Goal: Task Accomplishment & Management: Use online tool/utility

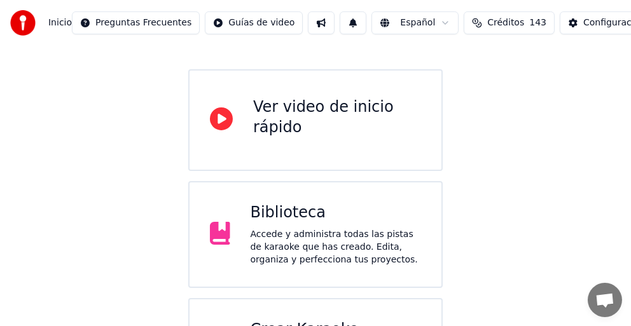
scroll to position [184, 0]
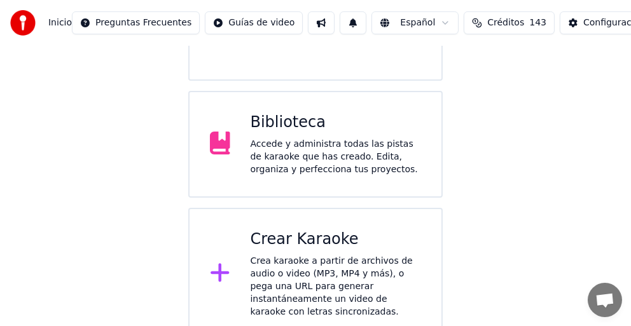
click at [348, 158] on div "Accede y administra todas las pistas de karaoke que has creado. Edita, organiza…" at bounding box center [335, 157] width 171 height 38
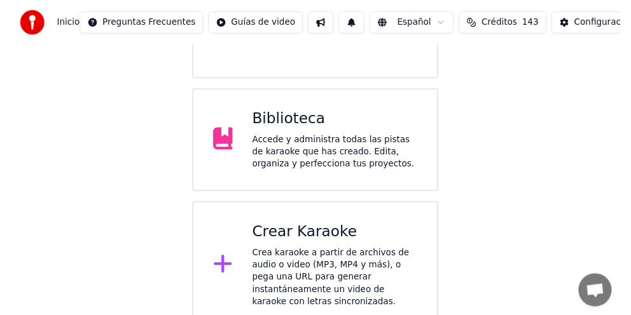
scroll to position [67, 0]
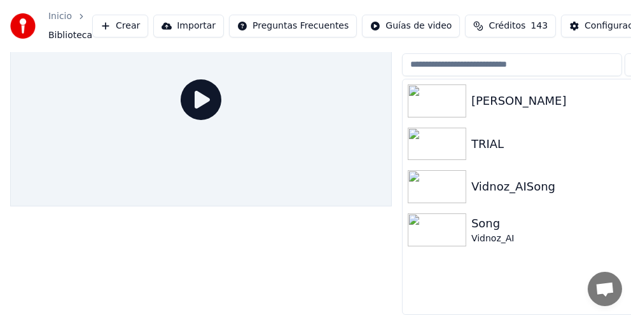
click at [446, 89] on img at bounding box center [436, 101] width 58 height 33
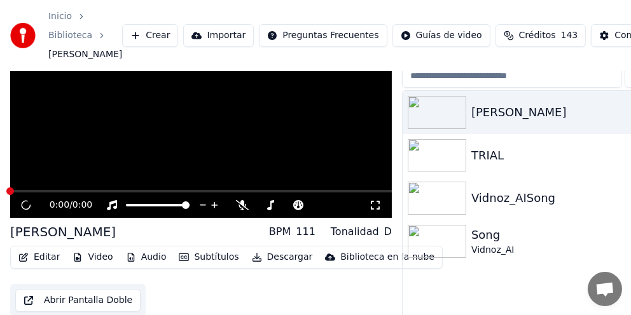
scroll to position [86, 0]
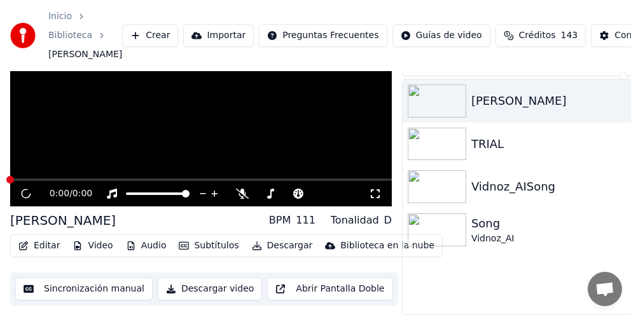
click at [374, 188] on div "0:00 / 0:00" at bounding box center [200, 194] width 371 height 13
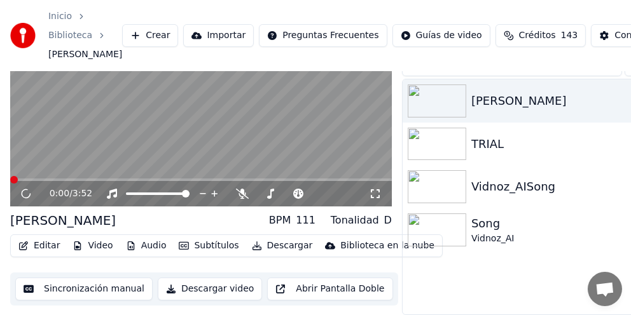
click at [219, 105] on video at bounding box center [200, 99] width 381 height 215
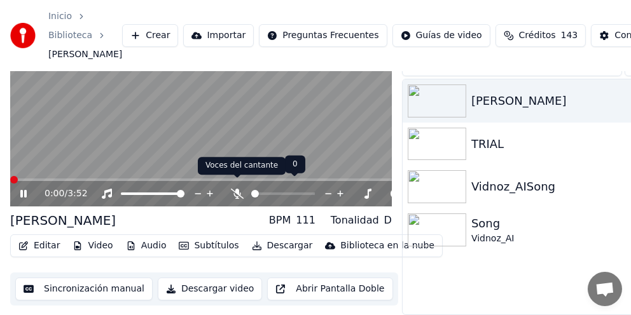
click at [246, 188] on div at bounding box center [288, 194] width 115 height 13
click at [239, 181] on span at bounding box center [237, 178] width 6 height 6
click at [241, 189] on icon at bounding box center [237, 194] width 13 height 10
click at [244, 188] on div at bounding box center [294, 194] width 102 height 13
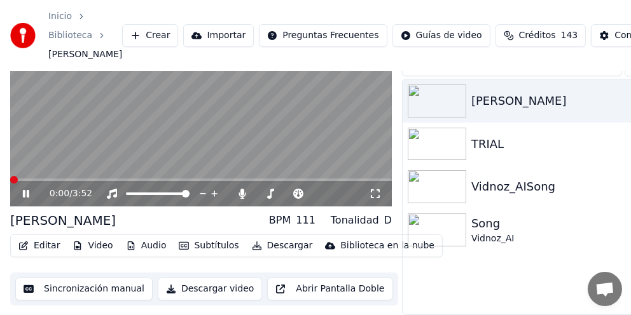
click at [235, 185] on div "0:00 / 3:52" at bounding box center [200, 99] width 381 height 215
click at [242, 189] on icon at bounding box center [242, 194] width 13 height 10
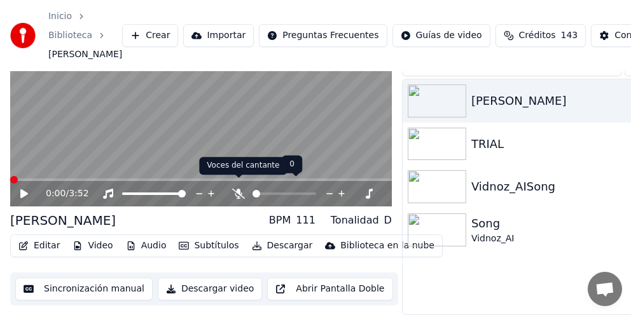
click at [242, 189] on icon at bounding box center [238, 194] width 13 height 10
click at [240, 189] on icon at bounding box center [238, 194] width 13 height 10
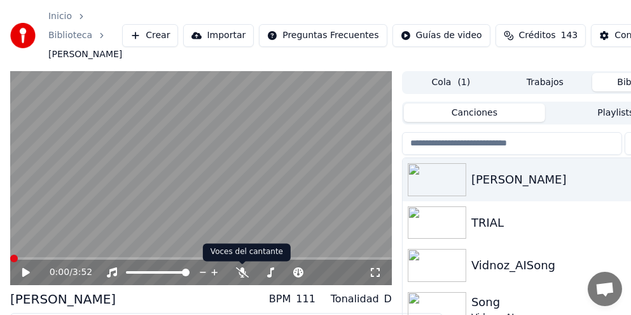
click at [240, 183] on video at bounding box center [200, 178] width 381 height 215
click at [242, 264] on div "0:00 / 3:52" at bounding box center [200, 272] width 381 height 25
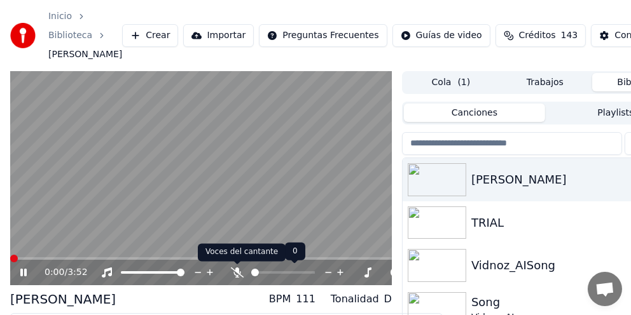
click at [237, 271] on icon at bounding box center [237, 273] width 13 height 10
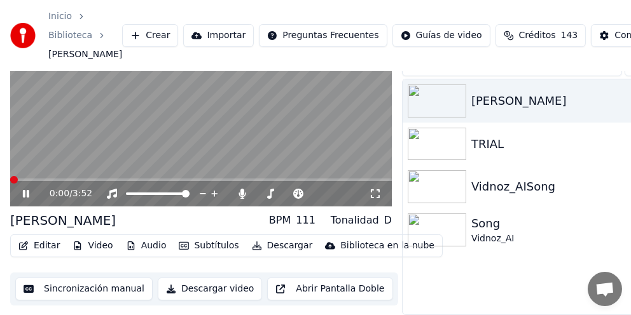
scroll to position [86, 0]
click at [24, 188] on div "0:00 / 3:52" at bounding box center [200, 194] width 371 height 13
click at [24, 190] on icon at bounding box center [26, 194] width 6 height 8
click at [372, 189] on icon at bounding box center [375, 194] width 13 height 10
click at [374, 186] on div "0:00 / 3:52" at bounding box center [200, 193] width 381 height 25
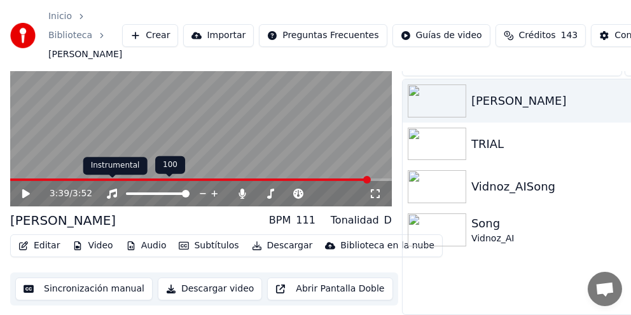
click at [369, 179] on span at bounding box center [200, 180] width 381 height 3
click at [376, 181] on span at bounding box center [200, 180] width 381 height 3
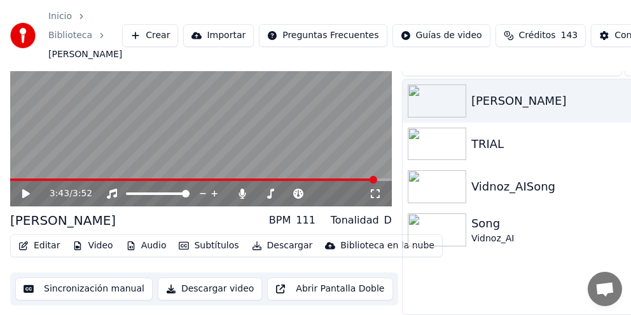
scroll to position [0, 0]
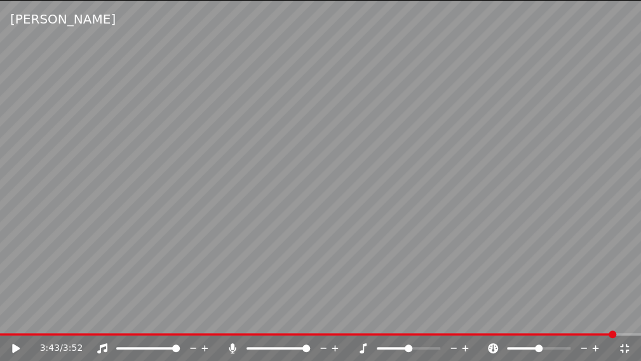
click at [20, 325] on icon at bounding box center [25, 348] width 30 height 10
click at [11, 325] on icon at bounding box center [25, 348] width 30 height 10
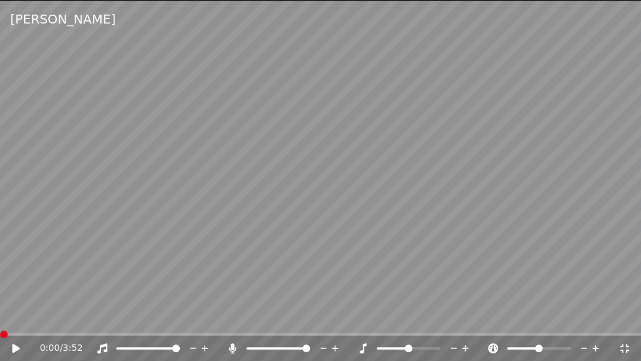
click at [0, 325] on span at bounding box center [4, 335] width 8 height 8
click at [13, 325] on div "0:00 / 3:52" at bounding box center [320, 348] width 641 height 25
click at [17, 325] on icon at bounding box center [16, 348] width 8 height 9
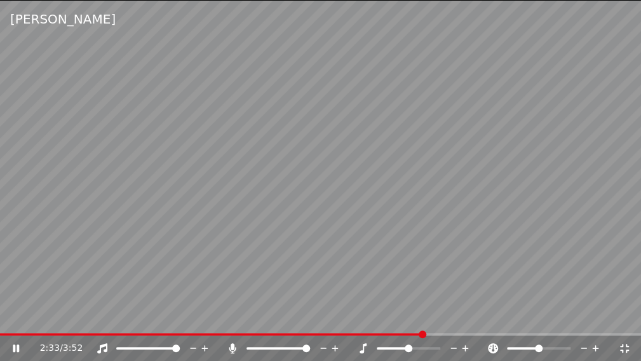
click at [388, 273] on video at bounding box center [320, 180] width 641 height 361
click at [525, 325] on div at bounding box center [551, 348] width 102 height 13
click at [530, 325] on span at bounding box center [519, 348] width 24 height 3
click at [21, 325] on icon at bounding box center [25, 348] width 30 height 10
click at [621, 325] on icon at bounding box center [624, 348] width 13 height 10
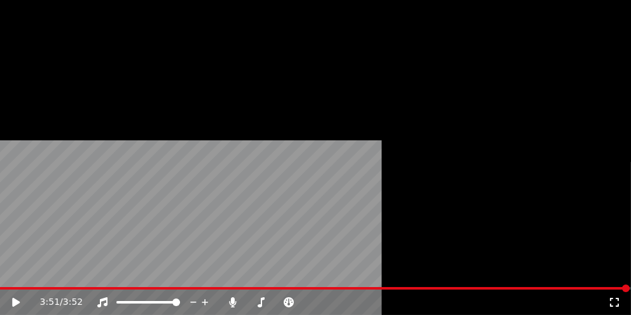
scroll to position [86, 0]
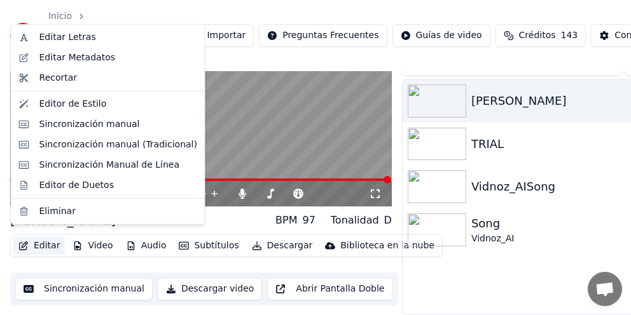
click at [42, 237] on button "Editar" at bounding box center [38, 246] width 51 height 18
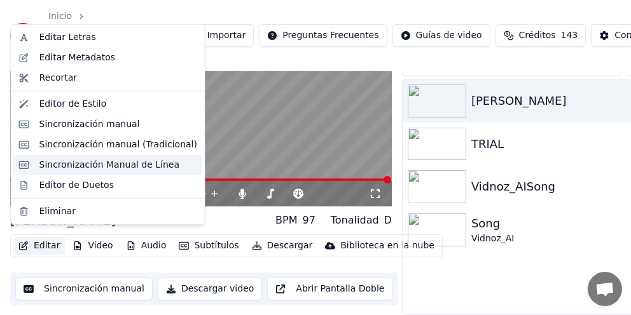
click at [111, 162] on div "Sincronización Manual de Línea" at bounding box center [109, 165] width 140 height 13
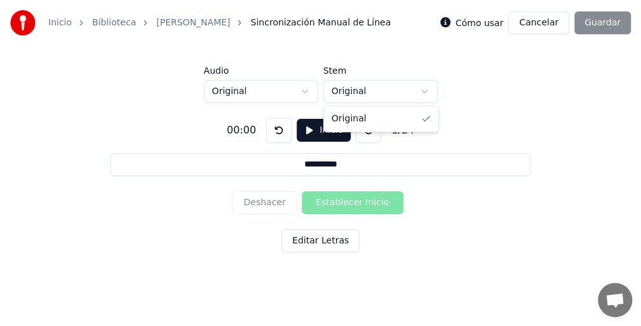
click at [421, 91] on html "**********" at bounding box center [320, 141] width 641 height 282
click at [528, 105] on div "**********" at bounding box center [320, 182] width 601 height 159
click at [115, 25] on link "Biblioteca" at bounding box center [114, 23] width 44 height 13
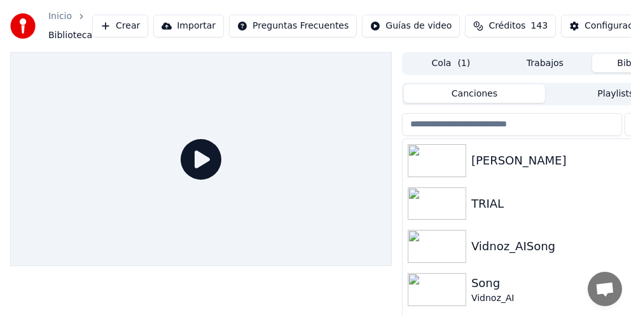
click at [472, 155] on div "[PERSON_NAME]" at bounding box center [570, 161] width 198 height 18
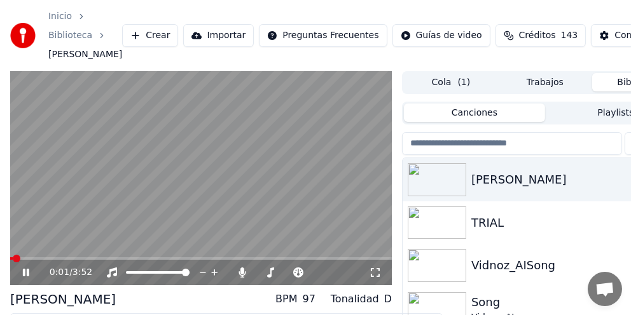
click at [25, 268] on icon at bounding box center [34, 273] width 29 height 10
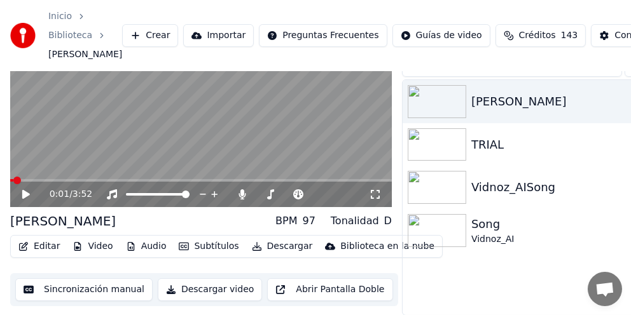
scroll to position [86, 0]
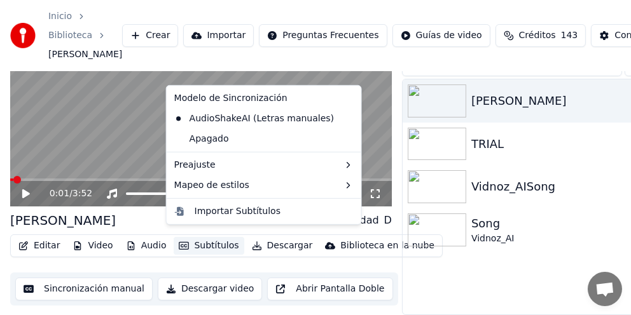
click at [204, 238] on button "Subtítulos" at bounding box center [209, 246] width 70 height 18
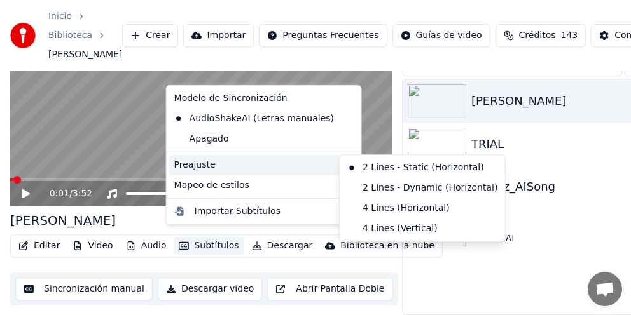
click at [219, 162] on div "Preajuste" at bounding box center [263, 165] width 189 height 20
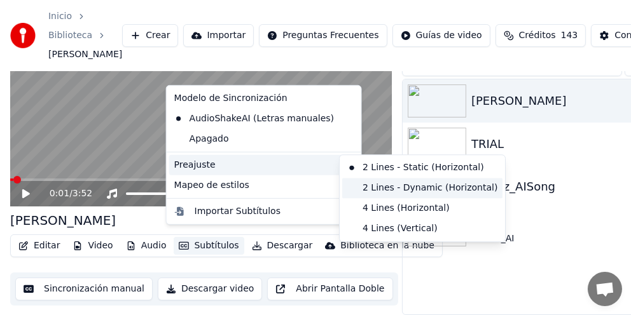
click at [431, 184] on div "2 Lines - Dynamic (Horizontal)" at bounding box center [422, 188] width 160 height 20
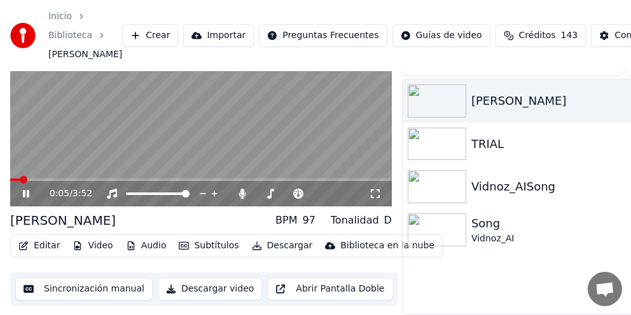
click at [369, 189] on icon at bounding box center [375, 194] width 13 height 10
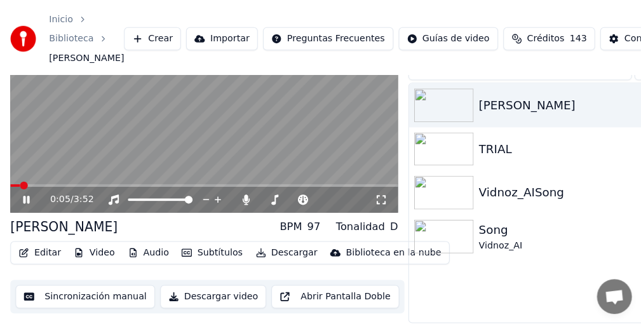
scroll to position [0, 0]
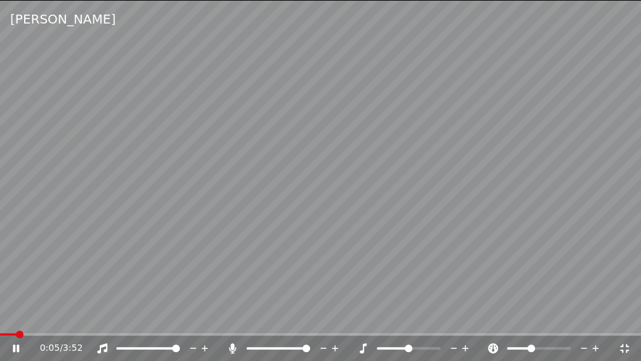
click at [20, 325] on icon at bounding box center [25, 348] width 30 height 10
click at [18, 325] on icon at bounding box center [25, 348] width 30 height 10
click at [535, 325] on span at bounding box center [536, 348] width 8 height 8
click at [492, 325] on icon at bounding box center [493, 348] width 13 height 10
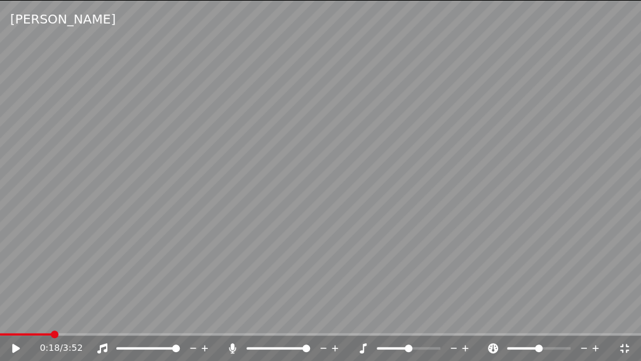
click at [468, 325] on icon at bounding box center [466, 348] width 12 height 13
click at [7, 325] on div "0:18 / 3:52" at bounding box center [320, 348] width 641 height 25
click at [14, 325] on icon at bounding box center [16, 348] width 8 height 9
click at [402, 325] on div at bounding box center [420, 348] width 102 height 13
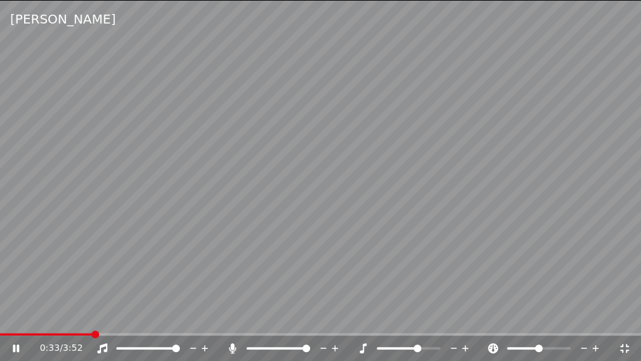
click at [454, 325] on icon at bounding box center [454, 348] width 12 height 13
click at [451, 325] on icon at bounding box center [454, 348] width 12 height 13
click at [452, 325] on icon at bounding box center [454, 348] width 12 height 13
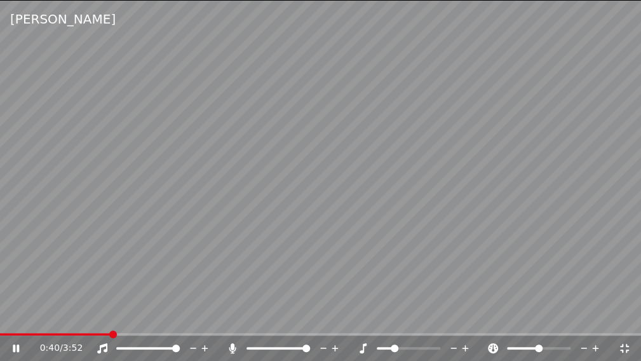
click at [452, 325] on icon at bounding box center [454, 348] width 12 height 13
click at [464, 325] on icon at bounding box center [466, 348] width 12 height 13
click at [463, 325] on icon at bounding box center [466, 348] width 12 height 13
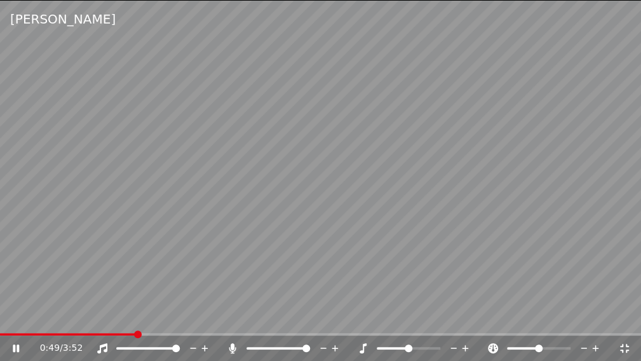
click at [463, 325] on icon at bounding box center [466, 348] width 12 height 13
click at [404, 325] on span at bounding box center [404, 348] width 8 height 8
click at [409, 325] on div at bounding box center [420, 348] width 102 height 13
click at [294, 325] on span at bounding box center [320, 334] width 641 height 3
click at [452, 325] on icon at bounding box center [454, 348] width 12 height 13
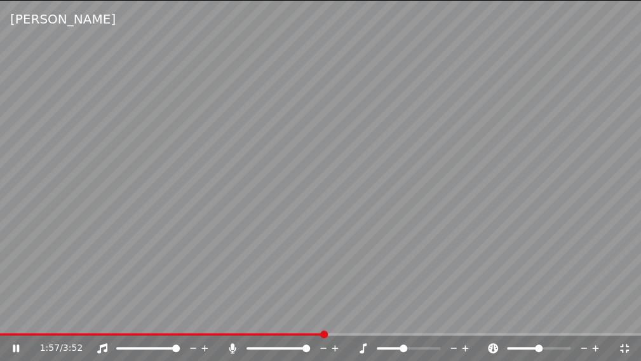
click at [452, 325] on icon at bounding box center [454, 348] width 12 height 13
click at [463, 325] on icon at bounding box center [466, 348] width 12 height 13
click at [336, 325] on icon at bounding box center [335, 348] width 12 height 13
click at [310, 325] on span at bounding box center [307, 348] width 8 height 8
click at [207, 325] on icon at bounding box center [205, 348] width 12 height 13
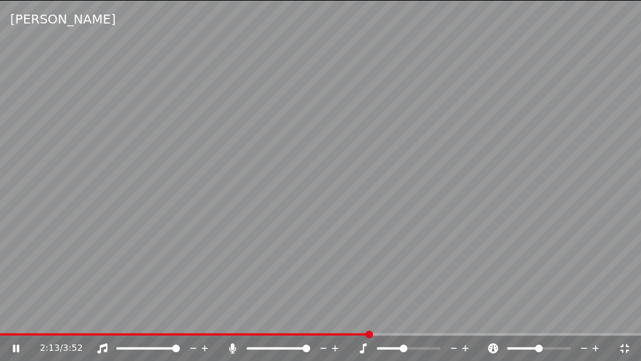
click at [207, 325] on icon at bounding box center [205, 348] width 12 height 13
click at [151, 325] on span at bounding box center [151, 348] width 8 height 8
click at [359, 263] on video at bounding box center [320, 180] width 641 height 361
click at [624, 325] on icon at bounding box center [624, 348] width 13 height 10
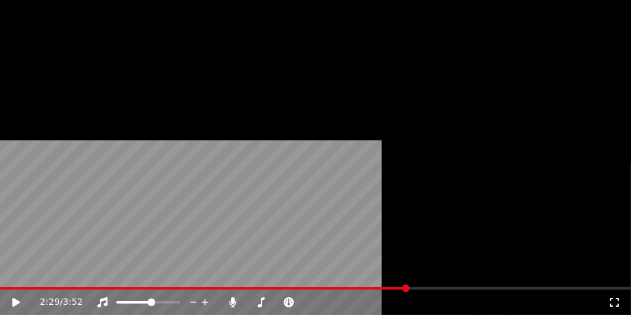
click at [391, 34] on html "Inicio Biblioteca Malaguill Crear Importar Preguntas Frecuentes Guías de video …" at bounding box center [315, 157] width 631 height 315
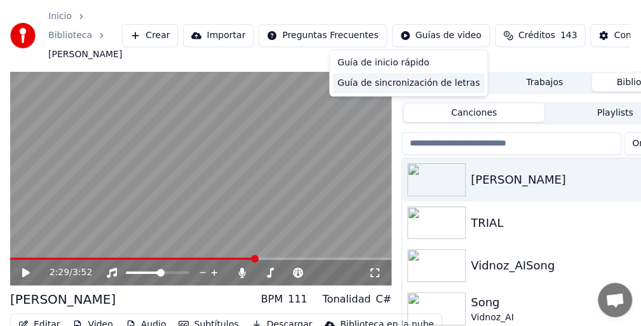
click at [399, 84] on div "Guía de sincronización de letras" at bounding box center [408, 83] width 153 height 20
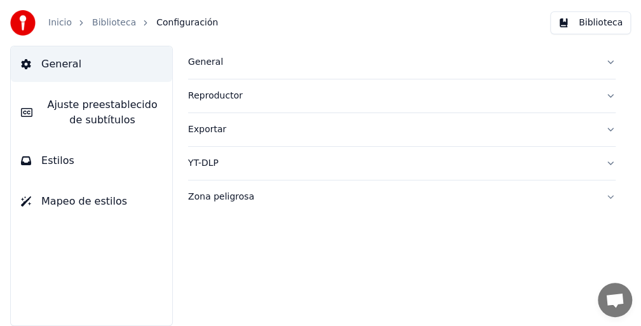
click at [107, 113] on span "Ajuste preestablecido de subtítulos" at bounding box center [102, 112] width 119 height 31
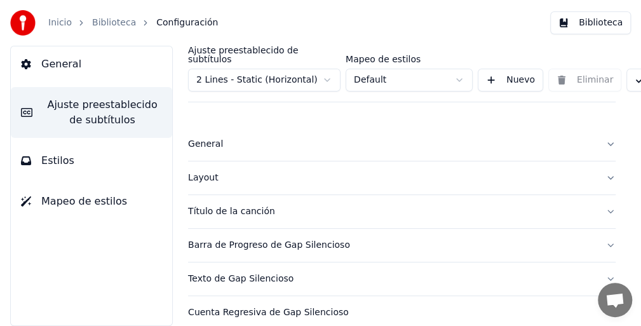
click at [310, 241] on div "Barra de Progreso de Gap Silencioso" at bounding box center [391, 245] width 407 height 13
click at [308, 239] on div "Barra de Progreso de Gap Silencioso" at bounding box center [391, 245] width 407 height 13
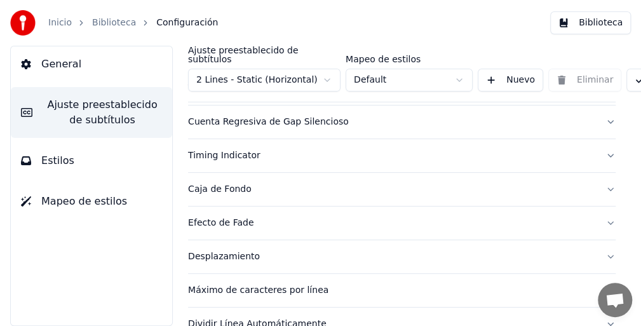
scroll to position [249, 0]
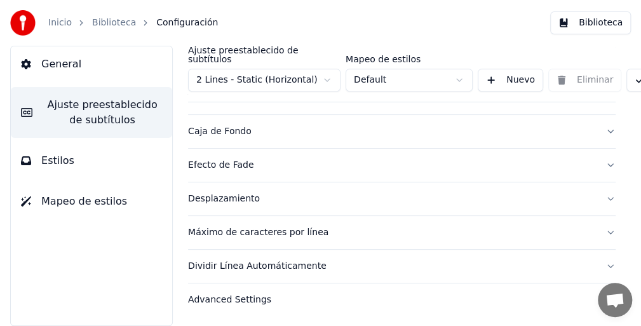
click at [604, 189] on button "Desplazamiento" at bounding box center [402, 198] width 428 height 33
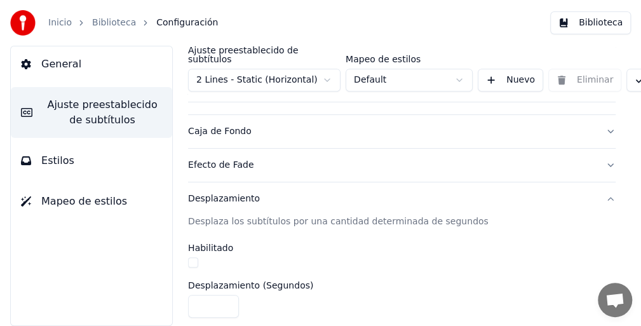
click at [599, 189] on button "Desplazamiento" at bounding box center [402, 198] width 428 height 33
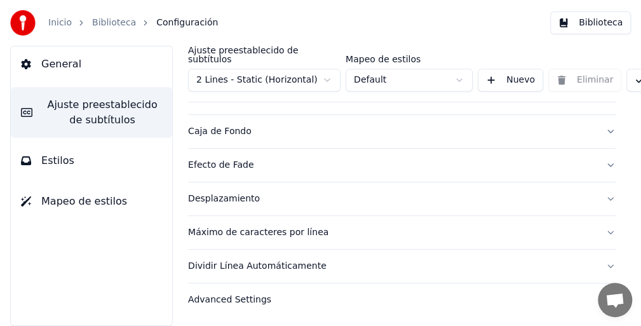
click at [48, 165] on span "Estilos" at bounding box center [57, 160] width 33 height 15
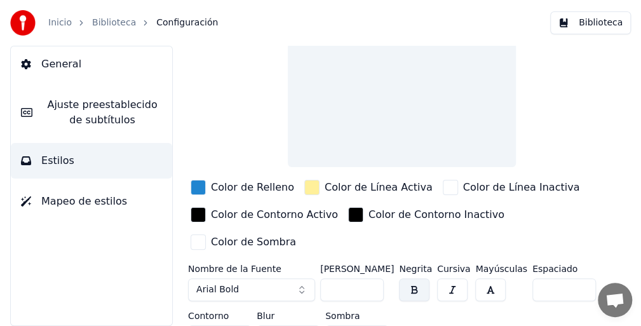
scroll to position [85, 0]
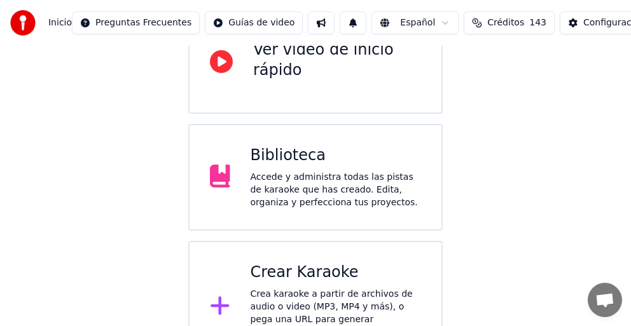
scroll to position [184, 0]
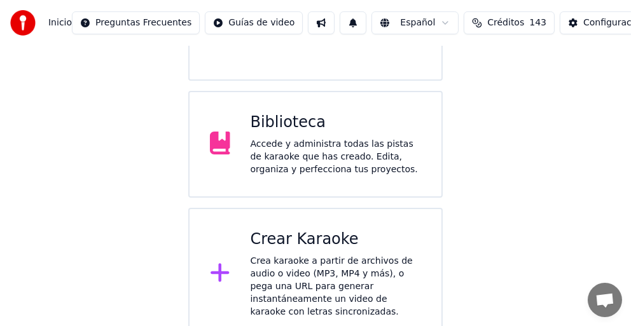
click at [336, 160] on div "Accede y administra todas las pistas de karaoke que has creado. Edita, organiza…" at bounding box center [335, 157] width 171 height 38
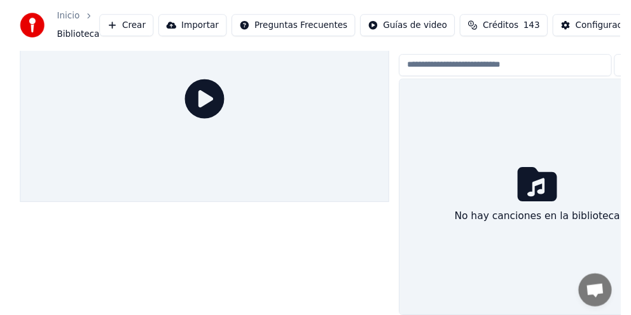
scroll to position [67, 0]
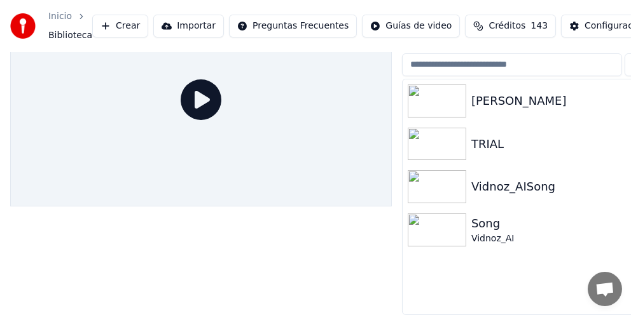
click at [484, 92] on div "[PERSON_NAME]" at bounding box center [570, 101] width 198 height 18
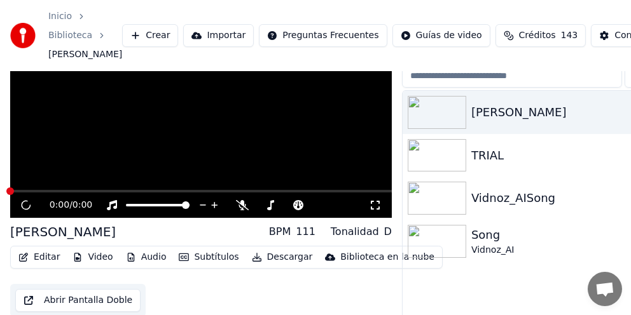
click at [484, 104] on div "[PERSON_NAME]" at bounding box center [570, 113] width 198 height 18
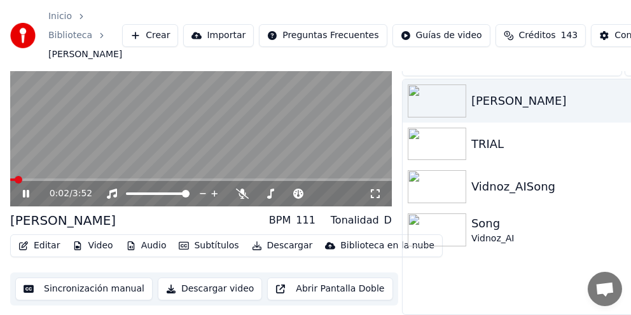
click at [30, 189] on icon at bounding box center [34, 194] width 29 height 10
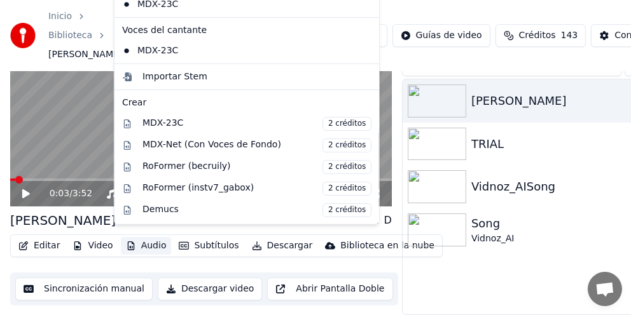
click at [135, 240] on button "Audio" at bounding box center [146, 246] width 51 height 18
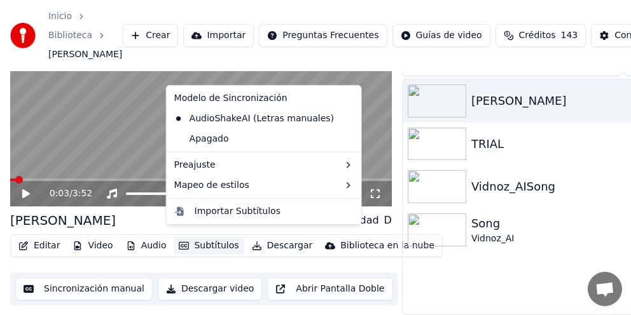
click at [182, 237] on button "Subtítulos" at bounding box center [209, 246] width 70 height 18
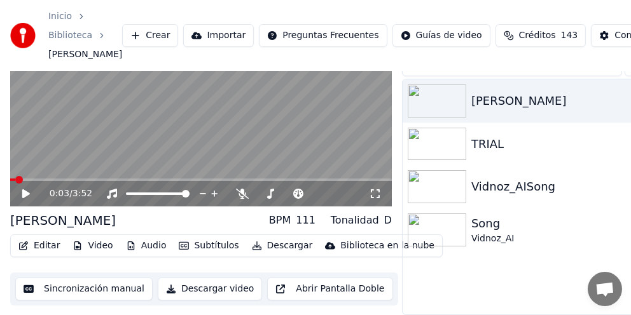
click at [109, 279] on button "Sincronización manual" at bounding box center [83, 289] width 137 height 23
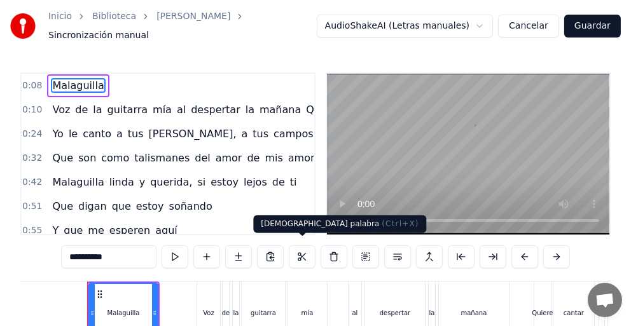
scroll to position [0, 503]
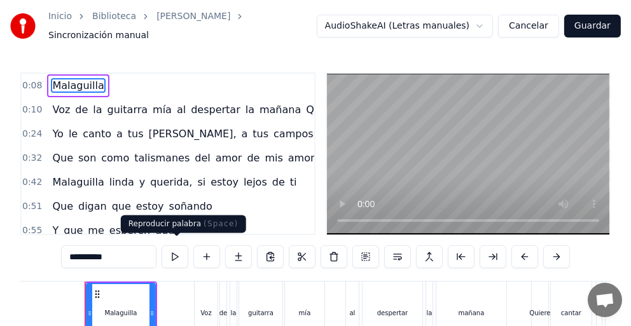
click at [181, 250] on button at bounding box center [174, 256] width 27 height 23
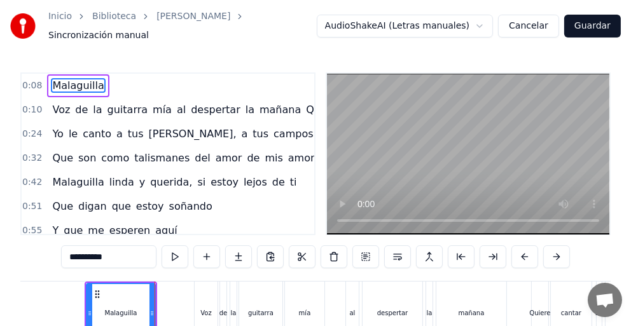
click at [176, 249] on button at bounding box center [174, 256] width 27 height 23
click at [214, 312] on div "Voz" at bounding box center [205, 313] width 23 height 63
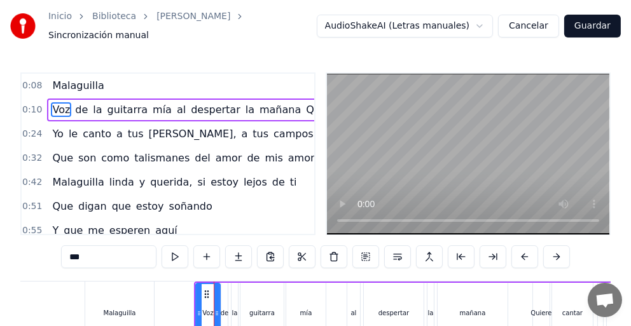
click at [216, 284] on div at bounding box center [216, 313] width 5 height 58
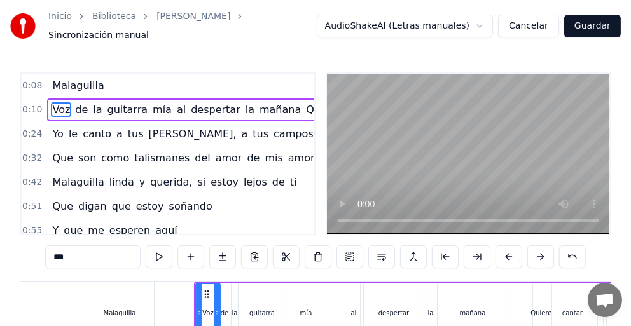
click at [225, 308] on div "de" at bounding box center [225, 313] width 8 height 10
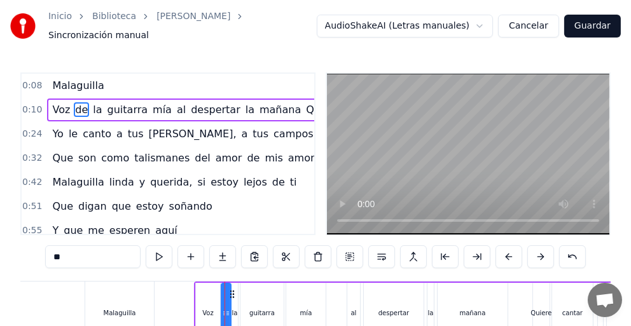
click at [228, 308] on icon at bounding box center [227, 313] width 5 height 10
click at [233, 308] on div "la" at bounding box center [235, 313] width 6 height 10
click at [236, 296] on div at bounding box center [235, 313] width 5 height 58
click at [260, 308] on div "guitarra" at bounding box center [261, 313] width 25 height 10
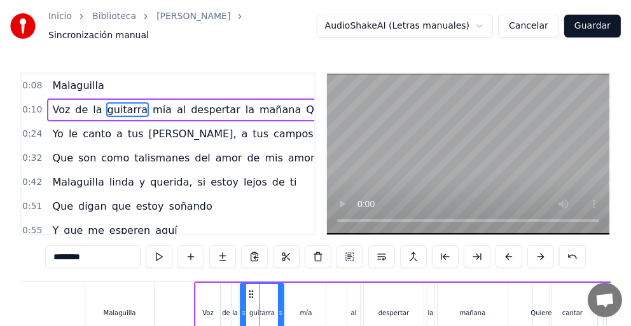
click at [308, 308] on div "mía" at bounding box center [306, 313] width 12 height 10
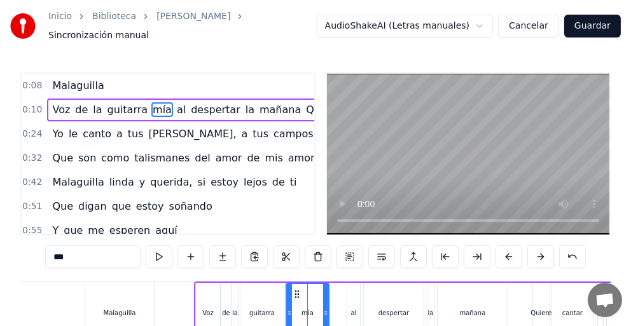
click at [325, 309] on icon at bounding box center [325, 313] width 5 height 10
click at [267, 308] on div "guitarra" at bounding box center [261, 313] width 25 height 10
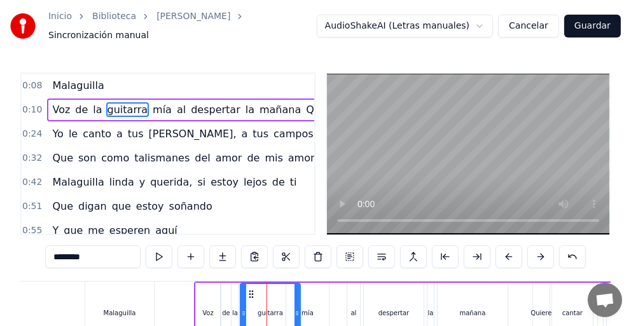
drag, startPoint x: 279, startPoint y: 306, endPoint x: 296, endPoint y: 311, distance: 17.5
click at [296, 311] on icon at bounding box center [296, 313] width 5 height 10
click at [313, 303] on div "mía" at bounding box center [307, 313] width 43 height 60
type input "***"
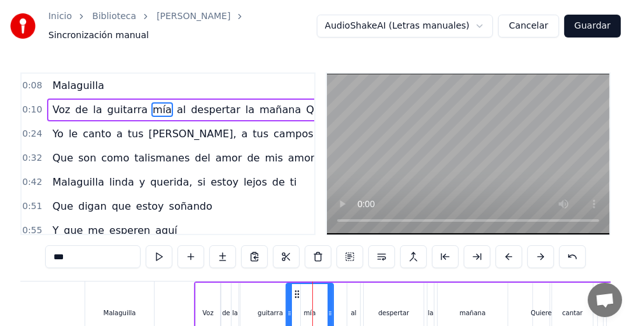
click at [329, 308] on icon at bounding box center [329, 313] width 5 height 10
click at [332, 308] on icon at bounding box center [333, 313] width 5 height 10
drag, startPoint x: 334, startPoint y: 300, endPoint x: 341, endPoint y: 301, distance: 7.7
click at [341, 301] on div at bounding box center [340, 313] width 5 height 58
click at [346, 292] on div at bounding box center [345, 313] width 5 height 58
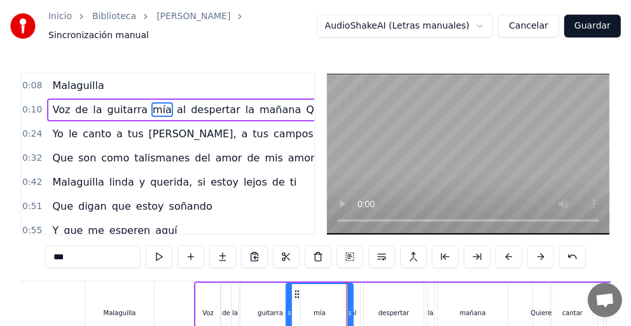
click at [349, 296] on div at bounding box center [349, 313] width 5 height 58
click at [310, 301] on div "mía" at bounding box center [320, 313] width 66 height 58
click at [322, 308] on div "mía" at bounding box center [320, 313] width 12 height 10
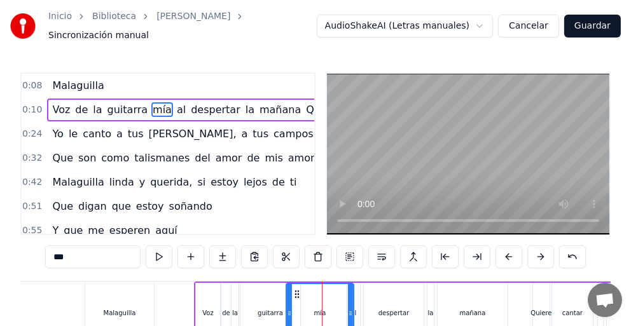
click at [334, 311] on div "mía" at bounding box center [320, 313] width 66 height 58
click at [356, 287] on div at bounding box center [355, 313] width 5 height 58
click at [355, 309] on div at bounding box center [355, 313] width 1 height 63
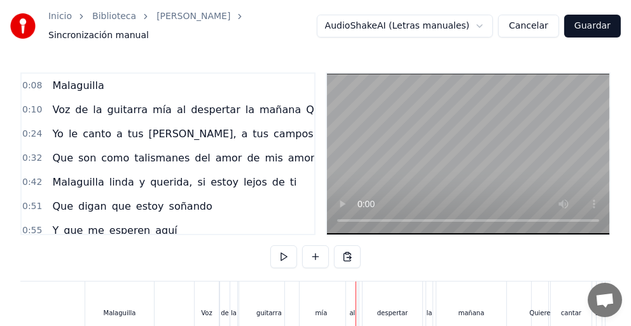
click at [362, 306] on div "despertar" at bounding box center [392, 313] width 60 height 63
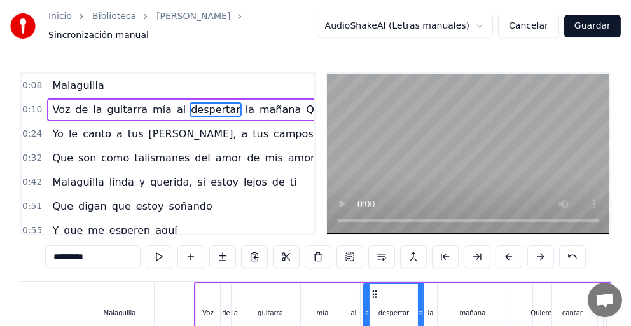
click at [355, 306] on div "al" at bounding box center [353, 313] width 13 height 60
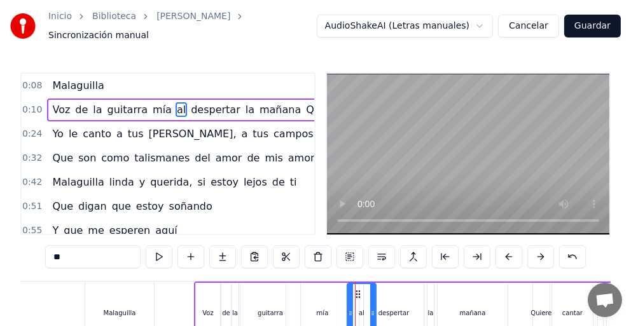
drag, startPoint x: 357, startPoint y: 306, endPoint x: 372, endPoint y: 310, distance: 16.5
click at [372, 310] on icon at bounding box center [372, 313] width 5 height 10
drag, startPoint x: 348, startPoint y: 296, endPoint x: 339, endPoint y: 297, distance: 9.6
click at [339, 297] on div at bounding box center [340, 313] width 5 height 58
drag, startPoint x: 341, startPoint y: 297, endPoint x: 350, endPoint y: 296, distance: 9.0
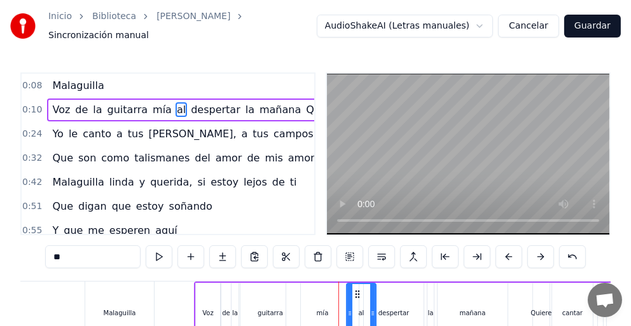
click at [350, 296] on div at bounding box center [349, 313] width 5 height 58
click at [355, 296] on div at bounding box center [353, 313] width 5 height 58
drag, startPoint x: 355, startPoint y: 296, endPoint x: 362, endPoint y: 296, distance: 7.6
click at [362, 296] on div at bounding box center [362, 313] width 5 height 58
click at [371, 289] on div at bounding box center [372, 313] width 5 height 58
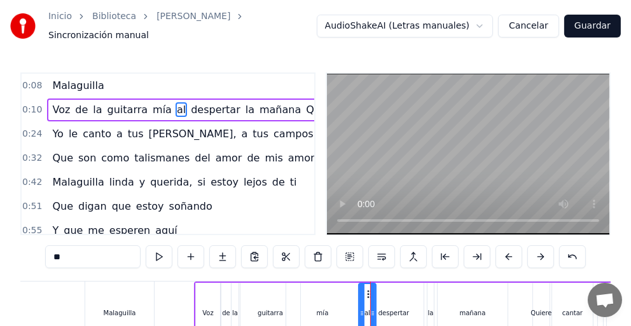
click at [365, 308] on div "al" at bounding box center [367, 313] width 6 height 10
drag, startPoint x: 369, startPoint y: 303, endPoint x: 382, endPoint y: 306, distance: 13.1
click at [383, 308] on icon at bounding box center [385, 313] width 5 height 10
drag, startPoint x: 382, startPoint y: 306, endPoint x: 389, endPoint y: 310, distance: 8.0
click at [390, 310] on icon at bounding box center [392, 313] width 5 height 10
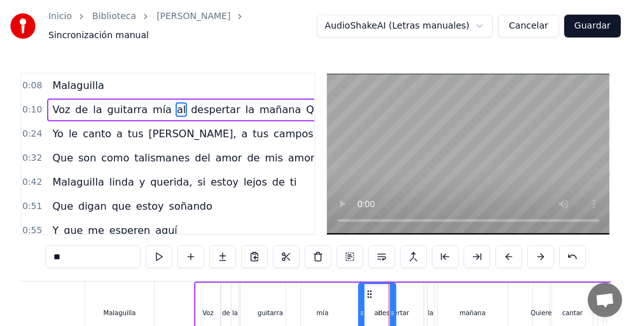
click at [388, 308] on div "al" at bounding box center [377, 313] width 36 height 58
click at [394, 308] on icon at bounding box center [392, 313] width 5 height 10
click at [400, 308] on div "despertar" at bounding box center [393, 313] width 31 height 10
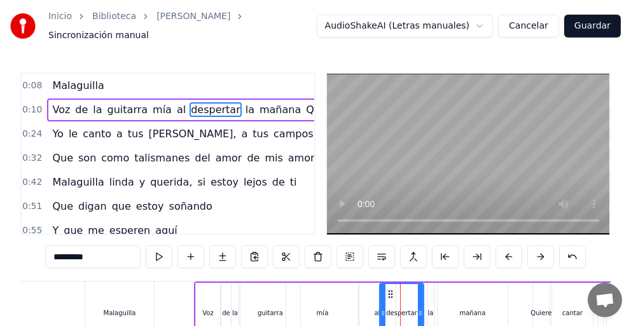
drag, startPoint x: 366, startPoint y: 306, endPoint x: 382, endPoint y: 306, distance: 15.9
click at [382, 308] on icon at bounding box center [382, 313] width 5 height 10
click at [376, 310] on icon at bounding box center [376, 313] width 5 height 10
drag, startPoint x: 421, startPoint y: 308, endPoint x: 447, endPoint y: 310, distance: 26.1
click at [447, 310] on icon at bounding box center [446, 313] width 5 height 10
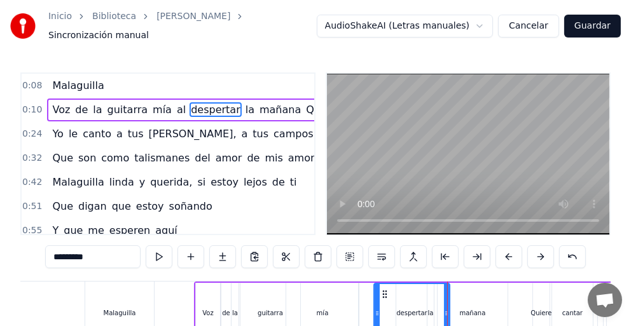
click at [138, 307] on div "Malaguilla" at bounding box center [119, 313] width 69 height 63
type input "**********"
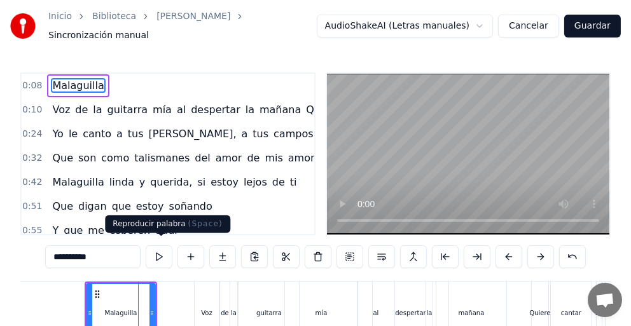
click at [162, 252] on button at bounding box center [159, 256] width 27 height 23
click at [158, 249] on button at bounding box center [159, 256] width 27 height 23
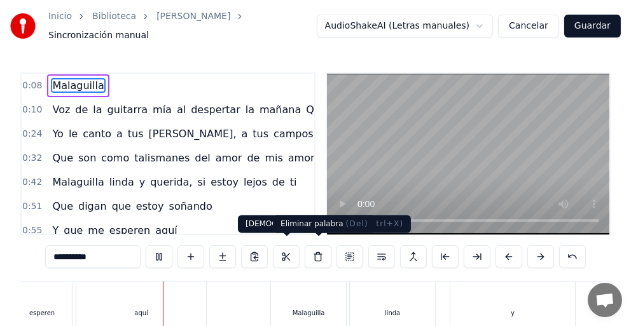
scroll to position [0, 8555]
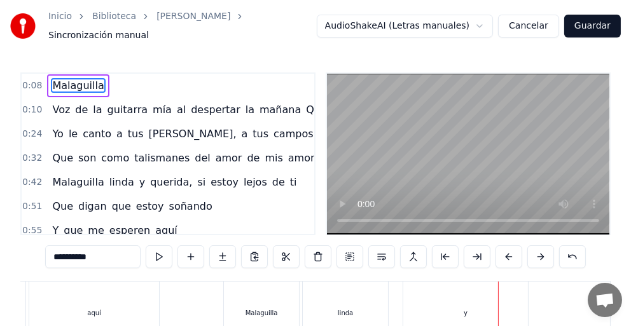
click at [374, 304] on div "linda" at bounding box center [345, 313] width 85 height 63
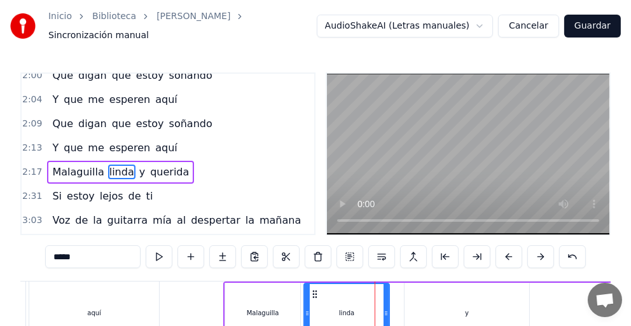
scroll to position [402, 0]
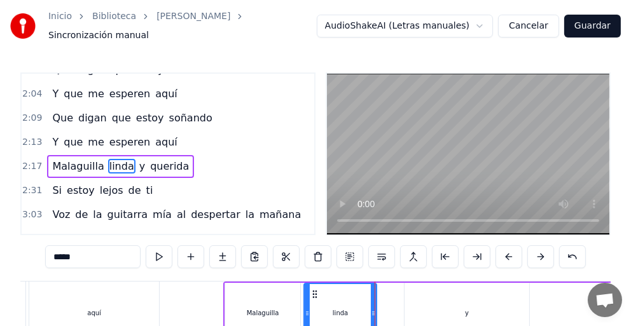
drag, startPoint x: 388, startPoint y: 302, endPoint x: 375, endPoint y: 304, distance: 12.9
click at [375, 304] on div "linda" at bounding box center [340, 313] width 74 height 60
click at [428, 299] on div "y" at bounding box center [466, 313] width 125 height 60
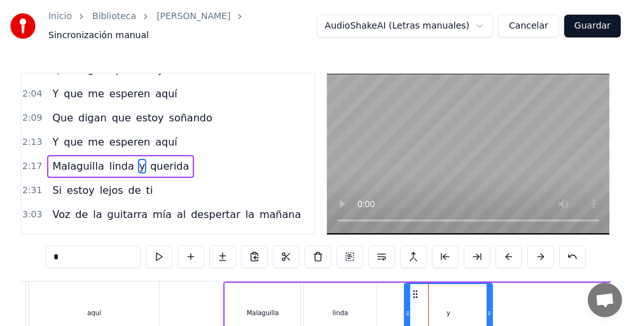
drag, startPoint x: 526, startPoint y: 303, endPoint x: 489, endPoint y: 317, distance: 39.2
click at [489, 317] on div at bounding box center [488, 313] width 5 height 58
drag, startPoint x: 489, startPoint y: 315, endPoint x: 482, endPoint y: 315, distance: 7.7
click at [482, 315] on div at bounding box center [481, 313] width 5 height 58
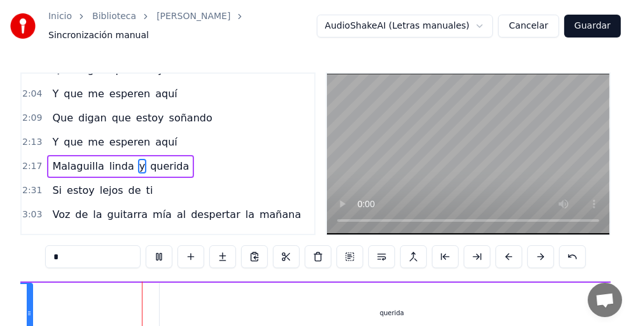
scroll to position [0, 9029]
click at [360, 308] on div "querida" at bounding box center [369, 313] width 24 height 10
type input "*******"
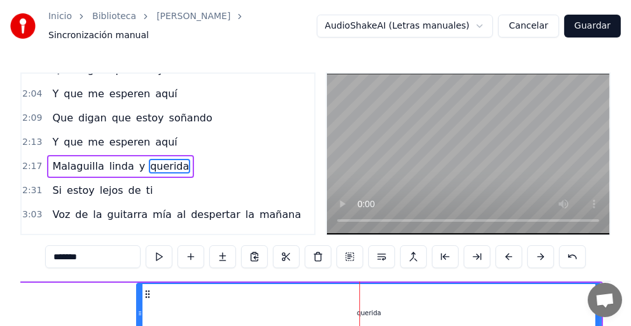
drag, startPoint x: 599, startPoint y: 315, endPoint x: 551, endPoint y: 327, distance: 49.2
click at [551, 325] on html "Inicio Biblioteca [PERSON_NAME] Sincronización manual AudioShakeAI (Letras manu…" at bounding box center [315, 215] width 631 height 430
drag, startPoint x: 597, startPoint y: 290, endPoint x: 640, endPoint y: 229, distance: 74.9
click at [631, 229] on html "Inicio Biblioteca [PERSON_NAME] Sincronización manual AudioShakeAI (Letras manu…" at bounding box center [315, 215] width 631 height 430
drag, startPoint x: 594, startPoint y: 276, endPoint x: 412, endPoint y: 299, distance: 183.8
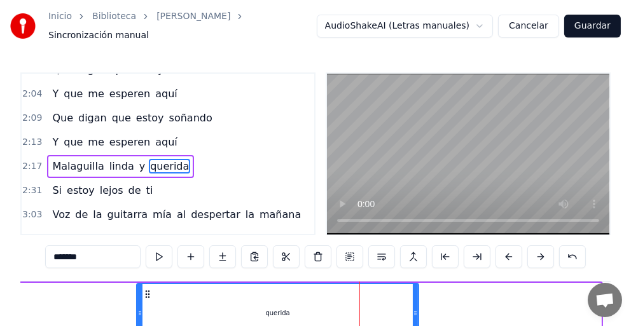
click at [413, 299] on div at bounding box center [415, 313] width 5 height 58
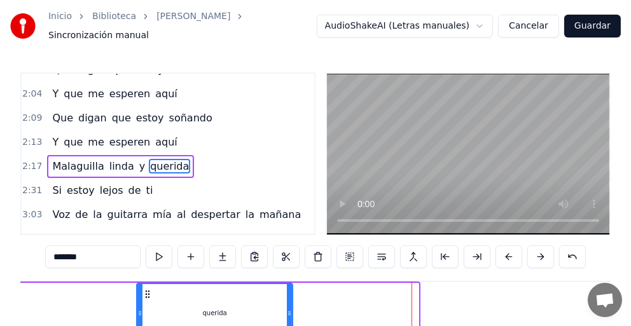
drag, startPoint x: 415, startPoint y: 299, endPoint x: 289, endPoint y: 296, distance: 125.9
click at [289, 296] on div at bounding box center [289, 313] width 5 height 58
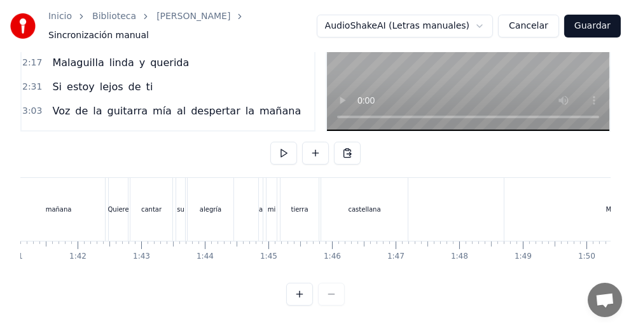
scroll to position [0, 6400]
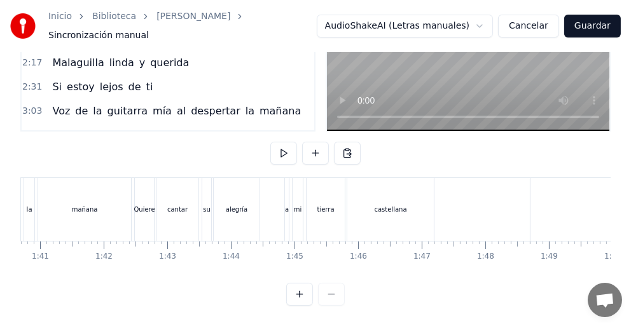
click at [245, 205] on div "alegría" at bounding box center [237, 210] width 22 height 10
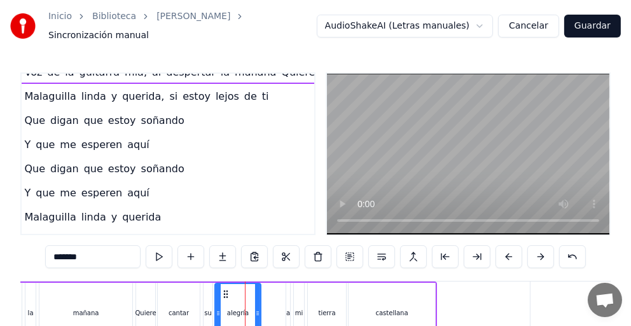
scroll to position [263, 79]
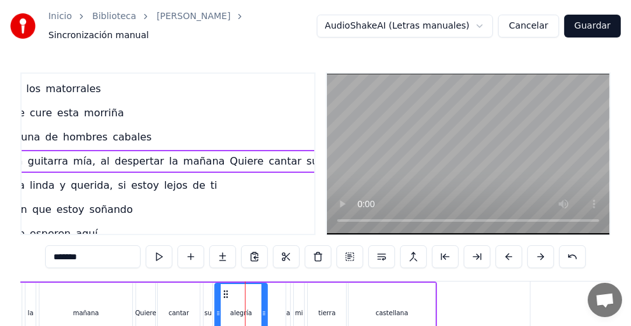
click at [263, 284] on div at bounding box center [263, 313] width 5 height 58
click at [266, 284] on div at bounding box center [266, 313] width 5 height 58
drag, startPoint x: 266, startPoint y: 282, endPoint x: 273, endPoint y: 282, distance: 7.0
click at [273, 284] on div at bounding box center [273, 313] width 5 height 58
drag, startPoint x: 273, startPoint y: 280, endPoint x: 288, endPoint y: 285, distance: 15.3
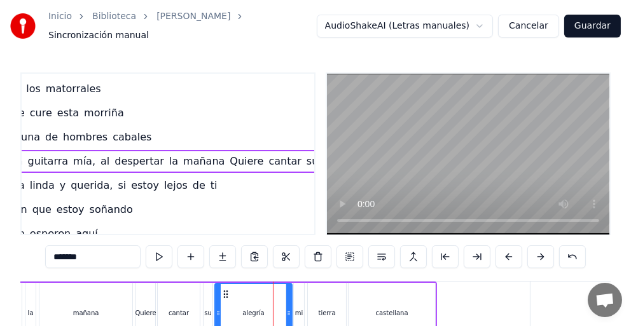
click at [288, 285] on div at bounding box center [288, 313] width 5 height 58
drag, startPoint x: 287, startPoint y: 285, endPoint x: 295, endPoint y: 287, distance: 7.9
click at [295, 287] on div at bounding box center [296, 313] width 5 height 58
drag, startPoint x: 295, startPoint y: 289, endPoint x: 306, endPoint y: 290, distance: 11.0
click at [306, 290] on div at bounding box center [306, 313] width 5 height 58
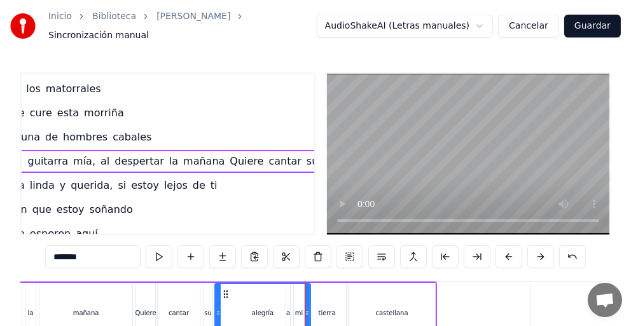
drag, startPoint x: 304, startPoint y: 282, endPoint x: 311, endPoint y: 282, distance: 7.0
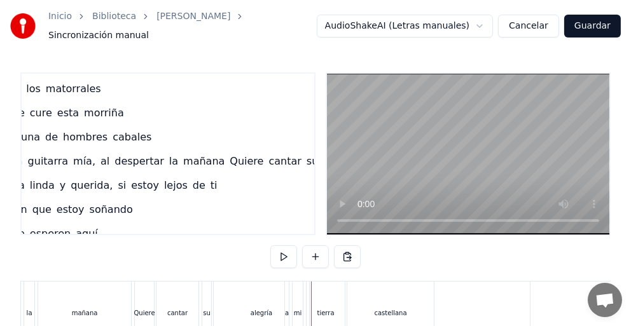
click at [299, 308] on div "mi" at bounding box center [298, 313] width 8 height 10
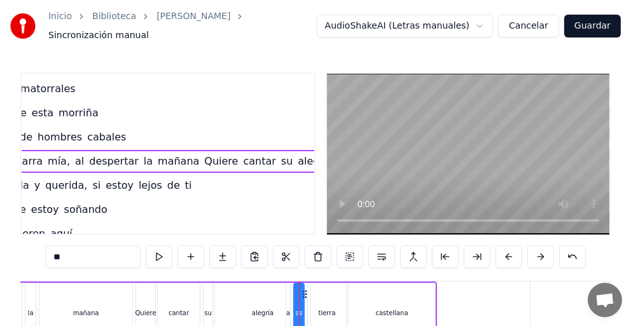
scroll to position [263, 106]
click at [306, 299] on div at bounding box center [305, 313] width 5 height 58
click at [288, 309] on div "a" at bounding box center [288, 313] width 4 height 10
click at [304, 304] on div "mi" at bounding box center [301, 313] width 15 height 60
click at [324, 309] on div "tierra" at bounding box center [326, 313] width 17 height 10
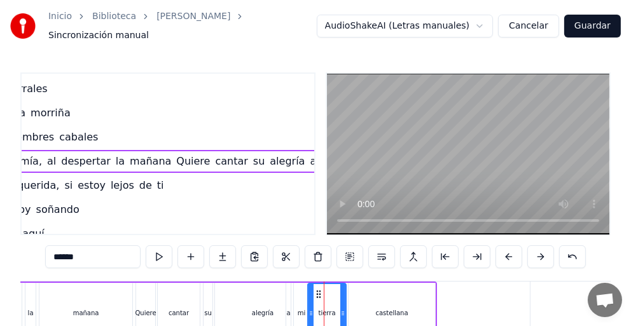
scroll to position [263, 133]
drag, startPoint x: 344, startPoint y: 307, endPoint x: 355, endPoint y: 307, distance: 10.8
click at [355, 308] on icon at bounding box center [353, 313] width 5 height 10
click at [390, 311] on div "castellana" at bounding box center [391, 313] width 86 height 60
type input "**********"
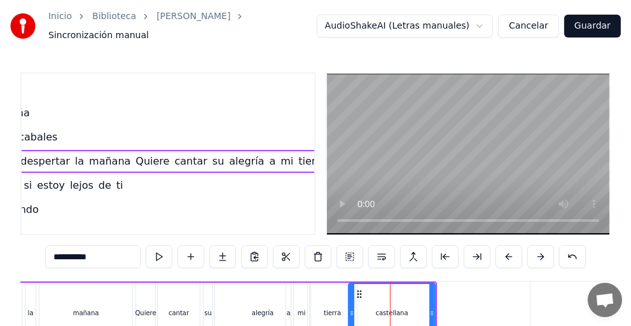
scroll to position [263, 182]
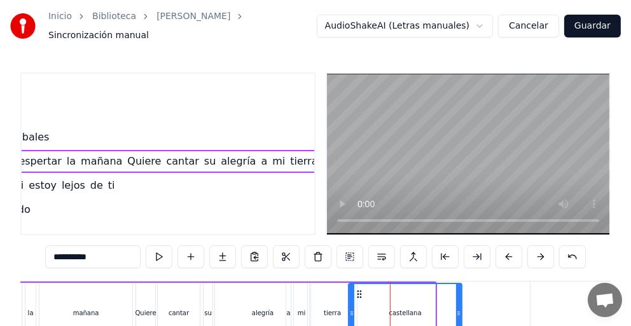
drag, startPoint x: 432, startPoint y: 299, endPoint x: 459, endPoint y: 298, distance: 26.7
click at [459, 298] on div at bounding box center [458, 313] width 5 height 58
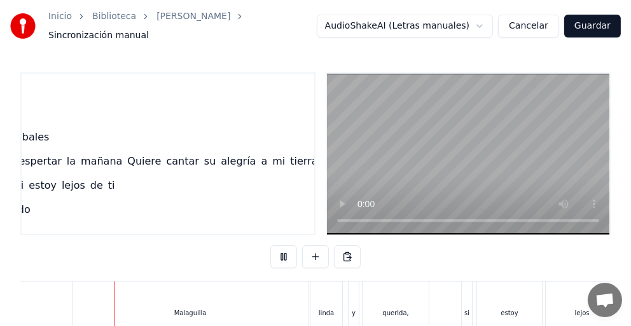
scroll to position [0, 6864]
click at [202, 312] on div "Malaguilla" at bounding box center [183, 313] width 235 height 63
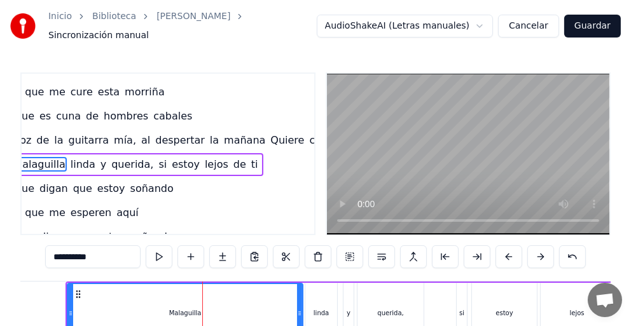
scroll to position [286, 25]
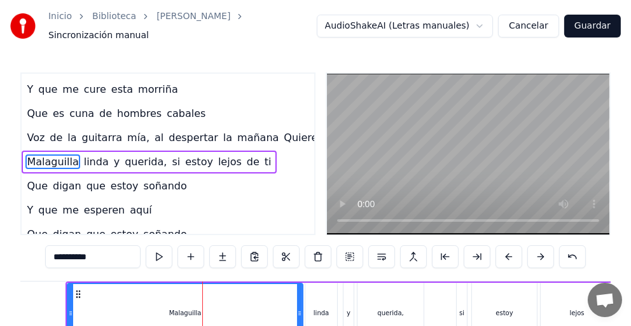
click at [212, 311] on div "Malaguilla" at bounding box center [185, 313] width 234 height 58
click at [238, 315] on div "Malaguilla" at bounding box center [185, 313] width 234 height 58
click at [256, 309] on div "Malaguilla" at bounding box center [185, 313] width 234 height 58
click at [191, 308] on div "Malaguilla" at bounding box center [185, 313] width 32 height 10
drag, startPoint x: 297, startPoint y: 296, endPoint x: 308, endPoint y: 303, distance: 12.9
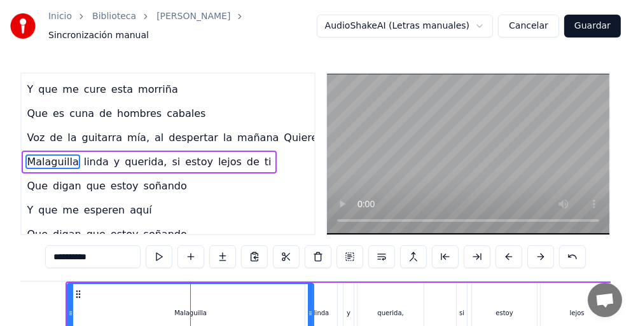
click at [308, 303] on div at bounding box center [310, 313] width 5 height 58
click at [322, 308] on div "linda" at bounding box center [320, 313] width 15 height 10
type input "*****"
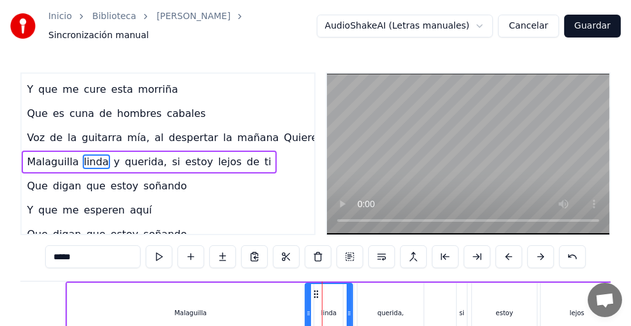
drag, startPoint x: 335, startPoint y: 294, endPoint x: 350, endPoint y: 296, distance: 15.4
click at [350, 296] on div at bounding box center [348, 313] width 5 height 58
drag, startPoint x: 350, startPoint y: 296, endPoint x: 357, endPoint y: 297, distance: 7.1
click at [357, 297] on div at bounding box center [355, 313] width 5 height 58
drag, startPoint x: 357, startPoint y: 297, endPoint x: 365, endPoint y: 299, distance: 8.5
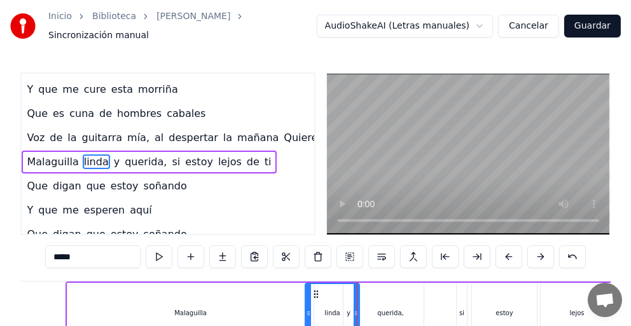
click at [367, 299] on div "Malaguilla Voz de la guitarra mía al despertar la [DATE] Quiere cantar su alegr…" at bounding box center [532, 313] width 14752 height 64
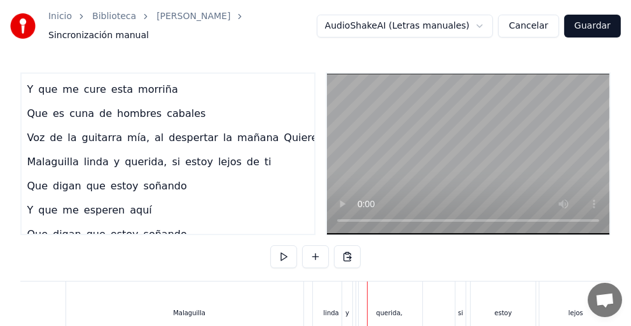
click at [334, 308] on div "linda" at bounding box center [330, 313] width 15 height 10
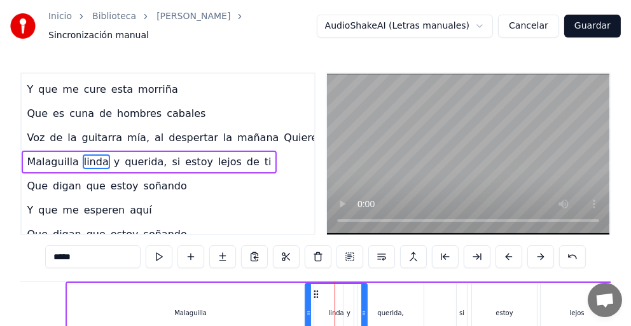
drag, startPoint x: 357, startPoint y: 296, endPoint x: 365, endPoint y: 297, distance: 7.9
click at [365, 297] on div at bounding box center [363, 313] width 5 height 58
drag, startPoint x: 362, startPoint y: 286, endPoint x: 372, endPoint y: 289, distance: 10.7
click at [372, 289] on div at bounding box center [373, 313] width 5 height 58
drag, startPoint x: 374, startPoint y: 289, endPoint x: 337, endPoint y: 287, distance: 36.9
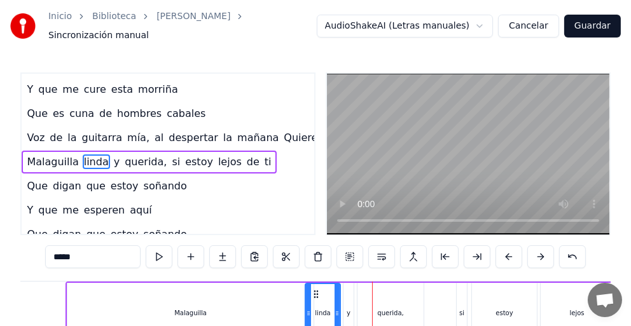
click at [337, 287] on div at bounding box center [336, 313] width 5 height 58
click at [351, 296] on div "y" at bounding box center [348, 313] width 10 height 60
type input "*"
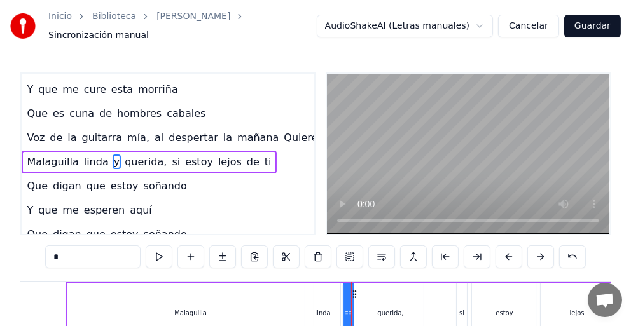
click at [355, 308] on div "Malaguilla [PERSON_NAME] y querida, si estoy lejos de ti" at bounding box center [392, 313] width 655 height 63
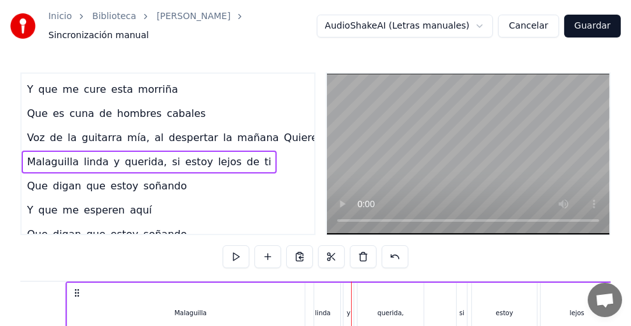
click at [344, 304] on div "y" at bounding box center [348, 313] width 10 height 60
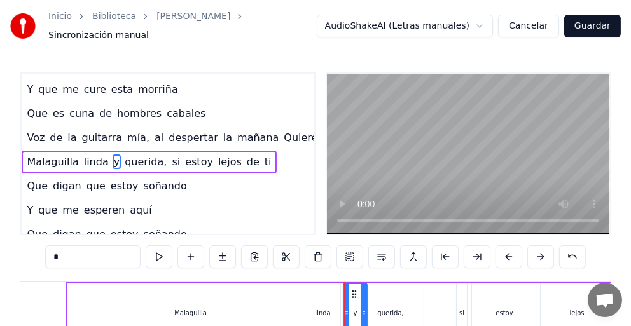
drag, startPoint x: 350, startPoint y: 301, endPoint x: 364, endPoint y: 300, distance: 13.4
click at [364, 300] on div at bounding box center [363, 313] width 5 height 58
drag, startPoint x: 363, startPoint y: 300, endPoint x: 379, endPoint y: 303, distance: 16.2
click at [379, 303] on div at bounding box center [379, 313] width 5 height 58
click at [390, 310] on div "querida," at bounding box center [390, 313] width 26 height 10
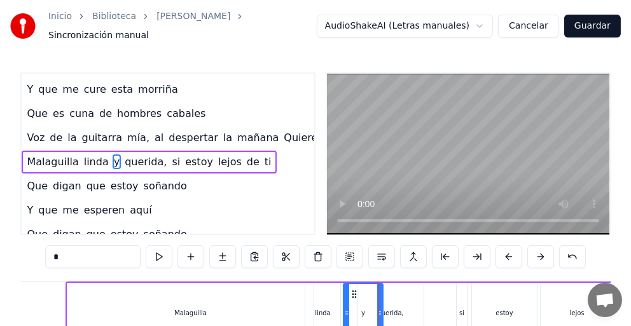
type input "********"
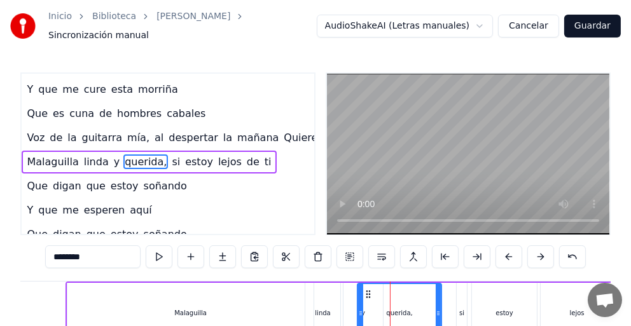
drag, startPoint x: 420, startPoint y: 301, endPoint x: 438, endPoint y: 303, distance: 17.9
click at [438, 308] on icon at bounding box center [437, 313] width 5 height 10
click at [442, 308] on icon at bounding box center [442, 313] width 5 height 10
drag, startPoint x: 441, startPoint y: 303, endPoint x: 449, endPoint y: 304, distance: 7.7
click at [449, 308] on icon at bounding box center [449, 313] width 5 height 10
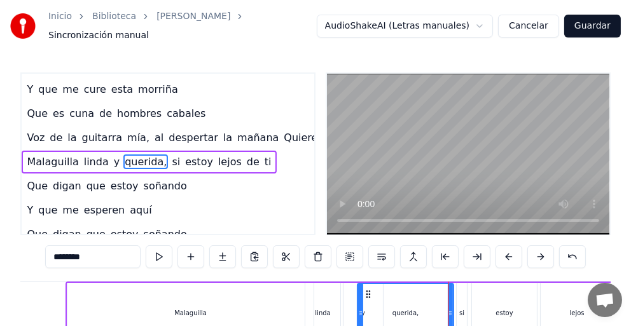
drag, startPoint x: 447, startPoint y: 304, endPoint x: 454, endPoint y: 307, distance: 8.0
click at [456, 307] on div "Malaguilla Voz de la guitarra mía al despertar la [DATE] Quiere cantar su alegr…" at bounding box center [532, 313] width 14752 height 64
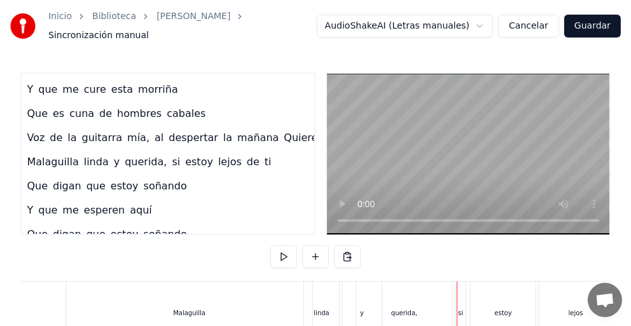
click at [459, 308] on div "si" at bounding box center [460, 313] width 5 height 10
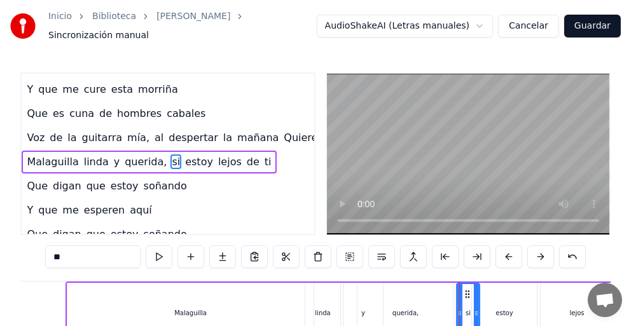
drag, startPoint x: 464, startPoint y: 303, endPoint x: 472, endPoint y: 310, distance: 11.2
click at [474, 310] on icon at bounding box center [476, 313] width 5 height 10
click at [443, 299] on div "querida," at bounding box center [405, 313] width 96 height 60
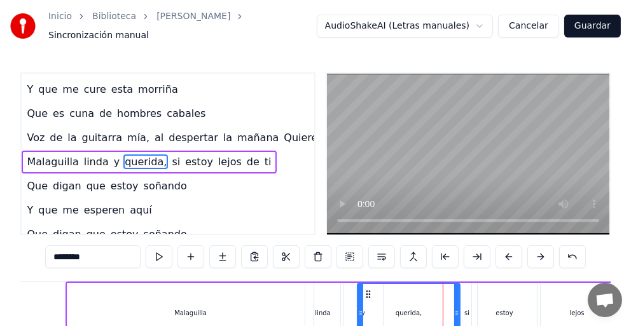
click at [458, 296] on div at bounding box center [456, 313] width 5 height 58
click at [467, 308] on div "si" at bounding box center [466, 313] width 5 height 10
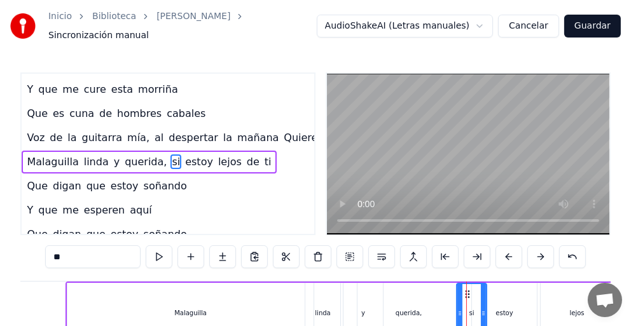
drag, startPoint x: 475, startPoint y: 298, endPoint x: 484, endPoint y: 297, distance: 9.6
click at [484, 297] on div at bounding box center [483, 313] width 5 height 58
click at [448, 301] on div "querida," at bounding box center [408, 313] width 102 height 60
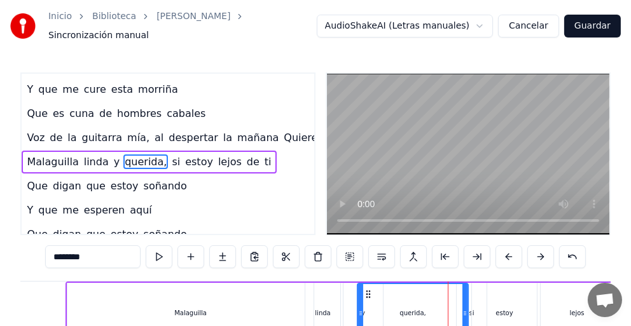
drag, startPoint x: 456, startPoint y: 299, endPoint x: 464, endPoint y: 301, distance: 7.7
click at [464, 300] on div at bounding box center [464, 313] width 5 height 58
click at [468, 303] on div "querida," at bounding box center [413, 313] width 113 height 60
click at [473, 306] on div "estoy" at bounding box center [504, 313] width 65 height 60
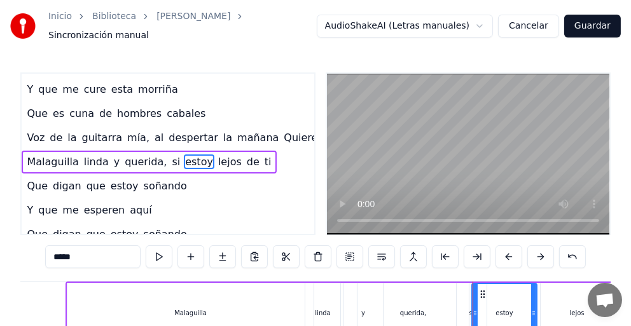
click at [470, 308] on div "si" at bounding box center [471, 313] width 5 height 10
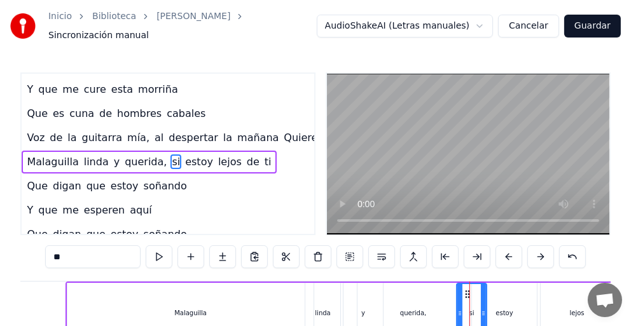
click at [470, 308] on div "si" at bounding box center [471, 313] width 5 height 10
drag, startPoint x: 481, startPoint y: 292, endPoint x: 503, endPoint y: 303, distance: 25.0
click at [514, 303] on div "si" at bounding box center [488, 313] width 63 height 58
drag, startPoint x: 458, startPoint y: 296, endPoint x: 478, endPoint y: 303, distance: 21.7
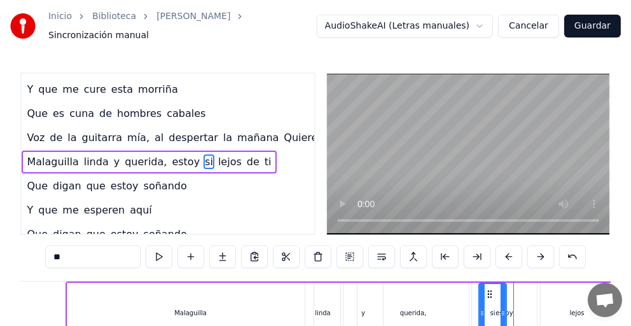
drag, startPoint x: 515, startPoint y: 285, endPoint x: 502, endPoint y: 296, distance: 16.3
click at [502, 296] on div at bounding box center [502, 313] width 5 height 58
click at [491, 308] on div "si" at bounding box center [492, 313] width 5 height 10
click at [490, 308] on div "si" at bounding box center [492, 313] width 5 height 10
click at [493, 309] on div "si" at bounding box center [492, 313] width 5 height 10
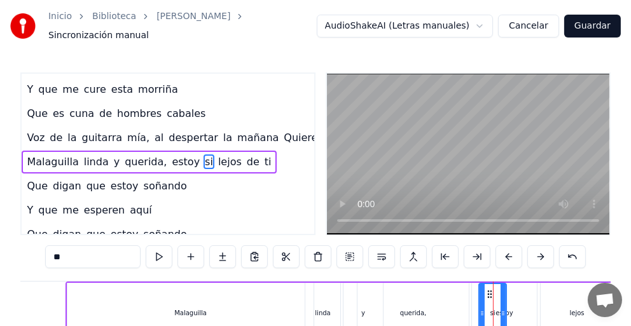
click at [487, 310] on div "si" at bounding box center [492, 313] width 26 height 58
drag, startPoint x: 503, startPoint y: 292, endPoint x: 536, endPoint y: 299, distance: 33.3
click at [536, 299] on div at bounding box center [535, 313] width 5 height 58
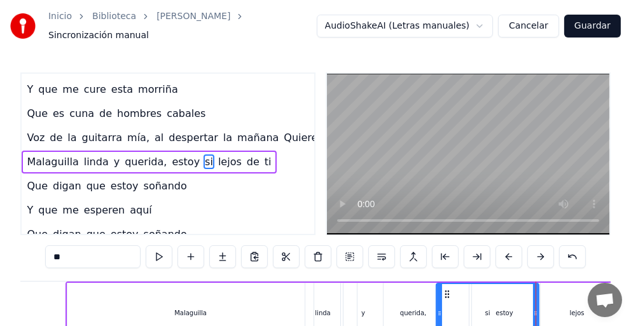
drag, startPoint x: 481, startPoint y: 298, endPoint x: 439, endPoint y: 311, distance: 44.6
click at [439, 311] on div at bounding box center [439, 313] width 5 height 58
drag, startPoint x: 535, startPoint y: 295, endPoint x: 543, endPoint y: 295, distance: 7.6
click at [543, 295] on div at bounding box center [542, 313] width 5 height 58
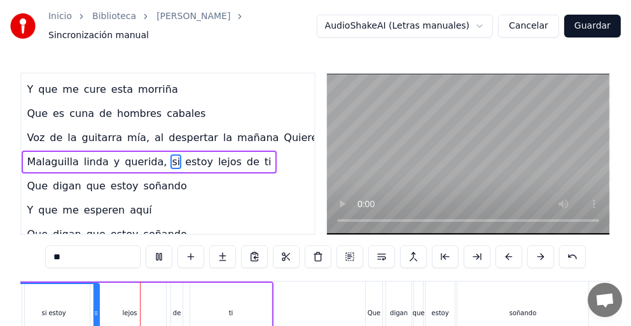
scroll to position [0, 7332]
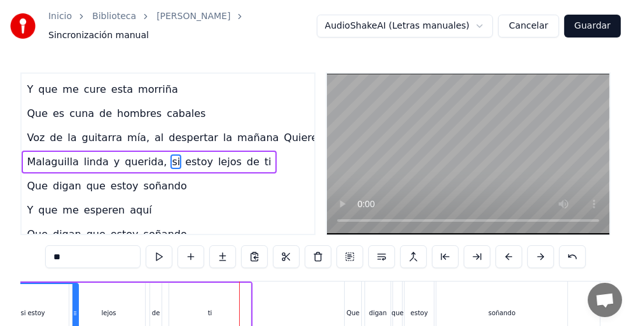
click at [420, 308] on div "estoy" at bounding box center [418, 313] width 17 height 10
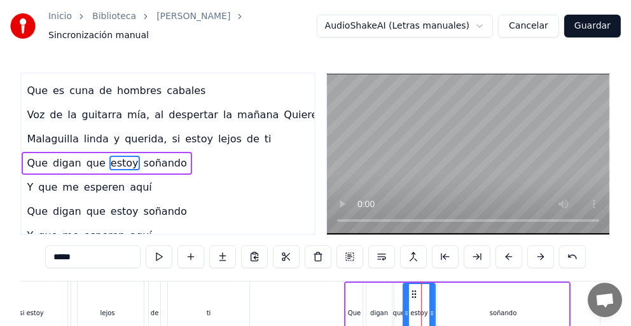
click at [407, 294] on div at bounding box center [406, 313] width 5 height 58
click at [521, 304] on div "soñando" at bounding box center [502, 313] width 131 height 60
type input "*******"
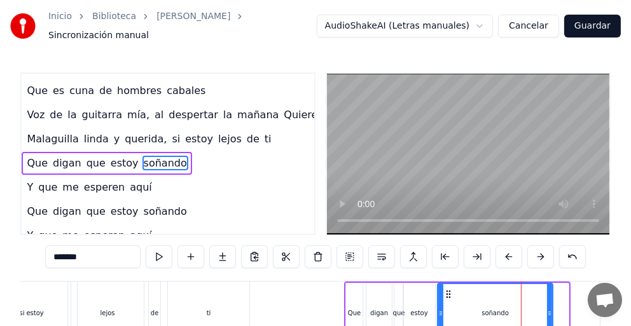
drag, startPoint x: 562, startPoint y: 305, endPoint x: 546, endPoint y: 311, distance: 16.9
click at [547, 311] on icon at bounding box center [549, 313] width 5 height 10
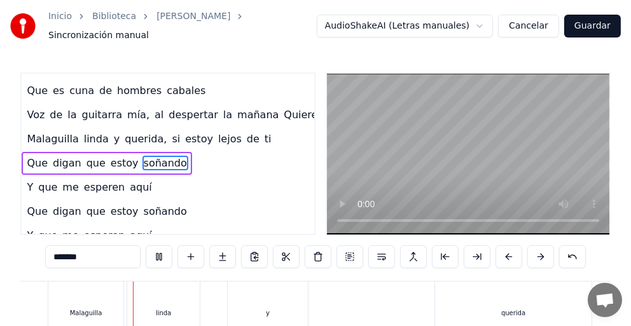
scroll to position [0, 8753]
click at [379, 293] on div "Malaguilla linda y querida" at bounding box center [298, 313] width 547 height 63
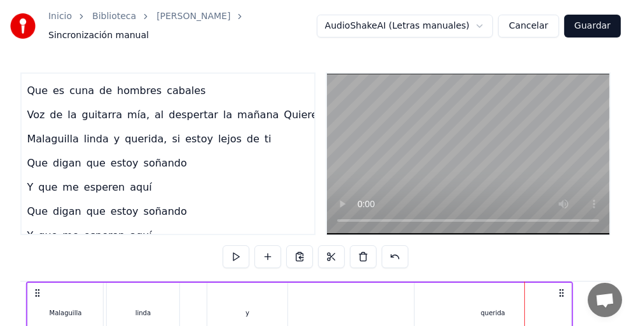
click at [561, 287] on div "Malaguilla linda y querida" at bounding box center [299, 313] width 547 height 63
click at [529, 294] on div "querida" at bounding box center [485, 313] width 156 height 60
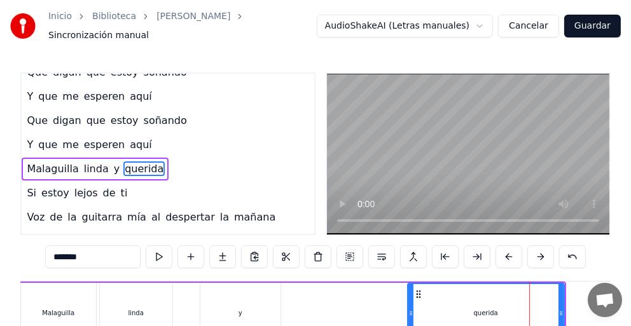
scroll to position [402, 25]
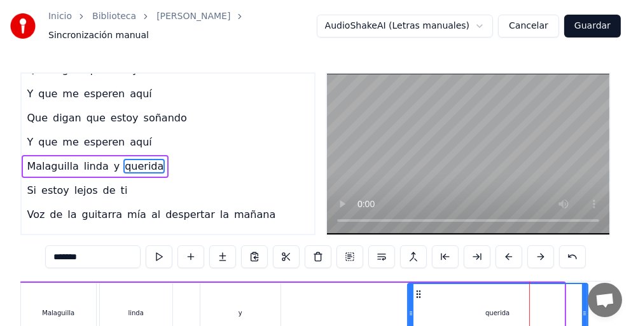
drag, startPoint x: 559, startPoint y: 303, endPoint x: 578, endPoint y: 304, distance: 19.8
click at [582, 308] on icon at bounding box center [584, 313] width 5 height 10
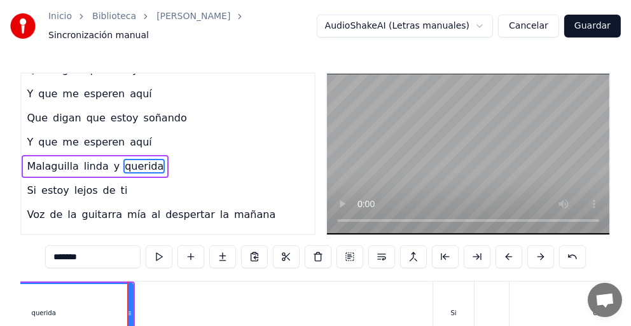
scroll to position [0, 9255]
click at [567, 303] on div "estoy" at bounding box center [559, 313] width 184 height 63
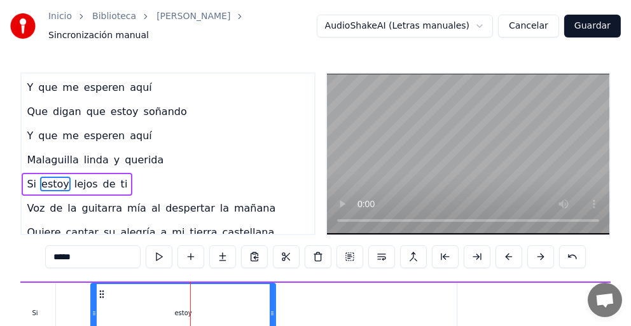
scroll to position [0, 9738]
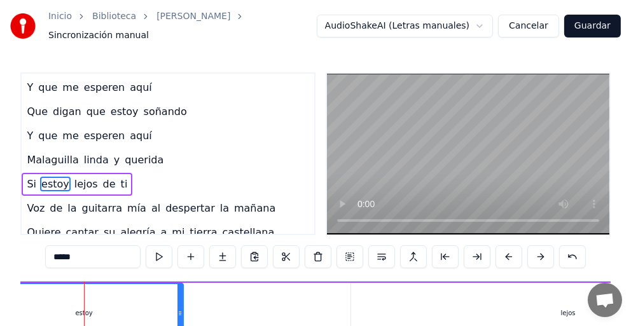
drag, startPoint x: 167, startPoint y: 301, endPoint x: 181, endPoint y: 301, distance: 14.0
click at [181, 308] on icon at bounding box center [179, 313] width 5 height 10
click at [564, 308] on div "lejos" at bounding box center [568, 313] width 15 height 10
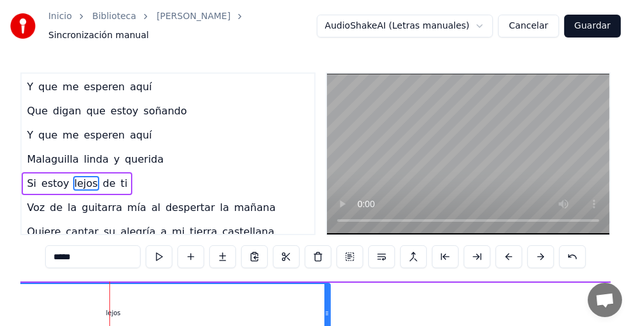
scroll to position [0, 10217]
drag, startPoint x: 303, startPoint y: 304, endPoint x: 317, endPoint y: 303, distance: 13.4
click at [317, 308] on icon at bounding box center [315, 313] width 5 height 10
drag, startPoint x: 312, startPoint y: 304, endPoint x: 327, endPoint y: 303, distance: 14.7
click at [327, 308] on icon at bounding box center [329, 313] width 5 height 10
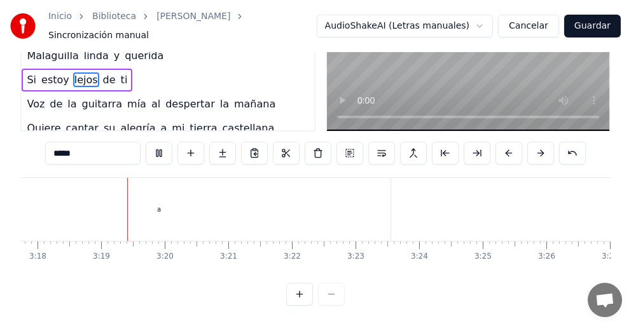
scroll to position [0, 12582]
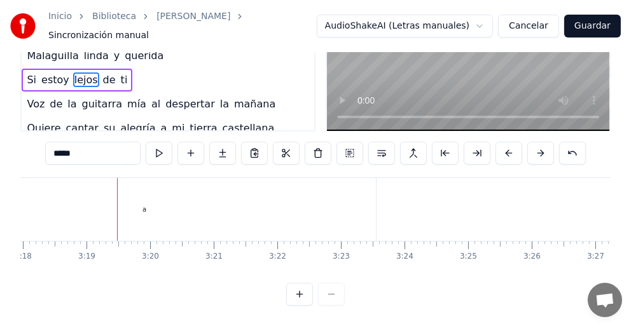
click at [142, 205] on div "a" at bounding box center [144, 210] width 4 height 10
type input "*"
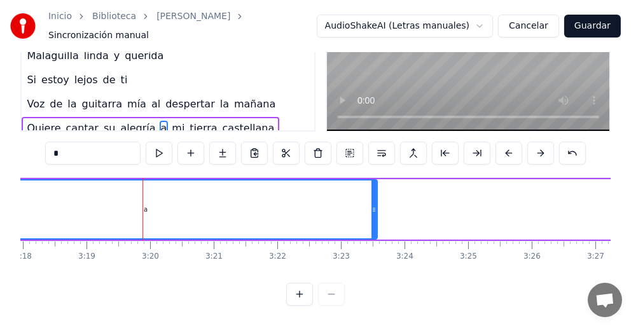
scroll to position [42, 0]
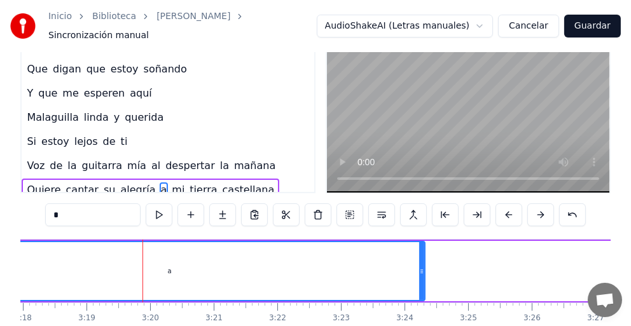
drag, startPoint x: 374, startPoint y: 261, endPoint x: 416, endPoint y: 257, distance: 42.7
click at [419, 257] on div at bounding box center [421, 271] width 5 height 58
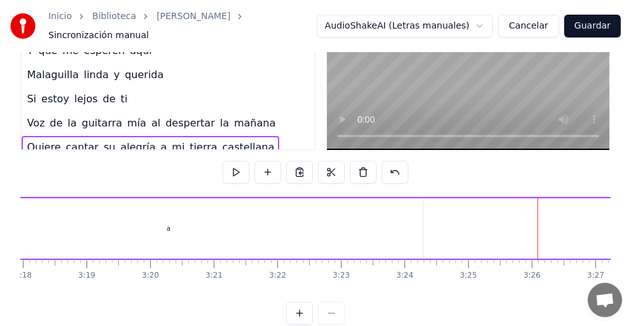
scroll to position [106, 0]
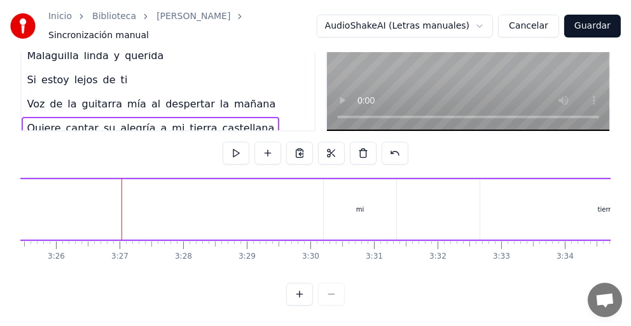
scroll to position [0, 13095]
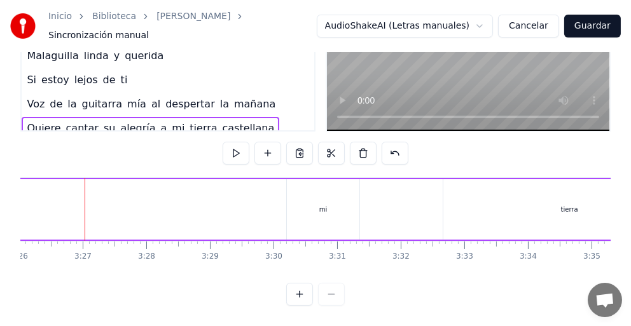
click at [327, 204] on div "mi" at bounding box center [323, 209] width 72 height 60
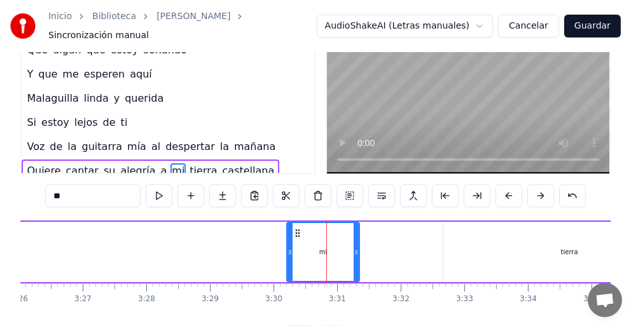
scroll to position [42, 0]
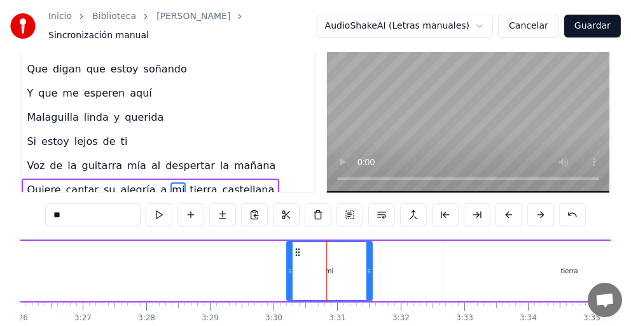
drag, startPoint x: 356, startPoint y: 264, endPoint x: 369, endPoint y: 266, distance: 12.8
click at [369, 266] on icon at bounding box center [368, 271] width 5 height 10
click at [568, 266] on div "tierra" at bounding box center [569, 271] width 17 height 10
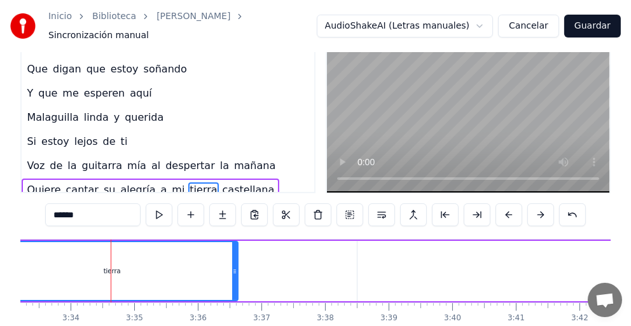
scroll to position [0, 13578]
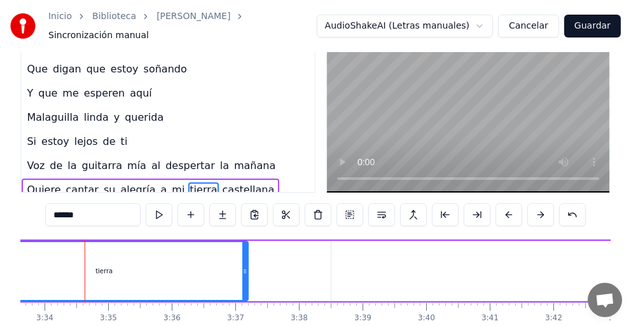
drag, startPoint x: 210, startPoint y: 271, endPoint x: 247, endPoint y: 276, distance: 36.7
click at [247, 276] on div "tierra" at bounding box center [103, 271] width 289 height 60
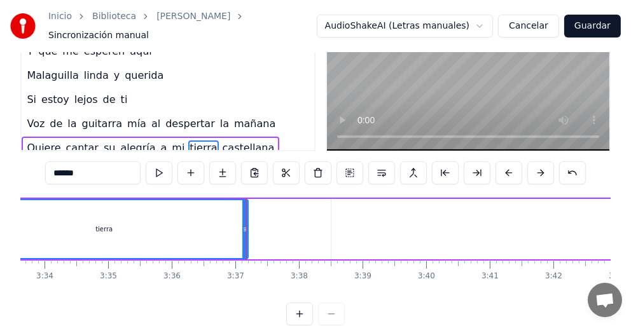
scroll to position [106, 0]
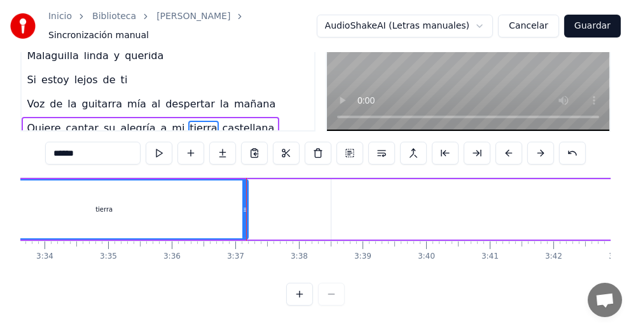
click at [558, 261] on div "Malaguilla Voz de la guitarra mía al despertar la [DATE] Quiere cantar su alegr…" at bounding box center [315, 224] width 590 height 95
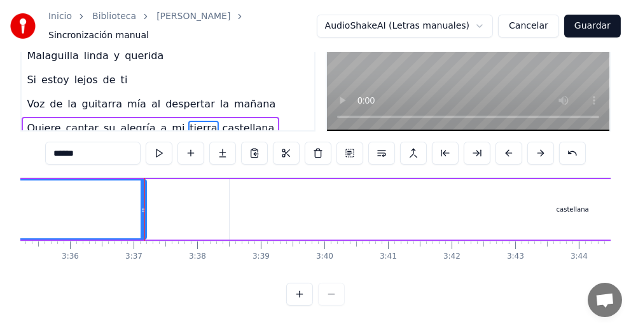
scroll to position [0, 13705]
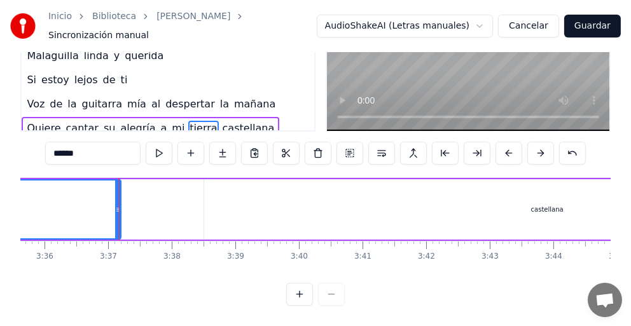
click at [542, 205] on div "castellana" at bounding box center [547, 210] width 32 height 10
type input "**********"
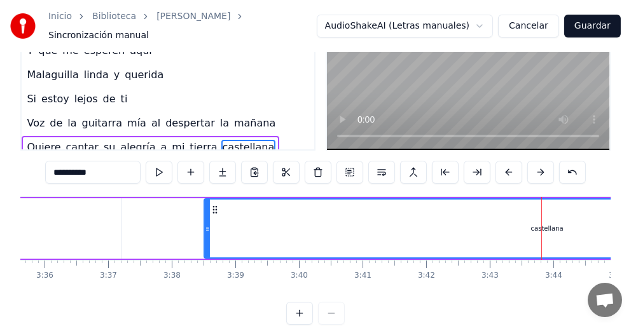
scroll to position [106, 0]
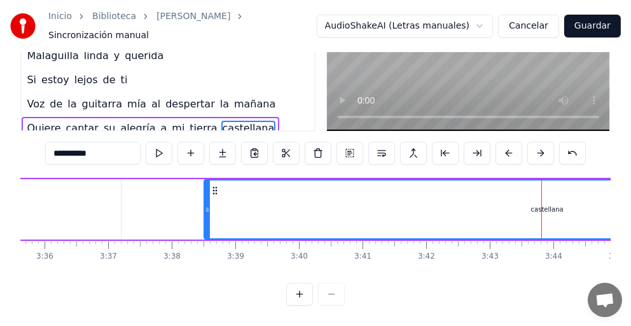
click at [544, 205] on div "castellana" at bounding box center [547, 210] width 32 height 10
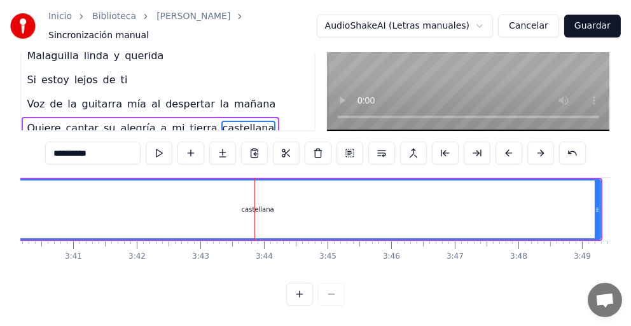
scroll to position [0, 14033]
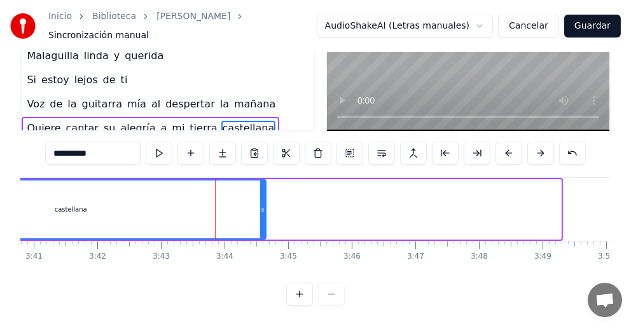
drag, startPoint x: 559, startPoint y: 204, endPoint x: 264, endPoint y: 231, distance: 296.1
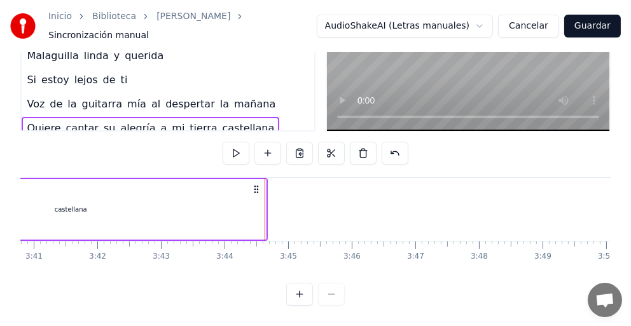
drag, startPoint x: 264, startPoint y: 205, endPoint x: 244, endPoint y: 209, distance: 20.1
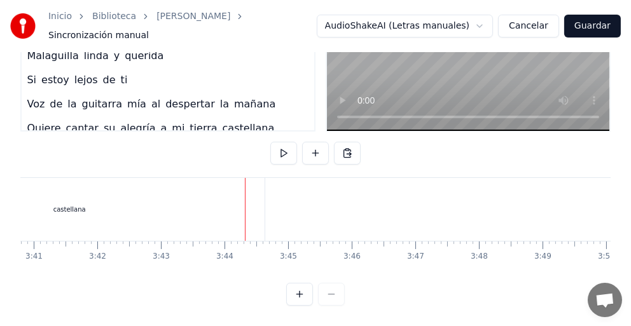
click at [236, 203] on div "castellana" at bounding box center [69, 209] width 390 height 63
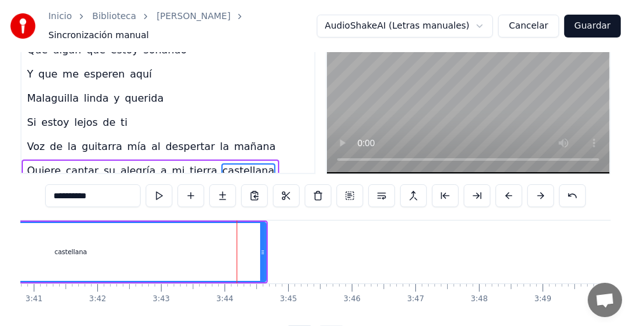
scroll to position [42, 0]
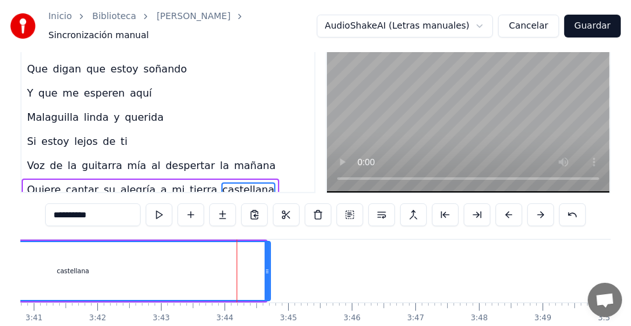
click at [266, 266] on icon at bounding box center [266, 271] width 5 height 10
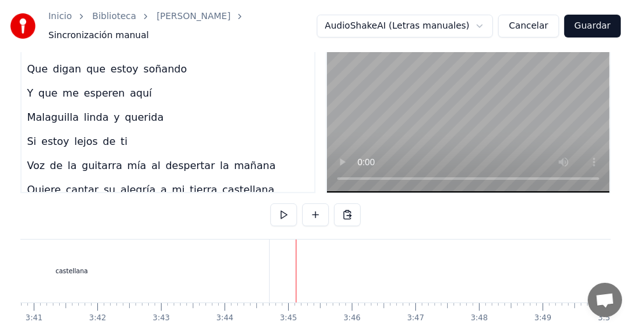
click at [236, 251] on div "castellana" at bounding box center [71, 271] width 395 height 63
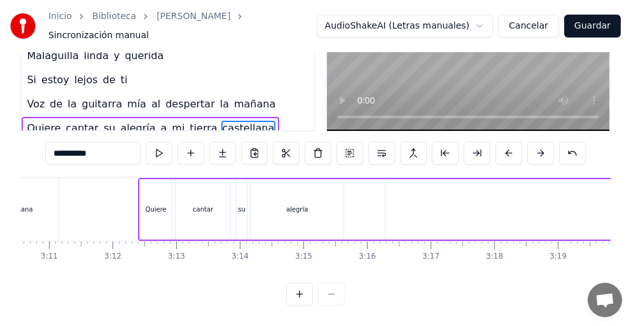
scroll to position [0, 11969]
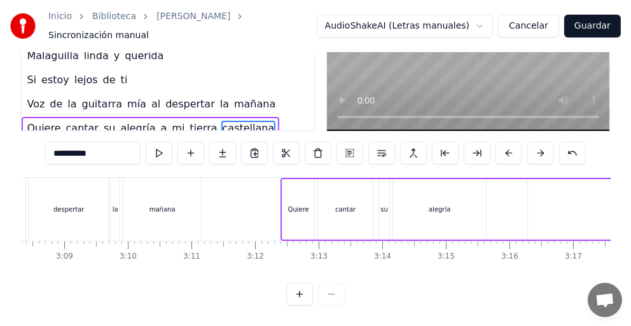
type input "*"
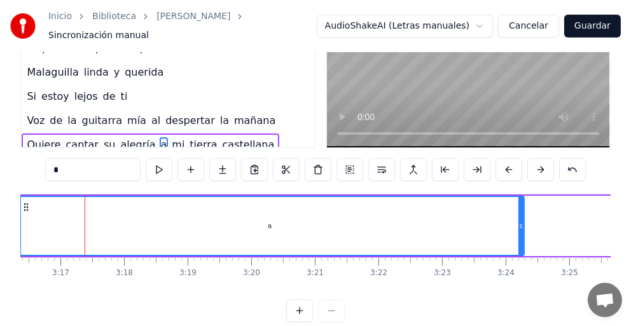
scroll to position [106, 0]
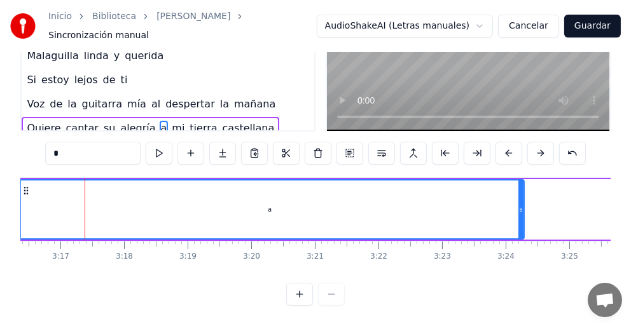
drag, startPoint x: 515, startPoint y: 263, endPoint x: 501, endPoint y: 264, distance: 14.0
click at [489, 265] on div "Malaguilla Voz de la guitarra mía al despertar la [DATE] Quiere cantar su alegr…" at bounding box center [315, 224] width 590 height 95
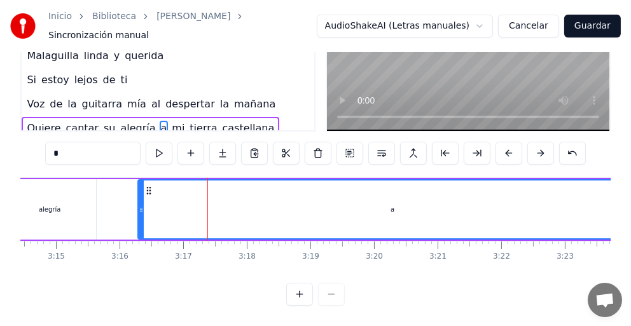
scroll to position [0, 12086]
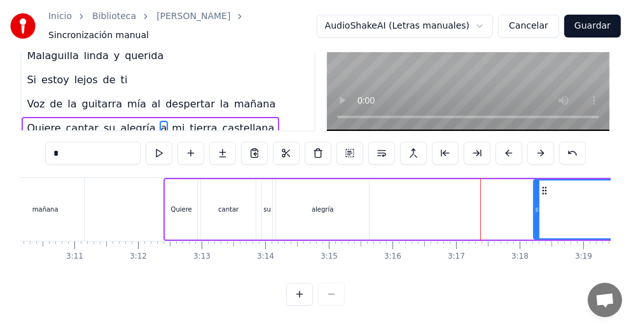
drag, startPoint x: 413, startPoint y: 201, endPoint x: 536, endPoint y: 198, distance: 122.7
click at [536, 205] on icon at bounding box center [536, 210] width 5 height 10
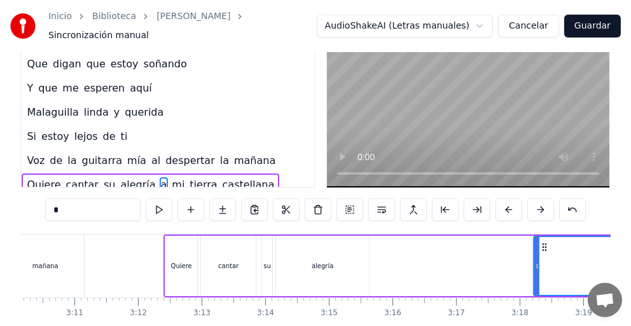
scroll to position [42, 0]
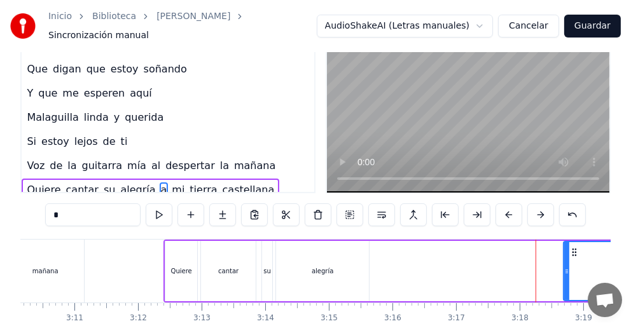
drag, startPoint x: 537, startPoint y: 271, endPoint x: 567, endPoint y: 270, distance: 29.9
click at [567, 270] on div at bounding box center [566, 271] width 5 height 58
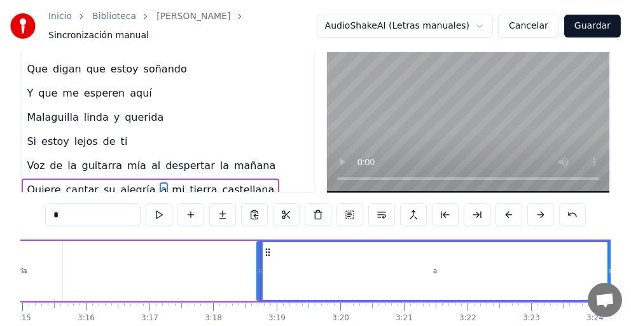
scroll to position [0, 12568]
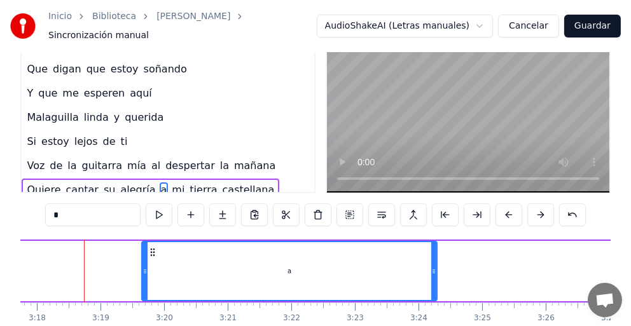
drag, startPoint x: 82, startPoint y: 269, endPoint x: 143, endPoint y: 275, distance: 61.3
click at [143, 275] on div at bounding box center [144, 271] width 5 height 58
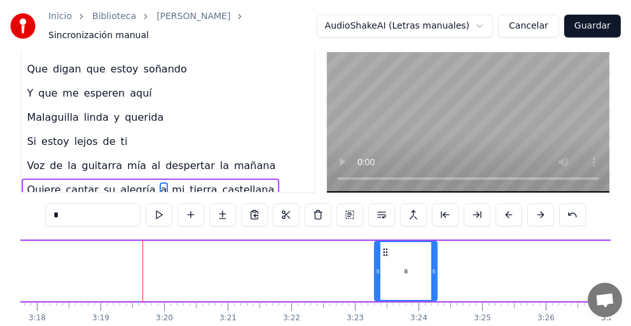
drag, startPoint x: 143, startPoint y: 275, endPoint x: 376, endPoint y: 270, distance: 232.7
click at [376, 270] on div at bounding box center [377, 271] width 5 height 58
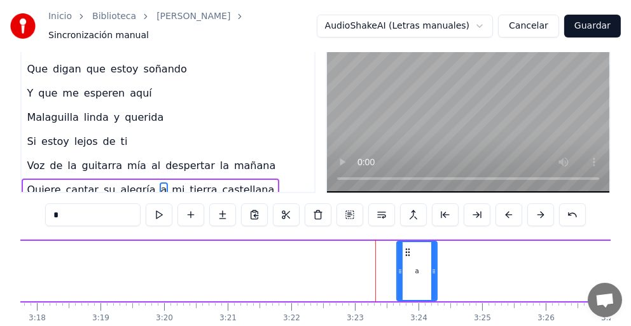
drag, startPoint x: 375, startPoint y: 270, endPoint x: 397, endPoint y: 273, distance: 22.4
click at [397, 273] on div at bounding box center [399, 271] width 5 height 58
drag, startPoint x: 428, startPoint y: 266, endPoint x: 468, endPoint y: 268, distance: 40.1
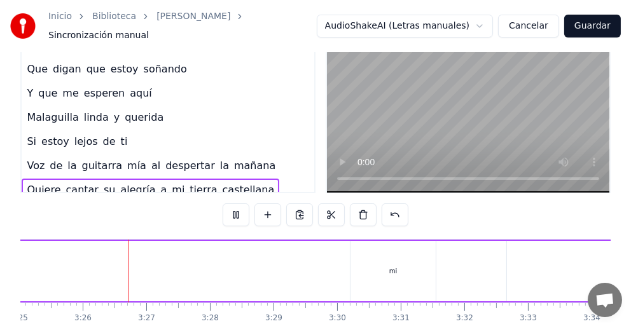
scroll to position [0, 13046]
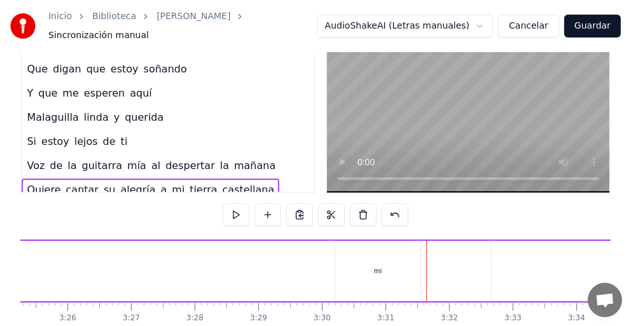
click at [550, 28] on button "Cancelar" at bounding box center [528, 26] width 61 height 23
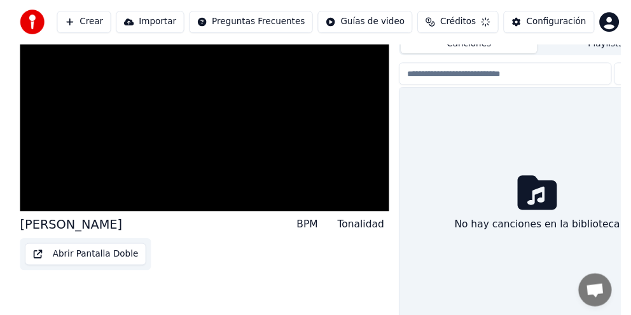
scroll to position [86, 0]
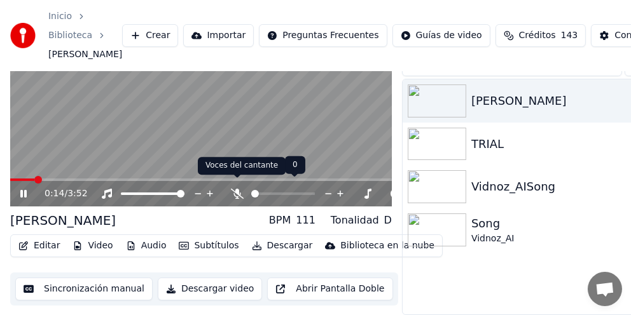
click at [240, 189] on icon at bounding box center [237, 194] width 13 height 10
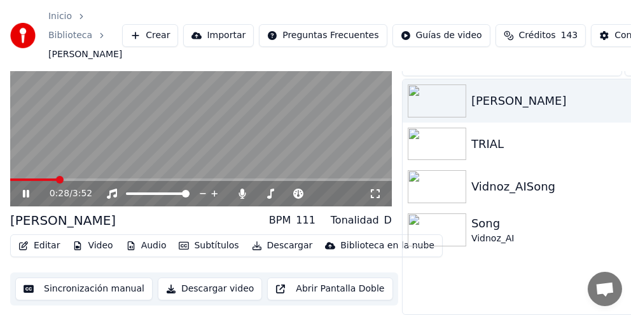
click at [107, 179] on span at bounding box center [200, 180] width 381 height 3
click at [145, 168] on video at bounding box center [200, 99] width 381 height 215
click at [28, 189] on icon at bounding box center [34, 194] width 29 height 10
click at [181, 179] on span at bounding box center [200, 180] width 381 height 3
click at [25, 189] on icon at bounding box center [34, 194] width 29 height 10
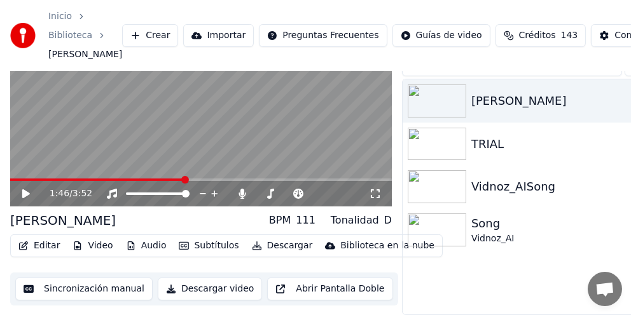
click at [25, 189] on icon at bounding box center [26, 193] width 8 height 9
click at [25, 189] on icon at bounding box center [34, 194] width 29 height 10
click at [25, 189] on icon at bounding box center [26, 193] width 8 height 9
click at [218, 166] on video at bounding box center [200, 99] width 381 height 215
click at [222, 167] on video at bounding box center [200, 99] width 381 height 215
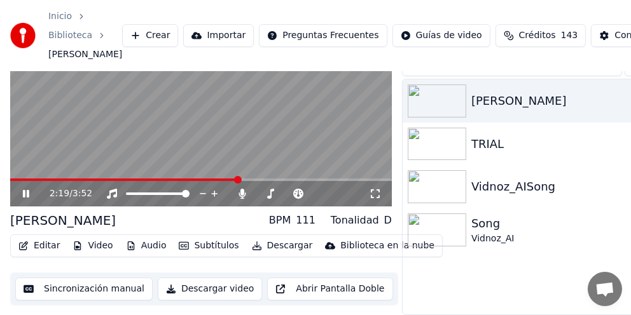
click at [237, 183] on span at bounding box center [238, 180] width 8 height 8
click at [30, 189] on icon at bounding box center [34, 194] width 29 height 10
click at [160, 136] on video at bounding box center [200, 99] width 381 height 215
click at [103, 282] on button "Sincronización manual" at bounding box center [83, 289] width 137 height 23
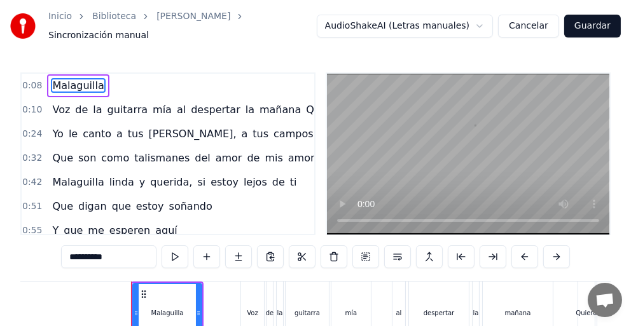
scroll to position [0, 503]
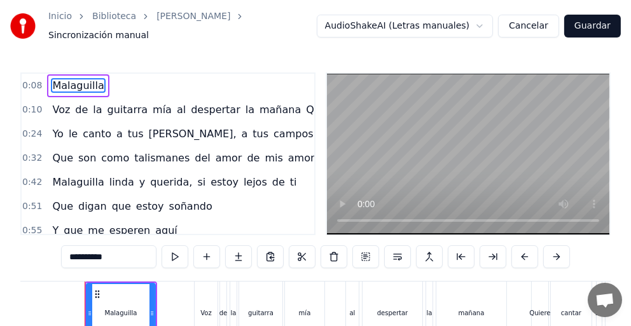
click at [451, 217] on video at bounding box center [468, 154] width 282 height 161
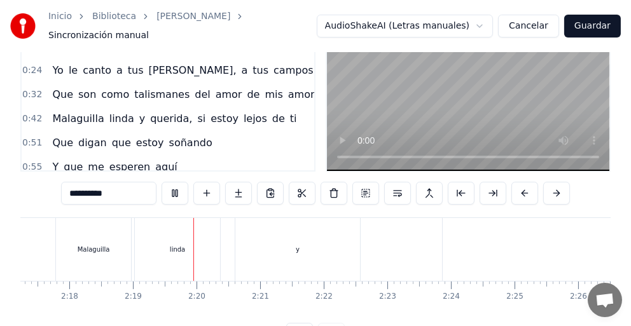
scroll to position [0, 8799]
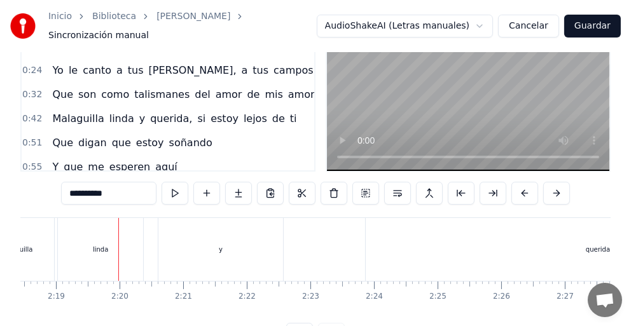
click at [250, 246] on div "y" at bounding box center [220, 249] width 125 height 63
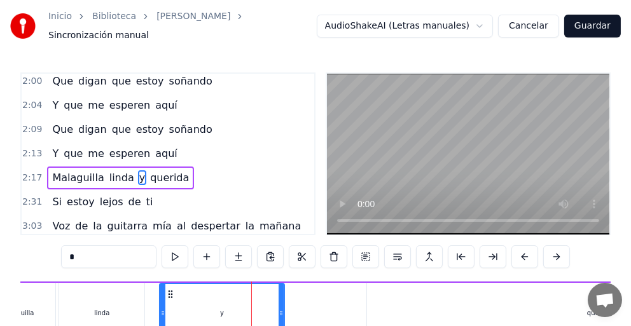
scroll to position [402, 0]
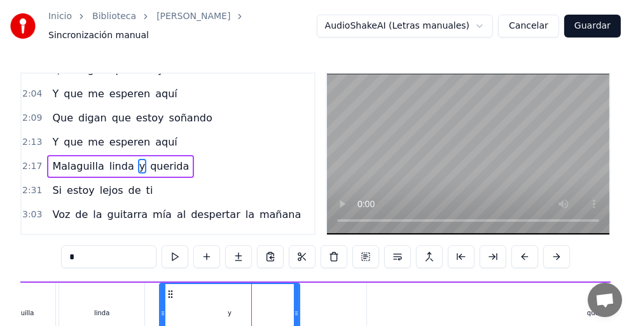
drag, startPoint x: 279, startPoint y: 304, endPoint x: 291, endPoint y: 300, distance: 12.7
click at [294, 301] on div at bounding box center [296, 313] width 5 height 58
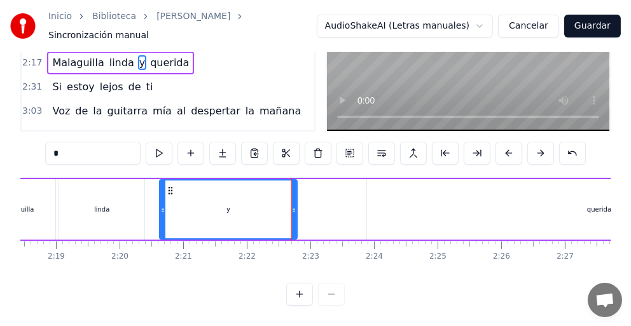
scroll to position [108, 0]
click at [585, 197] on div "querida" at bounding box center [599, 209] width 464 height 60
type input "*******"
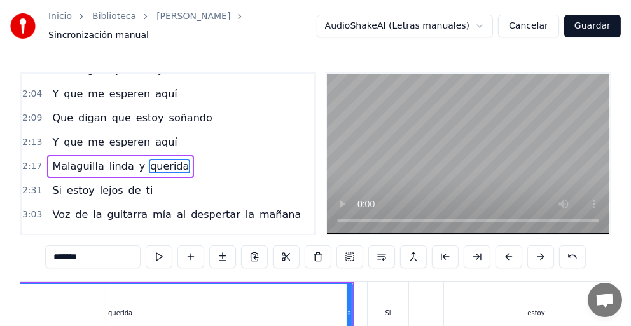
scroll to position [0, 9299]
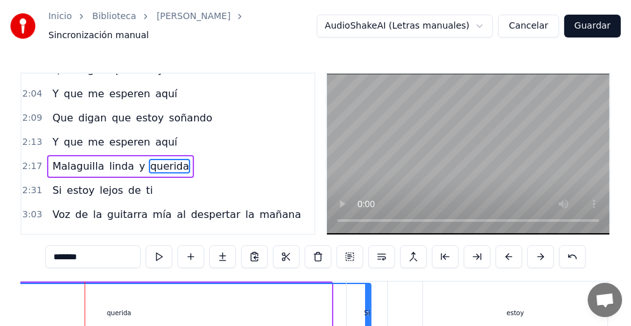
drag, startPoint x: 329, startPoint y: 303, endPoint x: 368, endPoint y: 313, distance: 40.7
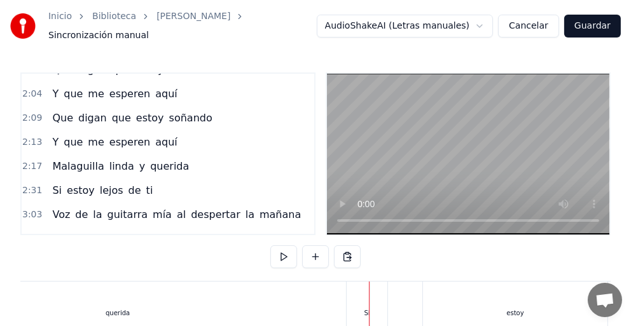
click at [365, 310] on div "Si" at bounding box center [367, 313] width 6 height 10
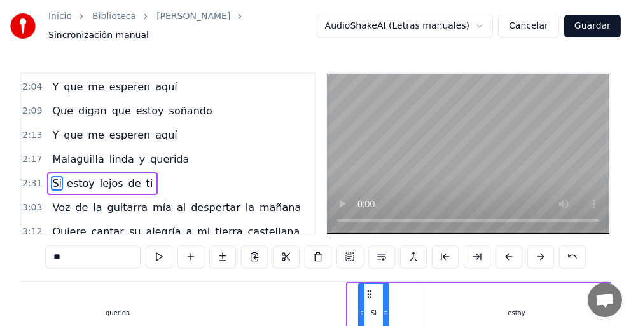
drag, startPoint x: 351, startPoint y: 305, endPoint x: 362, endPoint y: 307, distance: 11.0
click at [362, 308] on icon at bounding box center [361, 313] width 5 height 10
drag, startPoint x: 382, startPoint y: 308, endPoint x: 399, endPoint y: 312, distance: 17.0
click at [401, 312] on div at bounding box center [403, 313] width 5 height 58
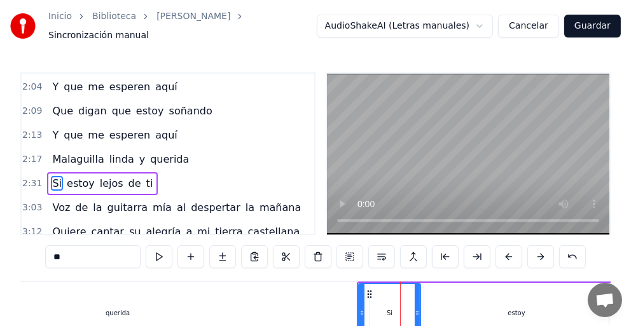
drag, startPoint x: 401, startPoint y: 310, endPoint x: 414, endPoint y: 311, distance: 13.4
click at [414, 311] on icon at bounding box center [416, 313] width 5 height 10
click at [510, 308] on div "estoy" at bounding box center [515, 313] width 17 height 10
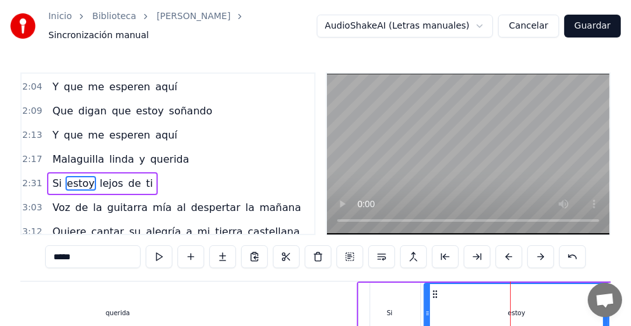
scroll to position [108, 0]
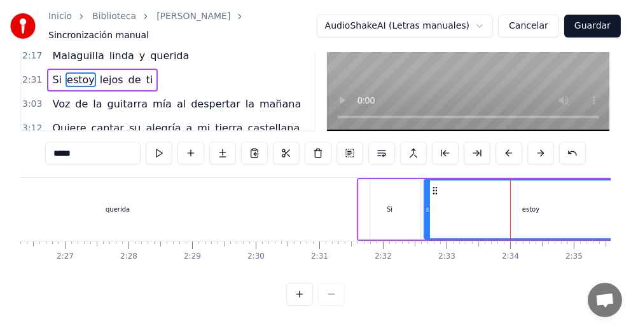
drag, startPoint x: 604, startPoint y: 207, endPoint x: 633, endPoint y: 212, distance: 29.1
click at [631, 212] on html "Inicio Biblioteca [PERSON_NAME] Sincronización manual AudioShakeAI (Letras manu…" at bounding box center [315, 111] width 631 height 430
click at [536, 205] on div "estoy" at bounding box center [531, 210] width 212 height 58
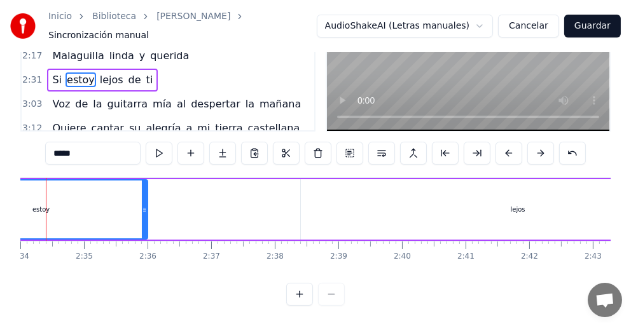
scroll to position [0, 9477]
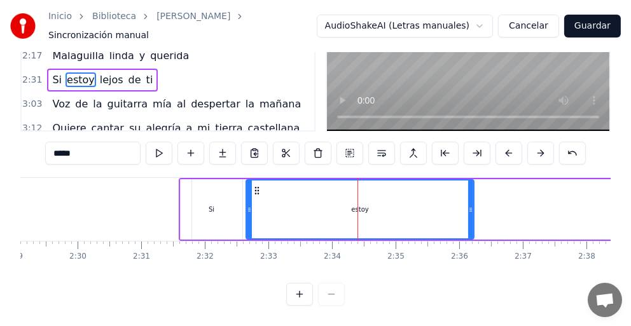
drag, startPoint x: 456, startPoint y: 204, endPoint x: 470, endPoint y: 205, distance: 14.6
click at [470, 205] on div at bounding box center [470, 210] width 5 height 58
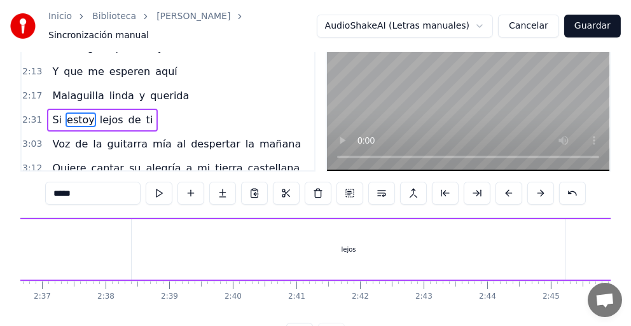
scroll to position [0, 9918]
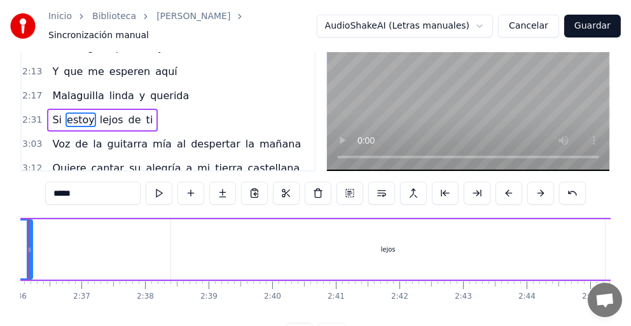
click at [393, 249] on div "lejos" at bounding box center [387, 249] width 433 height 60
type input "*****"
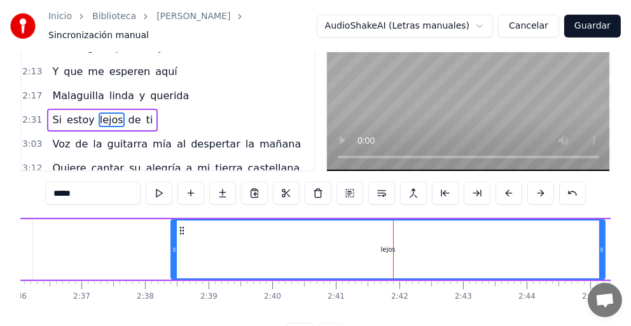
scroll to position [0, 0]
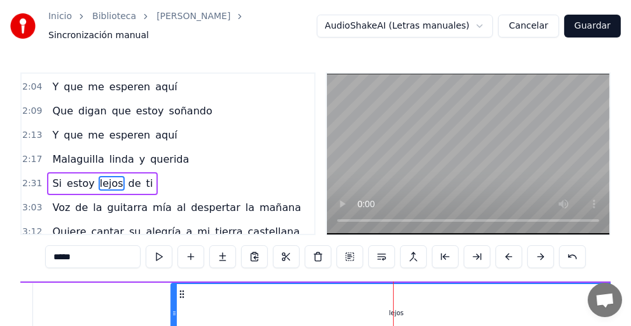
drag, startPoint x: 601, startPoint y: 279, endPoint x: 617, endPoint y: 282, distance: 15.5
click at [617, 282] on div "Inicio Biblioteca [PERSON_NAME] Sincronización manual AudioShakeAI (Letras manu…" at bounding box center [315, 204] width 631 height 409
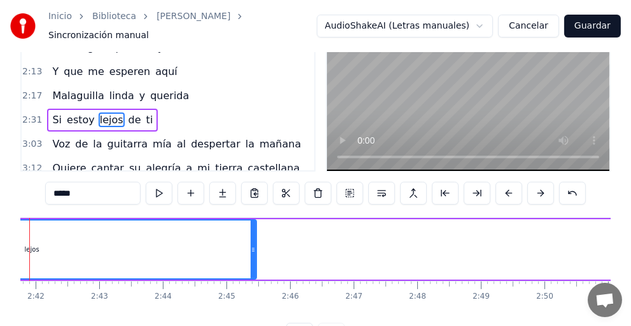
scroll to position [0, 10178]
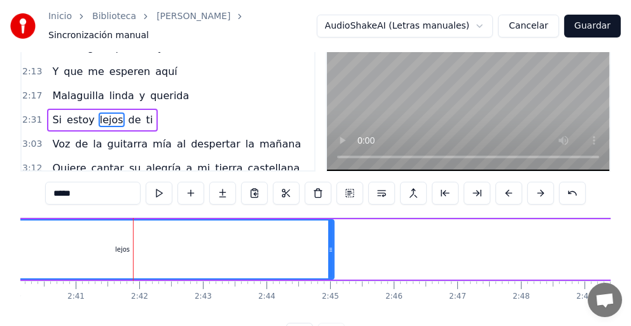
drag, startPoint x: 355, startPoint y: 230, endPoint x: 329, endPoint y: 231, distance: 26.1
click at [329, 231] on div at bounding box center [330, 250] width 5 height 58
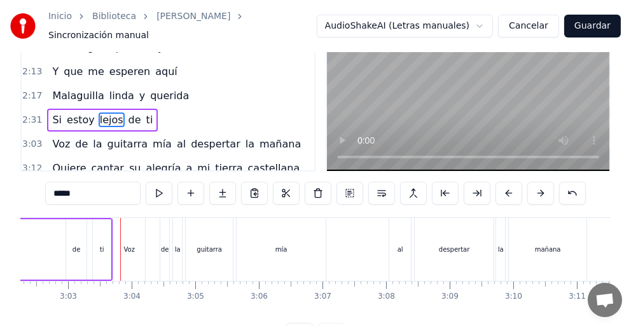
scroll to position [0, 11598]
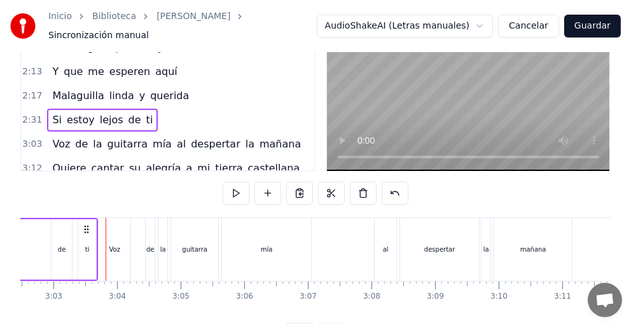
scroll to position [0, 11590]
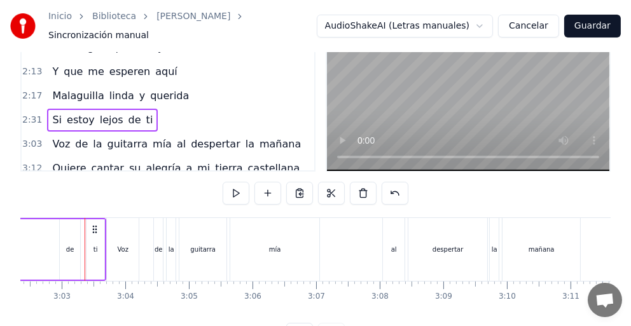
click at [68, 249] on div "de" at bounding box center [70, 249] width 20 height 60
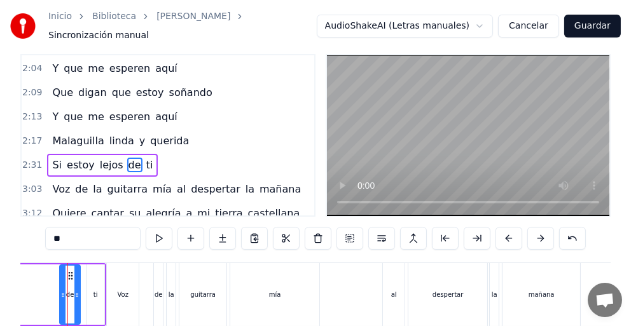
scroll to position [0, 11573]
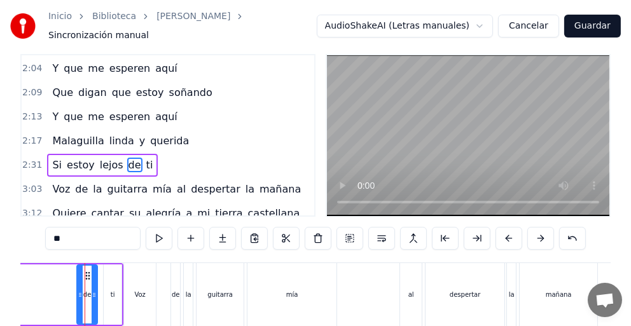
click at [111, 290] on div "ti" at bounding box center [113, 295] width 4 height 10
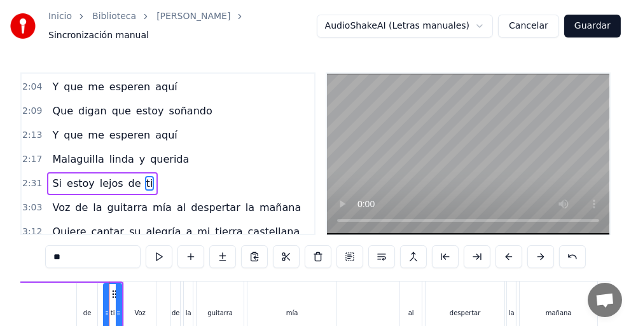
click at [137, 309] on div "Voz" at bounding box center [139, 313] width 11 height 10
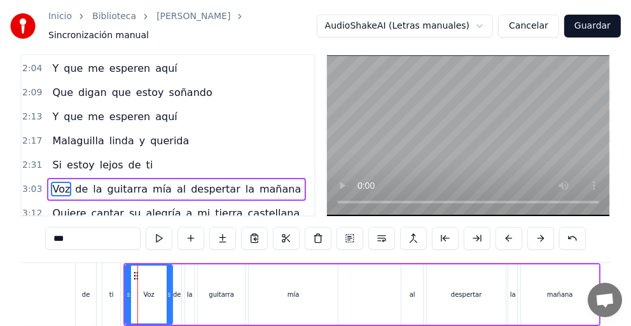
drag, startPoint x: 151, startPoint y: 296, endPoint x: 166, endPoint y: 301, distance: 15.9
click at [167, 301] on div at bounding box center [169, 295] width 5 height 58
click at [177, 294] on div "de" at bounding box center [176, 294] width 9 height 60
type input "**"
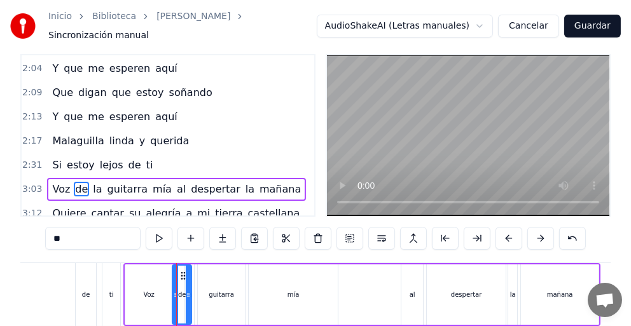
drag, startPoint x: 179, startPoint y: 276, endPoint x: 189, endPoint y: 279, distance: 10.5
click at [189, 279] on div at bounding box center [188, 295] width 5 height 58
click at [189, 289] on div at bounding box center [189, 294] width 1 height 63
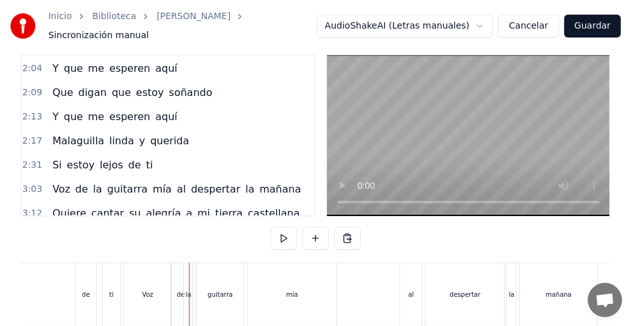
click at [189, 288] on div at bounding box center [189, 294] width 1 height 63
click at [188, 288] on div at bounding box center [188, 294] width 1 height 63
click at [200, 299] on div "guitarra" at bounding box center [219, 294] width 47 height 63
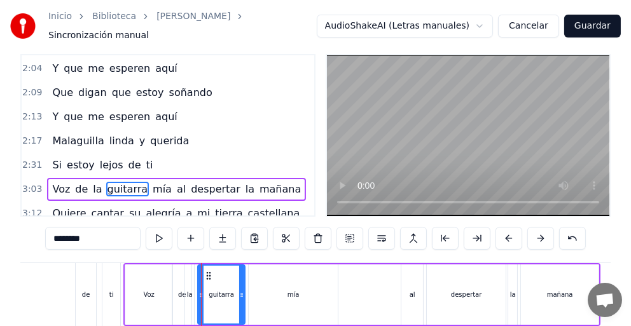
click at [191, 295] on div "la" at bounding box center [189, 294] width 9 height 60
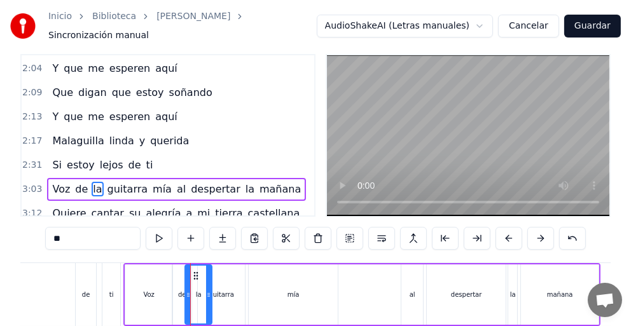
drag, startPoint x: 193, startPoint y: 278, endPoint x: 210, endPoint y: 284, distance: 18.9
click at [210, 284] on div "la" at bounding box center [198, 294] width 28 height 60
click at [220, 293] on div "guitarra" at bounding box center [221, 294] width 47 height 60
type input "********"
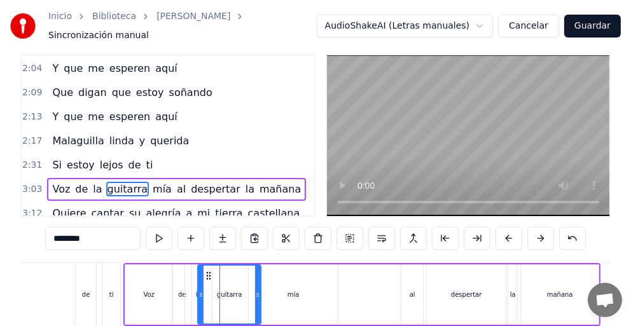
drag, startPoint x: 243, startPoint y: 277, endPoint x: 259, endPoint y: 282, distance: 16.7
click at [259, 282] on div "guitarra" at bounding box center [229, 294] width 64 height 60
click at [263, 290] on icon at bounding box center [262, 295] width 5 height 10
drag, startPoint x: 261, startPoint y: 282, endPoint x: 270, endPoint y: 284, distance: 9.1
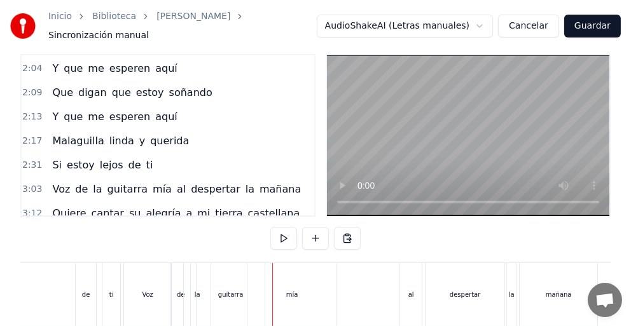
click at [235, 290] on div "guitarra" at bounding box center [230, 295] width 25 height 10
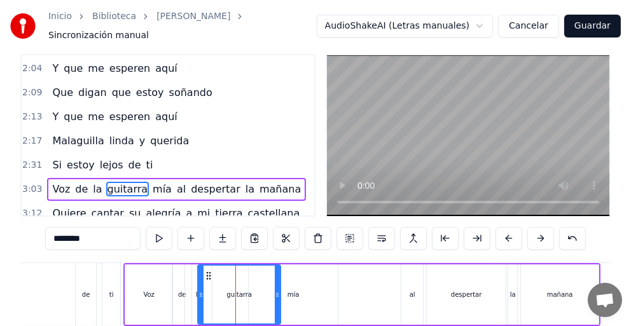
drag, startPoint x: 264, startPoint y: 287, endPoint x: 278, endPoint y: 304, distance: 22.1
click at [278, 304] on div at bounding box center [277, 295] width 5 height 58
click at [296, 290] on div "mía" at bounding box center [293, 295] width 12 height 10
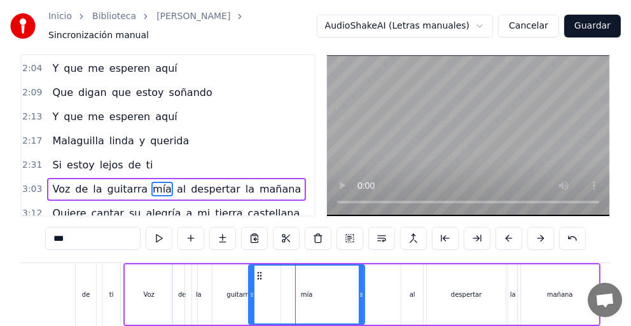
drag, startPoint x: 334, startPoint y: 288, endPoint x: 360, endPoint y: 297, distance: 28.1
click at [360, 297] on div at bounding box center [360, 295] width 5 height 58
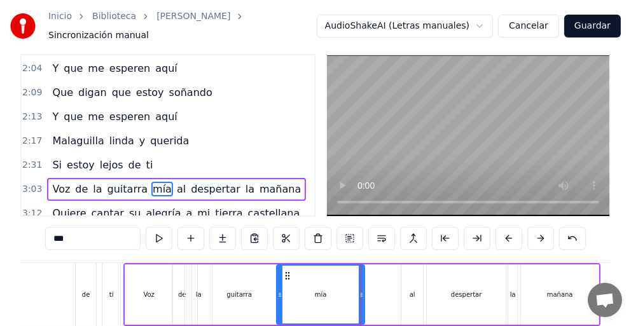
drag, startPoint x: 250, startPoint y: 292, endPoint x: 278, endPoint y: 297, distance: 29.2
click at [278, 297] on div at bounding box center [279, 295] width 5 height 58
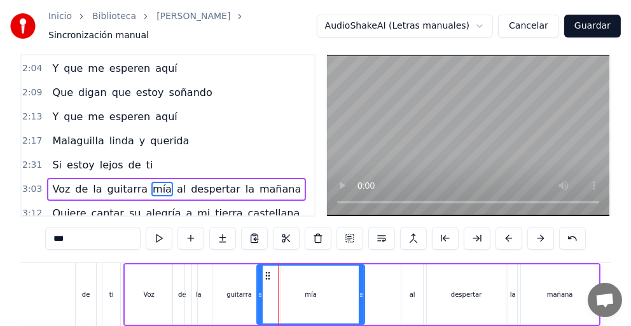
drag, startPoint x: 279, startPoint y: 294, endPoint x: 259, endPoint y: 296, distance: 20.5
click at [259, 296] on div at bounding box center [259, 295] width 5 height 58
click at [235, 290] on div "guitarra" at bounding box center [238, 295] width 25 height 10
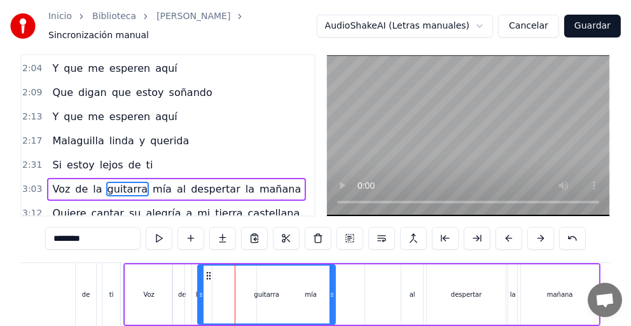
drag, startPoint x: 278, startPoint y: 292, endPoint x: 333, endPoint y: 304, distance: 56.0
click at [333, 304] on div at bounding box center [331, 295] width 5 height 58
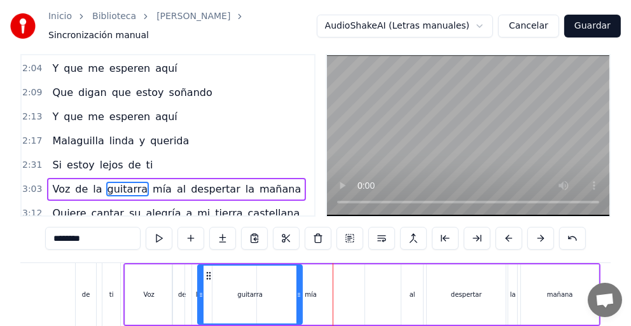
drag, startPoint x: 330, startPoint y: 303, endPoint x: 297, endPoint y: 312, distance: 34.2
click at [297, 312] on div at bounding box center [298, 295] width 5 height 58
click at [315, 294] on div "mía" at bounding box center [310, 294] width 107 height 60
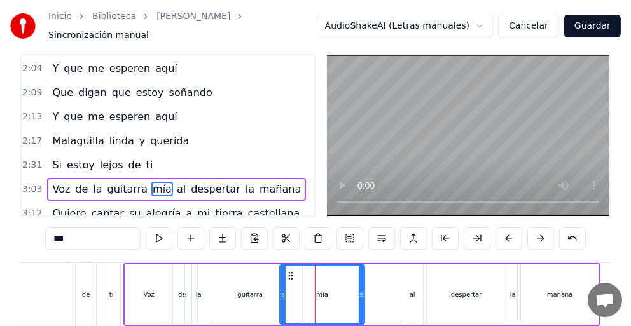
drag, startPoint x: 259, startPoint y: 289, endPoint x: 282, endPoint y: 292, distance: 23.1
click at [282, 292] on icon at bounding box center [282, 295] width 5 height 10
click at [259, 290] on div "guitarra" at bounding box center [249, 295] width 25 height 10
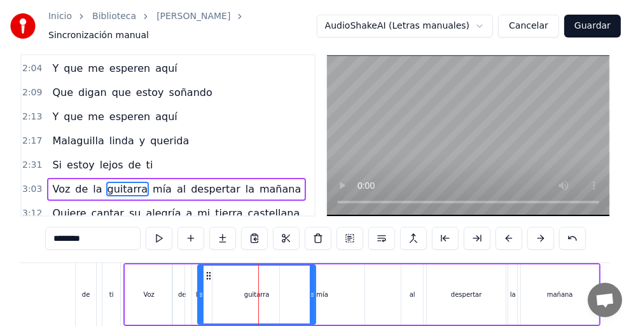
drag, startPoint x: 299, startPoint y: 290, endPoint x: 313, endPoint y: 294, distance: 13.7
click at [313, 294] on div at bounding box center [312, 295] width 5 height 58
click at [320, 290] on div "mía" at bounding box center [322, 295] width 12 height 10
type input "***"
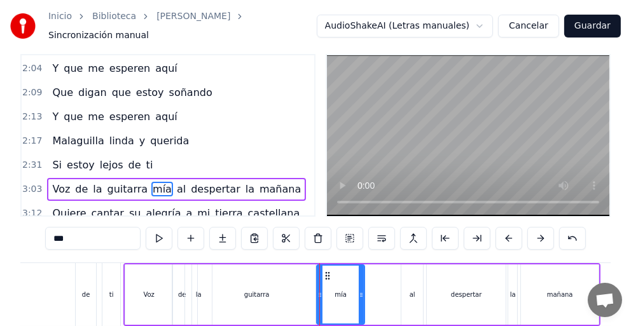
drag, startPoint x: 281, startPoint y: 289, endPoint x: 315, endPoint y: 296, distance: 35.0
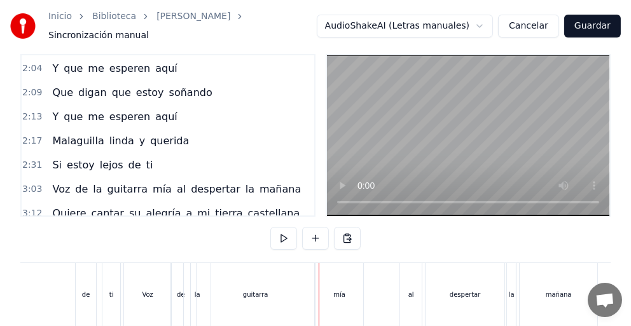
click at [280, 292] on div "guitarra" at bounding box center [255, 294] width 118 height 63
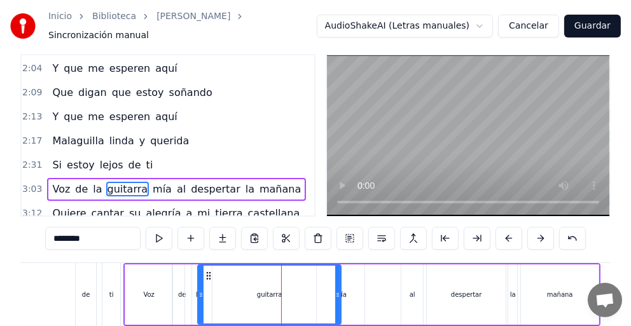
drag, startPoint x: 313, startPoint y: 287, endPoint x: 338, endPoint y: 294, distance: 26.4
click at [338, 294] on div at bounding box center [337, 295] width 5 height 58
click at [343, 290] on div "mía" at bounding box center [340, 295] width 12 height 10
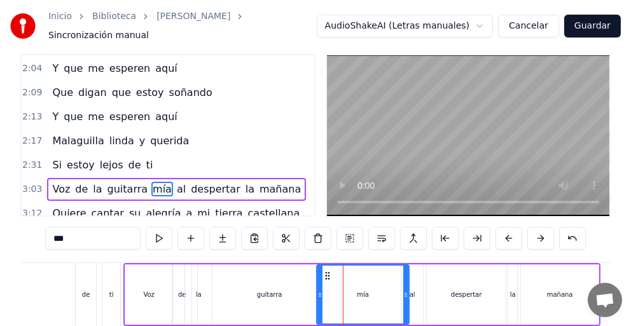
drag, startPoint x: 359, startPoint y: 290, endPoint x: 397, endPoint y: 307, distance: 41.8
click at [403, 307] on div at bounding box center [405, 295] width 5 height 58
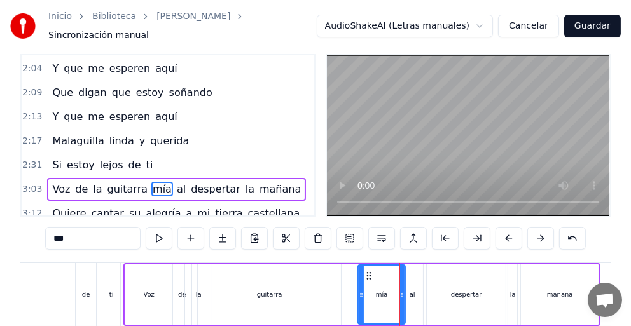
drag, startPoint x: 316, startPoint y: 289, endPoint x: 357, endPoint y: 301, distance: 43.0
click at [358, 301] on div at bounding box center [360, 295] width 5 height 58
click at [290, 294] on div "guitarra" at bounding box center [269, 294] width 143 height 60
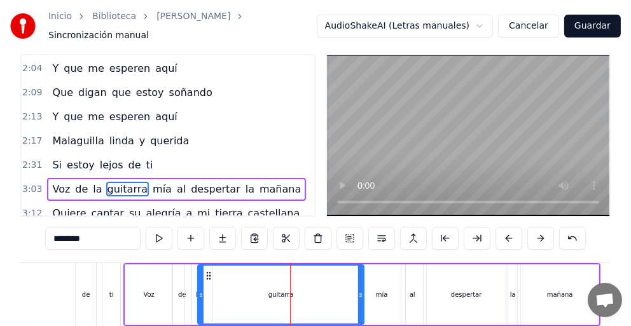
drag, startPoint x: 339, startPoint y: 291, endPoint x: 362, endPoint y: 292, distance: 22.9
click at [362, 292] on icon at bounding box center [360, 295] width 5 height 10
click at [365, 294] on div at bounding box center [363, 295] width 5 height 58
click at [365, 294] on div at bounding box center [366, 295] width 5 height 58
click at [365, 294] on div "guitarra" at bounding box center [284, 295] width 173 height 58
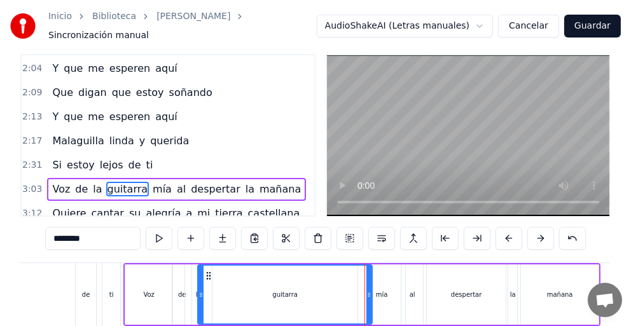
click at [376, 290] on div "mía" at bounding box center [382, 295] width 12 height 10
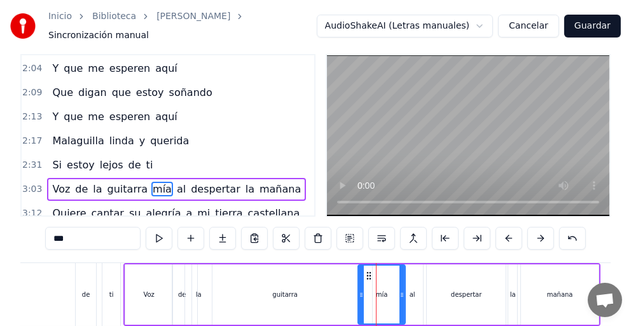
click at [411, 290] on div "al" at bounding box center [412, 295] width 6 height 10
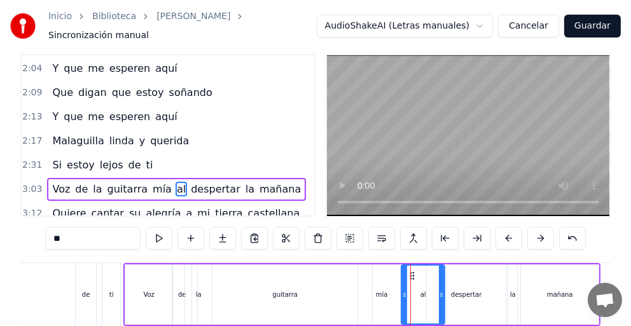
drag, startPoint x: 419, startPoint y: 293, endPoint x: 441, endPoint y: 297, distance: 21.9
click at [441, 297] on div at bounding box center [441, 295] width 5 height 58
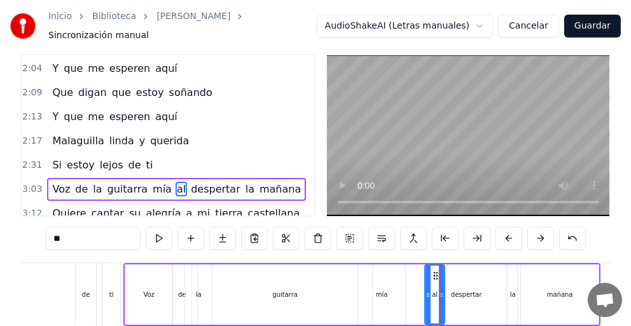
drag, startPoint x: 402, startPoint y: 290, endPoint x: 426, endPoint y: 292, distance: 23.7
click at [426, 292] on icon at bounding box center [427, 295] width 5 height 10
click at [390, 299] on div "mía" at bounding box center [381, 294] width 47 height 60
type input "***"
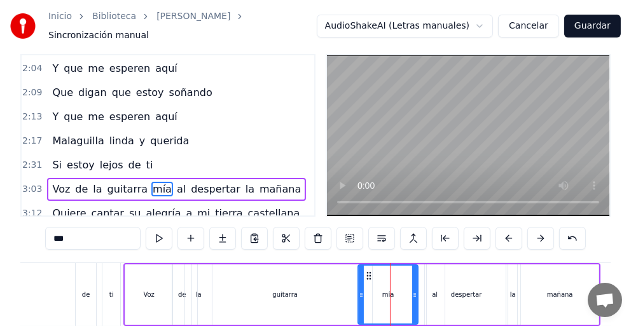
drag, startPoint x: 400, startPoint y: 289, endPoint x: 413, endPoint y: 289, distance: 12.7
click at [413, 290] on icon at bounding box center [414, 295] width 5 height 10
drag, startPoint x: 413, startPoint y: 290, endPoint x: 423, endPoint y: 292, distance: 11.0
click at [423, 292] on icon at bounding box center [425, 295] width 5 height 10
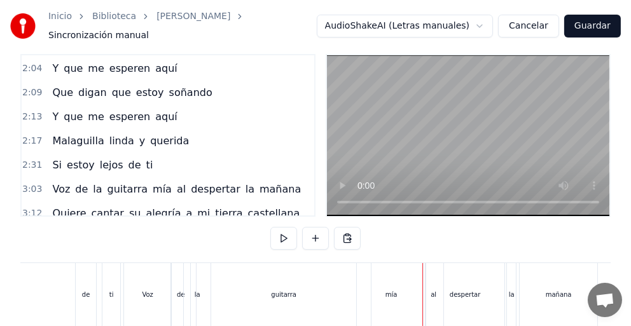
click at [404, 293] on div "mía" at bounding box center [391, 294] width 69 height 63
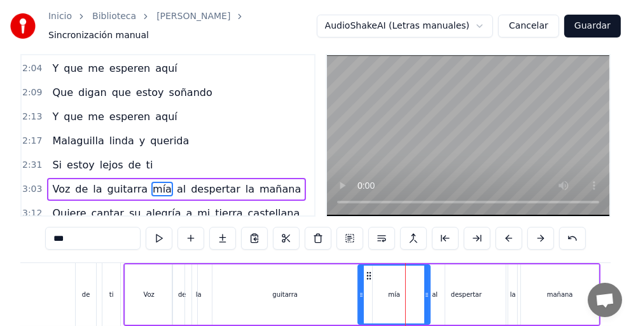
click at [428, 299] on div at bounding box center [426, 295] width 5 height 58
click at [440, 286] on div "despertar" at bounding box center [465, 294] width 79 height 60
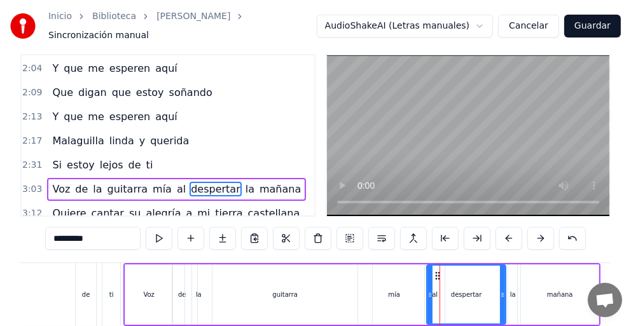
click at [435, 292] on div "despertar" at bounding box center [466, 295] width 78 height 58
click at [392, 304] on div "mía" at bounding box center [394, 294] width 72 height 60
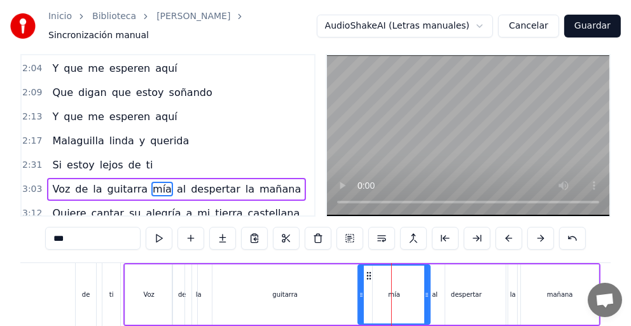
click at [433, 289] on div "despertar" at bounding box center [465, 294] width 79 height 60
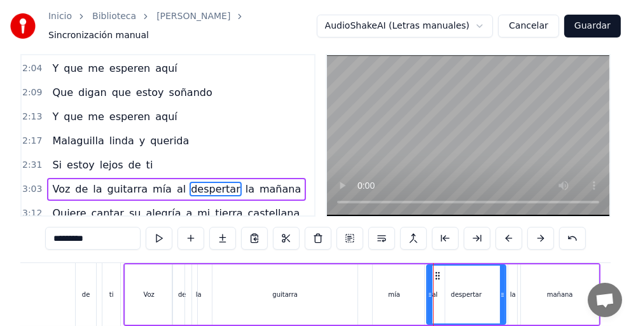
click at [428, 290] on icon at bounding box center [429, 295] width 5 height 10
click at [423, 290] on icon at bounding box center [424, 295] width 5 height 10
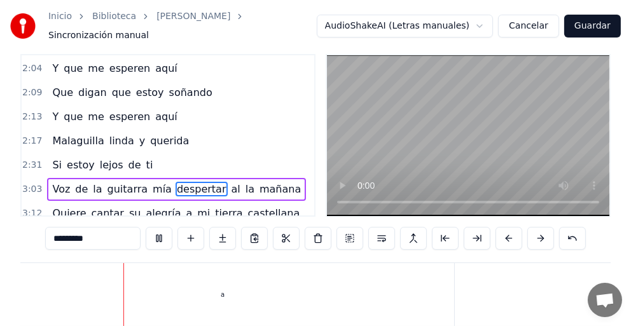
scroll to position [0, 12512]
click at [224, 300] on div "a" at bounding box center [214, 294] width 463 height 63
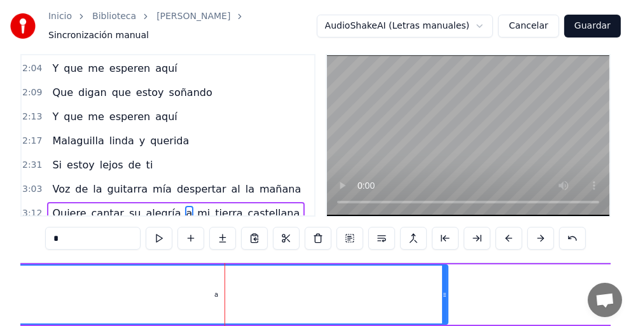
scroll to position [42, 0]
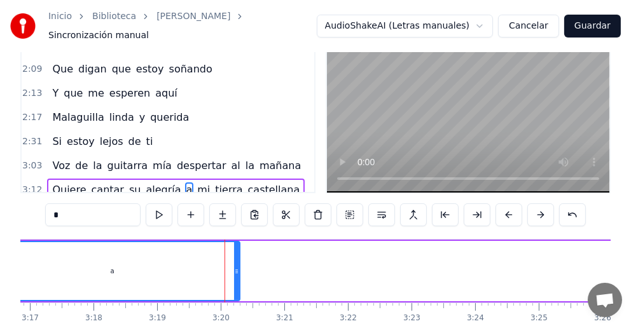
drag, startPoint x: 445, startPoint y: 266, endPoint x: 237, endPoint y: 309, distance: 212.2
click at [237, 309] on div "Malaguilla Voz de la guitarra mía al despertar la [DATE] Quiere cantar su alegr…" at bounding box center [315, 286] width 590 height 95
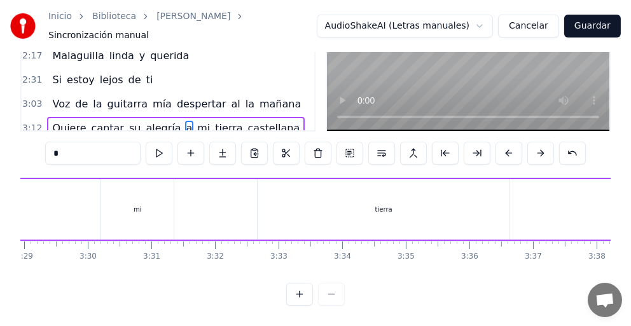
scroll to position [0, 13345]
click at [338, 202] on div "tierra" at bounding box center [319, 209] width 252 height 60
type input "******"
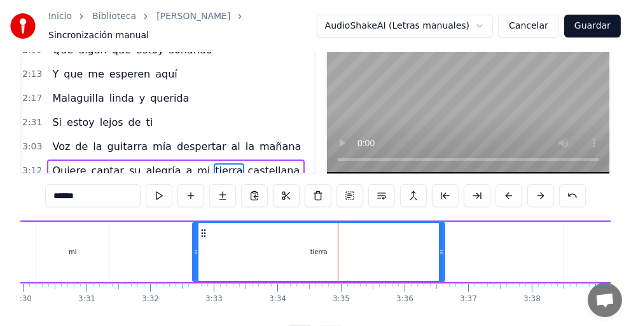
scroll to position [42, 0]
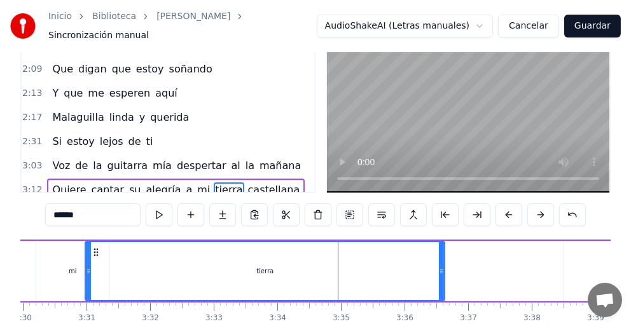
drag, startPoint x: 197, startPoint y: 268, endPoint x: 90, endPoint y: 283, distance: 108.6
click at [90, 283] on div at bounding box center [88, 271] width 5 height 58
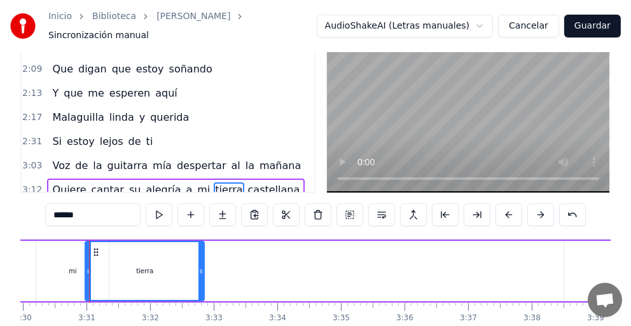
drag, startPoint x: 439, startPoint y: 258, endPoint x: 199, endPoint y: 320, distance: 248.0
click at [199, 320] on div "Malaguilla Voz de la guitarra mía al despertar la [DATE] Quiere cantar su alegr…" at bounding box center [315, 286] width 590 height 95
drag, startPoint x: 200, startPoint y: 320, endPoint x: 224, endPoint y: 320, distance: 24.2
click at [224, 320] on div "Malaguilla Voz de la guitarra mía al despertar la [DATE] Quiere cantar su alegr…" at bounding box center [315, 286] width 590 height 95
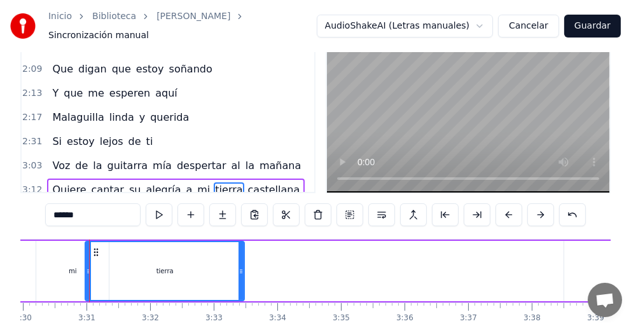
drag, startPoint x: 198, startPoint y: 281, endPoint x: 240, endPoint y: 288, distance: 41.9
click at [240, 288] on div at bounding box center [240, 271] width 5 height 58
drag, startPoint x: 240, startPoint y: 288, endPoint x: 252, endPoint y: 290, distance: 12.2
click at [252, 290] on div at bounding box center [254, 271] width 5 height 58
drag, startPoint x: 249, startPoint y: 290, endPoint x: 256, endPoint y: 290, distance: 7.0
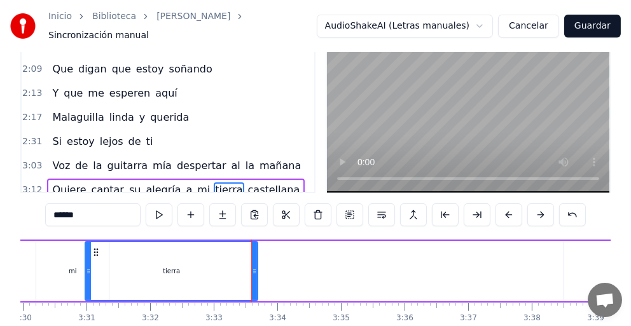
click at [262, 291] on div "Quiere cantar su alegría a mi [PERSON_NAME]" at bounding box center [77, 271] width 2347 height 63
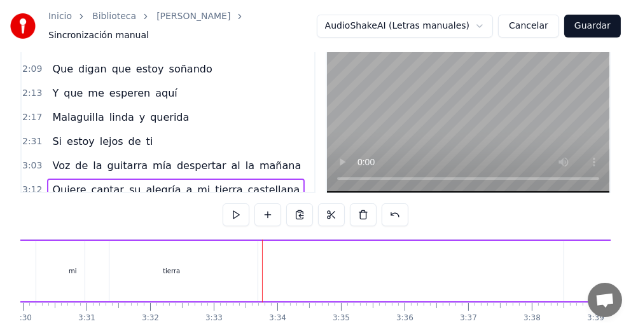
click at [238, 271] on div "tierra" at bounding box center [171, 271] width 172 height 60
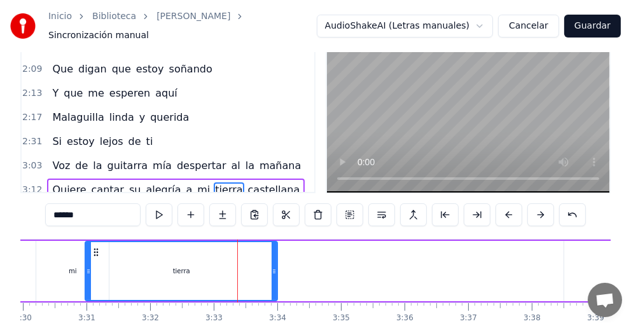
drag, startPoint x: 256, startPoint y: 273, endPoint x: 275, endPoint y: 277, distance: 20.2
click at [275, 277] on div at bounding box center [273, 271] width 5 height 58
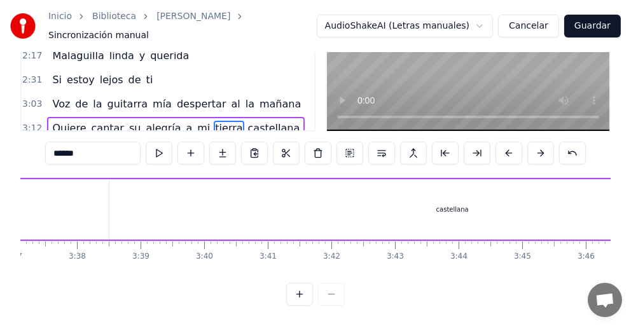
scroll to position [0, 13813]
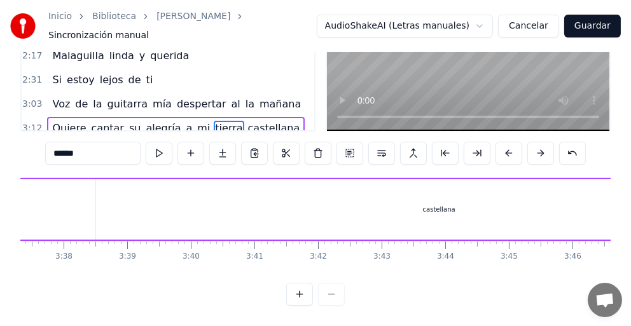
click at [430, 189] on div "castellana" at bounding box center [438, 209] width 685 height 60
type input "**********"
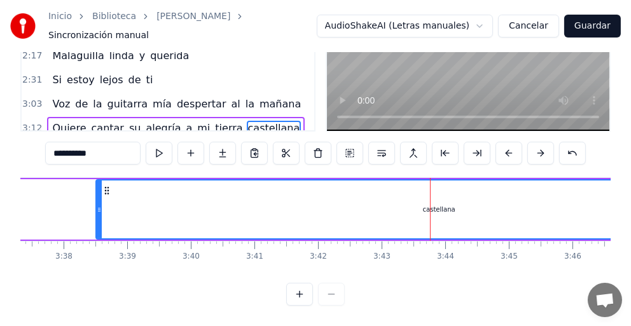
scroll to position [0, 13995]
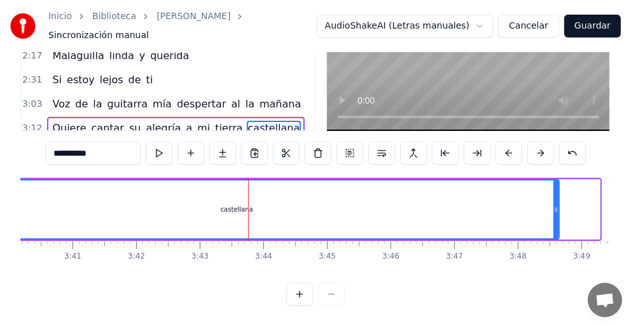
drag, startPoint x: 597, startPoint y: 192, endPoint x: 557, endPoint y: 198, distance: 41.2
click at [557, 198] on div at bounding box center [555, 210] width 5 height 58
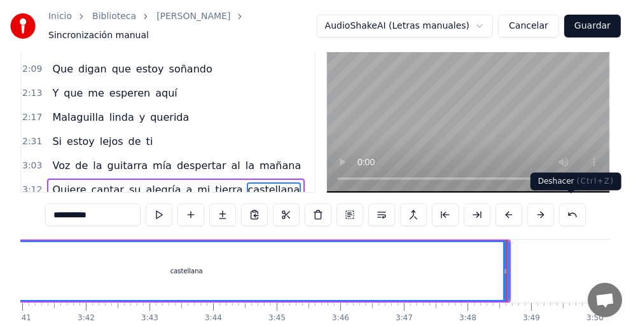
scroll to position [0, 14163]
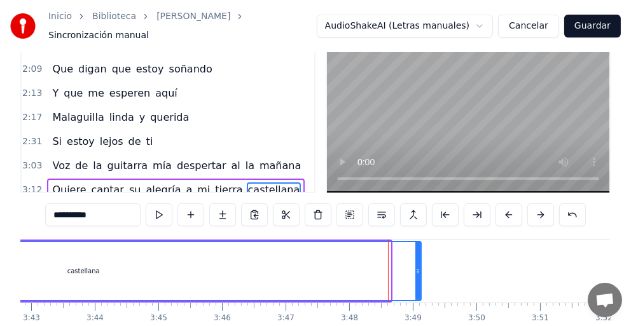
drag, startPoint x: 388, startPoint y: 266, endPoint x: 419, endPoint y: 268, distance: 30.6
click at [419, 268] on icon at bounding box center [417, 271] width 5 height 10
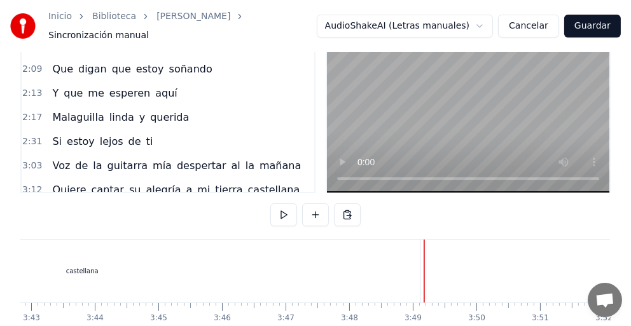
click at [146, 258] on div "castellana" at bounding box center [81, 271] width 675 height 63
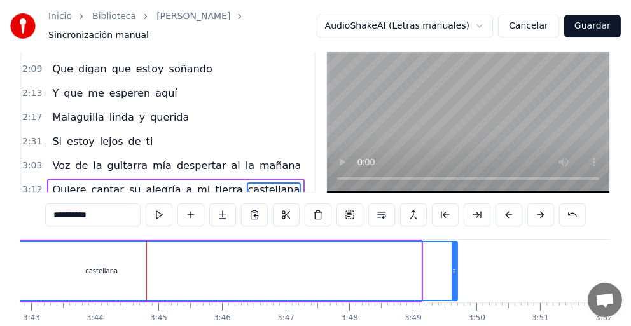
drag, startPoint x: 418, startPoint y: 268, endPoint x: 453, endPoint y: 270, distance: 34.4
click at [454, 270] on div at bounding box center [453, 271] width 5 height 58
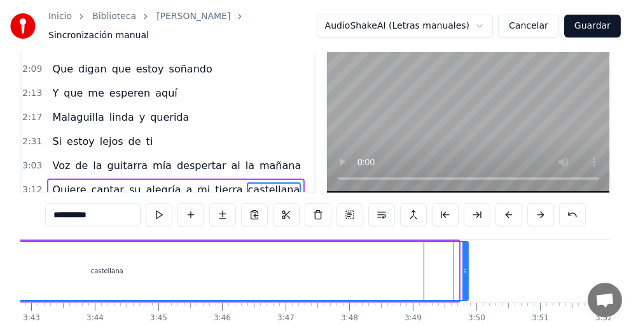
drag, startPoint x: 456, startPoint y: 271, endPoint x: 465, endPoint y: 275, distance: 10.3
click at [465, 275] on div at bounding box center [464, 271] width 5 height 58
drag, startPoint x: 465, startPoint y: 275, endPoint x: 474, endPoint y: 275, distance: 8.9
click at [474, 275] on div at bounding box center [473, 271] width 5 height 58
click at [440, 278] on div "castellana" at bounding box center [111, 271] width 730 height 58
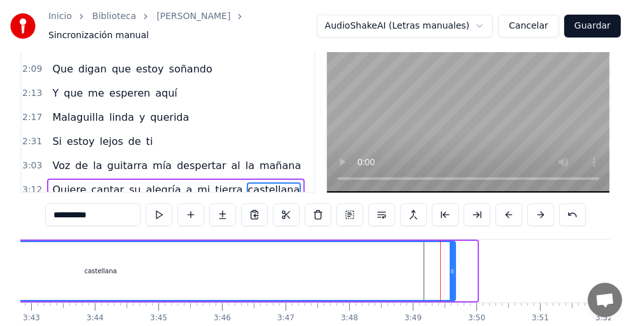
drag, startPoint x: 472, startPoint y: 263, endPoint x: 450, endPoint y: 269, distance: 22.5
click at [450, 269] on div at bounding box center [451, 271] width 5 height 58
drag, startPoint x: 452, startPoint y: 265, endPoint x: 441, endPoint y: 266, distance: 10.9
click at [441, 266] on icon at bounding box center [441, 271] width 5 height 10
click at [106, 273] on div "castellana" at bounding box center [94, 271] width 697 height 58
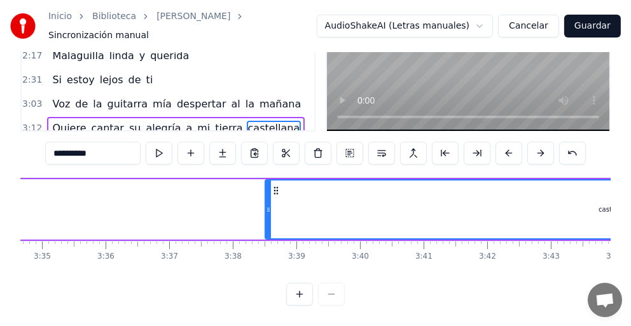
scroll to position [0, 13644]
click at [269, 191] on div at bounding box center [268, 210] width 5 height 58
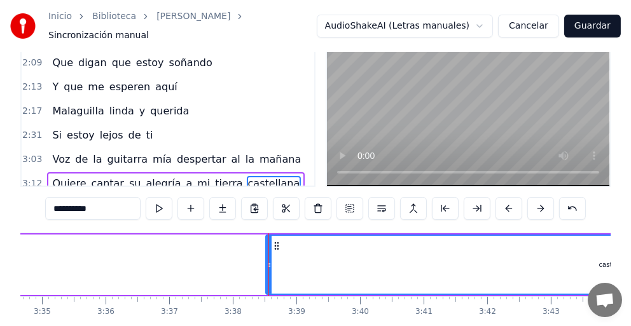
scroll to position [42, 0]
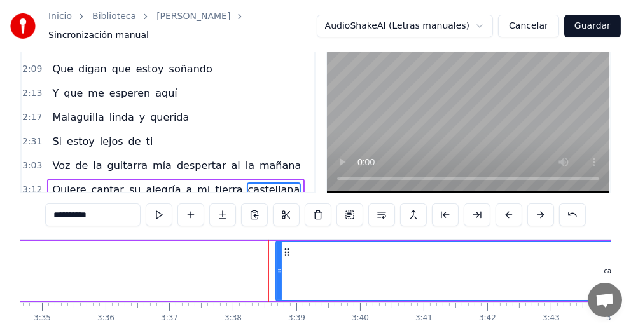
drag, startPoint x: 269, startPoint y: 275, endPoint x: 280, endPoint y: 279, distance: 11.1
click at [280, 279] on div at bounding box center [278, 271] width 5 height 58
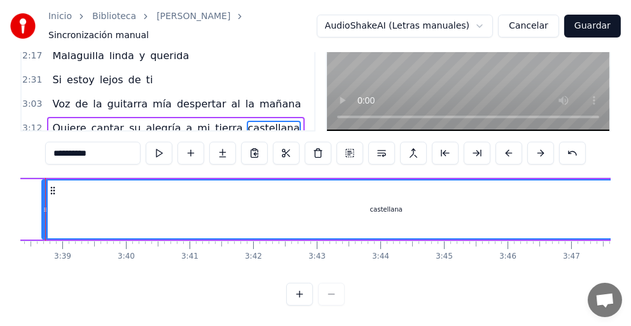
scroll to position [0, 14163]
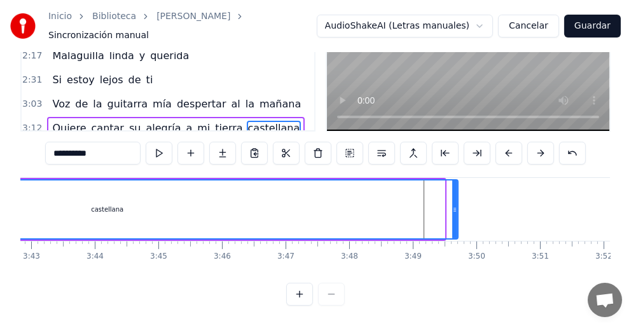
drag, startPoint x: 443, startPoint y: 196, endPoint x: 456, endPoint y: 196, distance: 13.4
click at [456, 205] on icon at bounding box center [454, 210] width 5 height 10
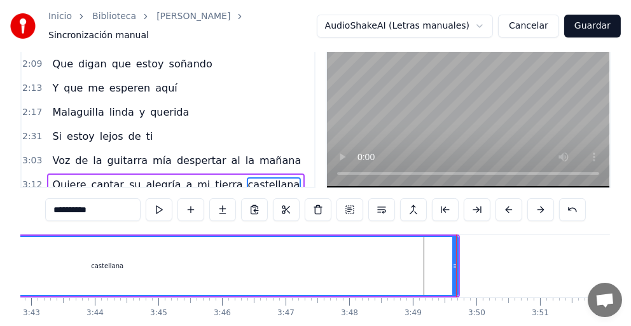
scroll to position [42, 0]
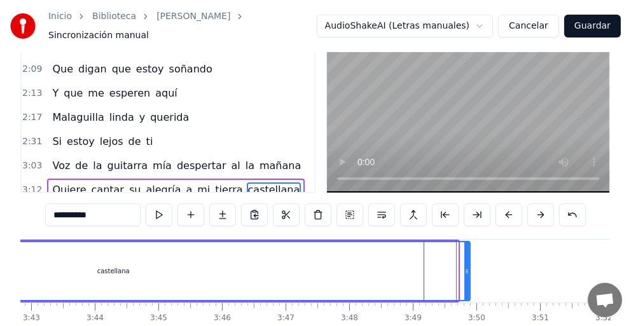
drag, startPoint x: 454, startPoint y: 263, endPoint x: 466, endPoint y: 263, distance: 12.1
click at [466, 266] on icon at bounding box center [466, 271] width 5 height 10
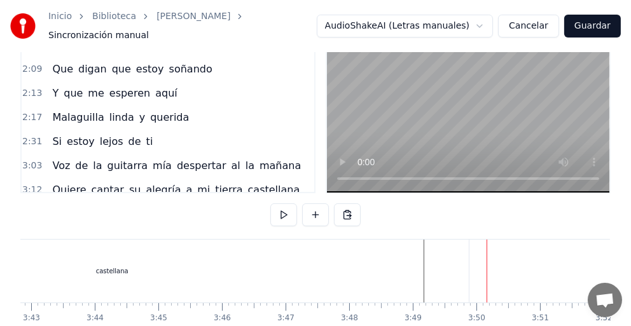
click at [462, 274] on div "castellana" at bounding box center [111, 271] width 713 height 63
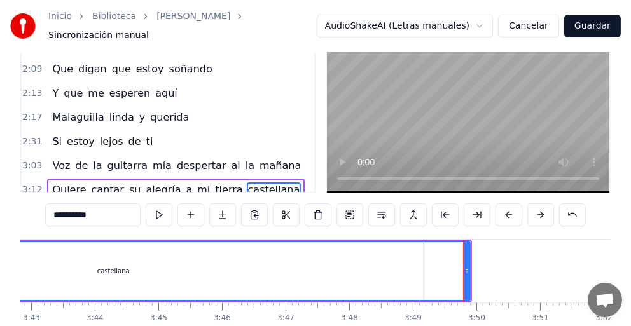
drag, startPoint x: 313, startPoint y: 263, endPoint x: 362, endPoint y: 263, distance: 49.6
click at [362, 263] on div "castellana" at bounding box center [113, 271] width 712 height 58
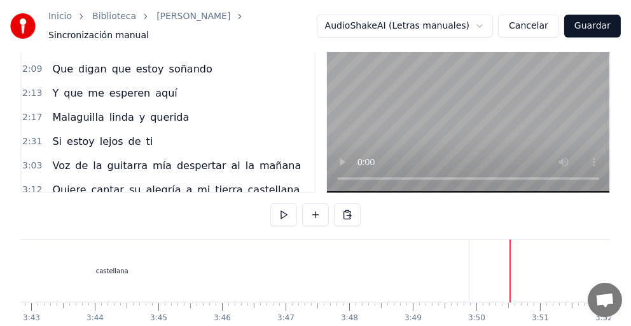
click at [318, 280] on div "castellana" at bounding box center [111, 271] width 713 height 63
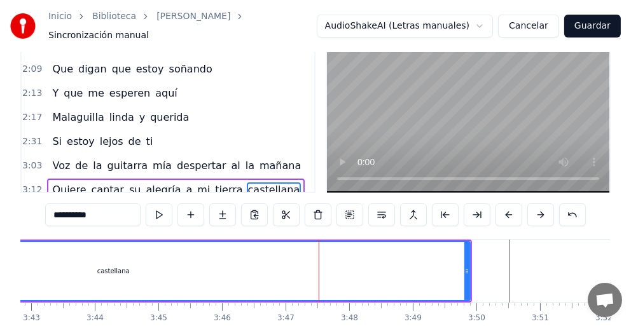
drag, startPoint x: 294, startPoint y: 269, endPoint x: 351, endPoint y: 268, distance: 56.6
click at [351, 268] on div "castellana" at bounding box center [113, 271] width 712 height 58
drag, startPoint x: 116, startPoint y: 268, endPoint x: 153, endPoint y: 271, distance: 37.0
click at [169, 268] on div "castellana" at bounding box center [113, 271] width 712 height 58
click at [126, 266] on div "castellana" at bounding box center [113, 271] width 32 height 10
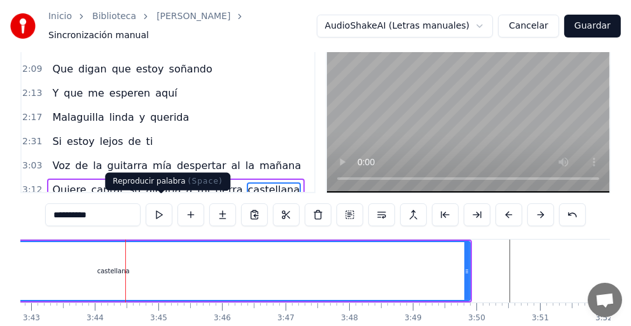
click at [160, 204] on button at bounding box center [159, 214] width 27 height 23
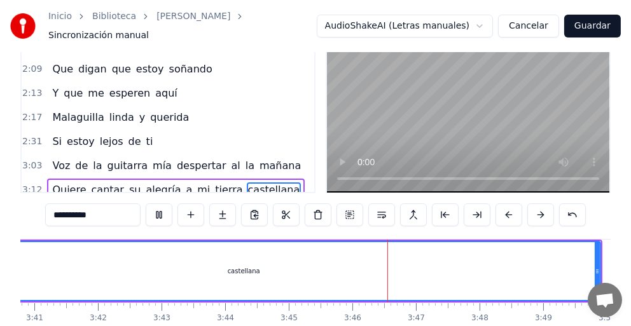
scroll to position [0, 14163]
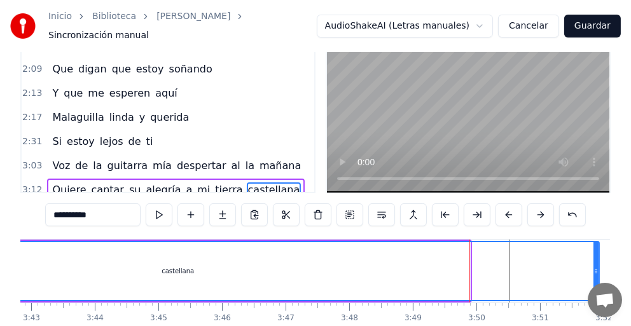
drag, startPoint x: 466, startPoint y: 271, endPoint x: 595, endPoint y: 278, distance: 129.2
click at [595, 278] on div at bounding box center [595, 271] width 5 height 58
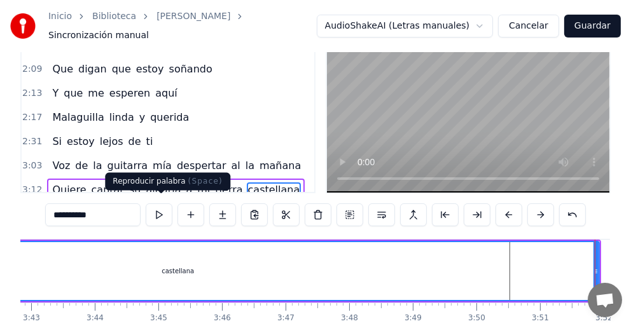
click at [156, 212] on button at bounding box center [159, 214] width 27 height 23
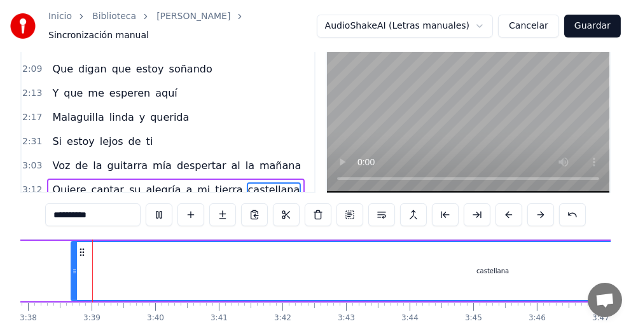
scroll to position [0, 13848]
click at [158, 211] on button at bounding box center [159, 214] width 27 height 23
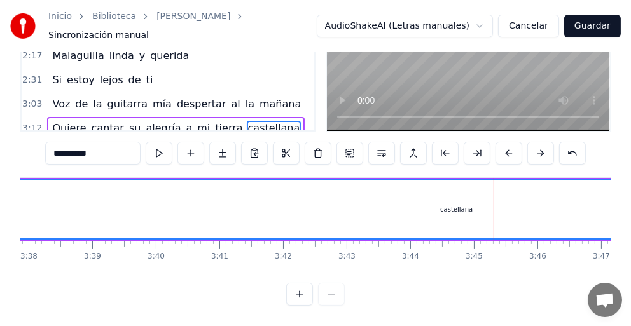
drag, startPoint x: 74, startPoint y: 207, endPoint x: 0, endPoint y: 230, distance: 77.4
click at [0, 230] on div "Inicio Biblioteca [PERSON_NAME] Sincronización manual AudioShakeAI (Letras manu…" at bounding box center [315, 100] width 631 height 409
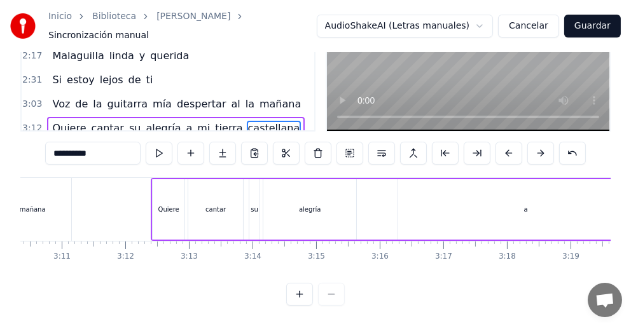
scroll to position [0, 12008]
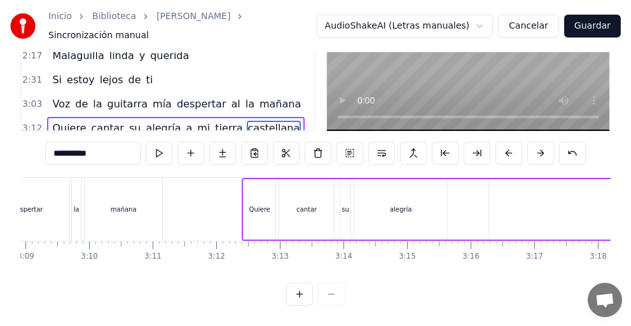
click at [269, 195] on div "Quiere" at bounding box center [259, 209] width 32 height 60
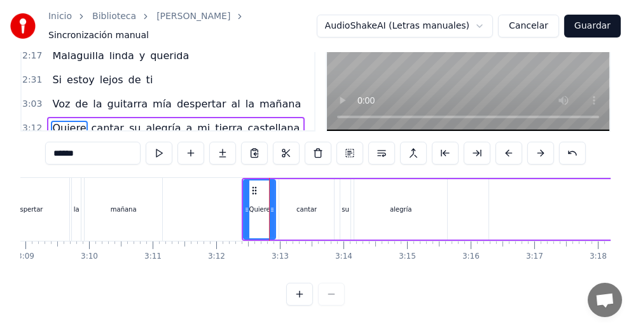
scroll to position [42, 0]
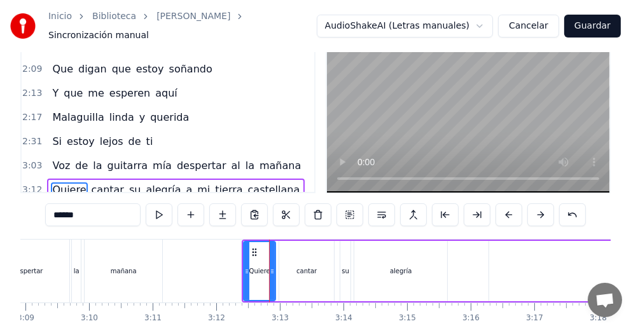
click at [374, 285] on div "alegría" at bounding box center [400, 271] width 93 height 60
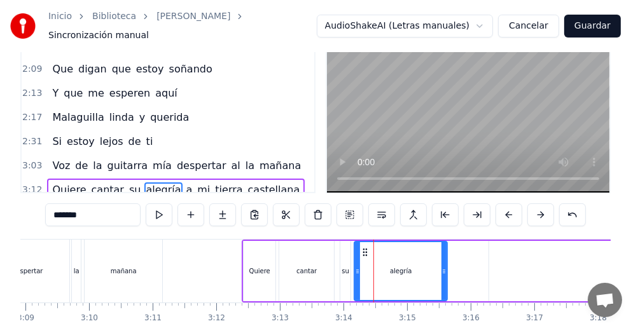
click at [263, 279] on div "Quiere" at bounding box center [259, 271] width 32 height 60
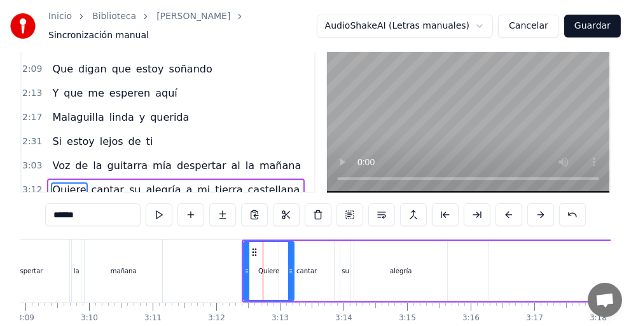
drag, startPoint x: 273, startPoint y: 273, endPoint x: 291, endPoint y: 273, distance: 18.4
click at [291, 273] on div at bounding box center [290, 271] width 5 height 58
click at [301, 268] on div "cantar" at bounding box center [306, 271] width 20 height 10
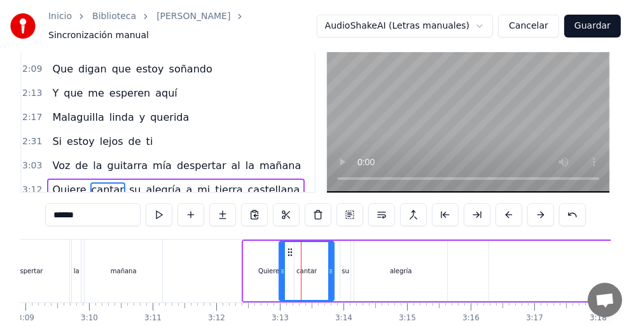
click at [312, 278] on div "cantar" at bounding box center [306, 271] width 53 height 58
click at [267, 269] on div "Quiere" at bounding box center [268, 271] width 50 height 60
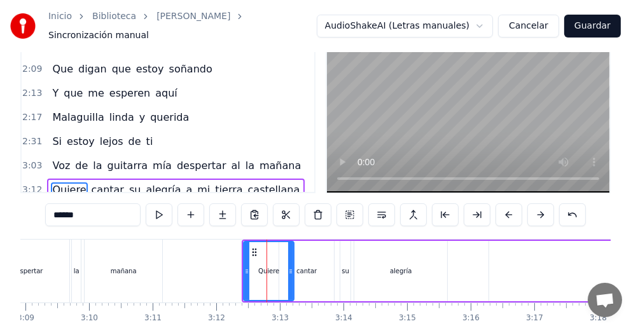
click at [343, 268] on div "su" at bounding box center [345, 271] width 8 height 10
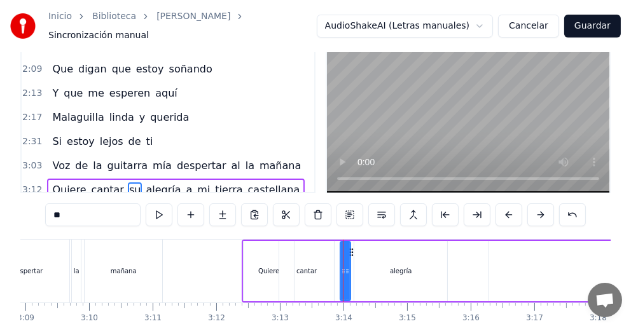
click at [314, 273] on div "cantar" at bounding box center [306, 271] width 55 height 60
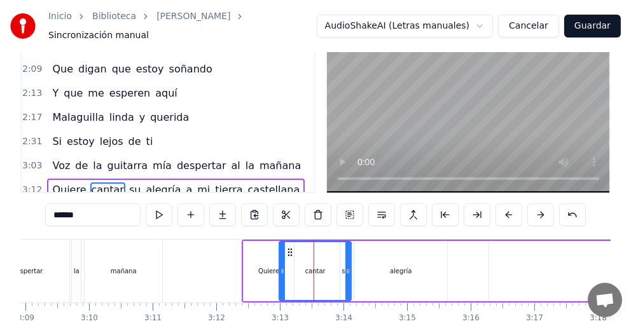
drag, startPoint x: 332, startPoint y: 270, endPoint x: 349, endPoint y: 270, distance: 17.2
click at [349, 270] on div at bounding box center [347, 271] width 5 height 58
drag, startPoint x: 346, startPoint y: 273, endPoint x: 355, endPoint y: 273, distance: 9.5
click at [355, 273] on div at bounding box center [357, 271] width 5 height 58
drag, startPoint x: 357, startPoint y: 273, endPoint x: 366, endPoint y: 273, distance: 9.6
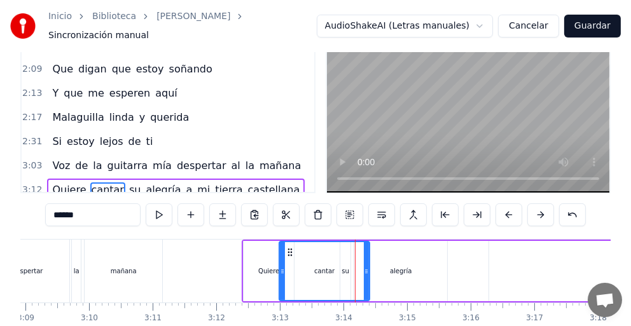
click at [366, 273] on div at bounding box center [366, 271] width 5 height 58
drag, startPoint x: 364, startPoint y: 273, endPoint x: 380, endPoint y: 273, distance: 16.5
click at [381, 273] on div "cantar" at bounding box center [334, 271] width 109 height 58
drag, startPoint x: 385, startPoint y: 275, endPoint x: 372, endPoint y: 278, distance: 13.7
click at [372, 278] on div at bounding box center [371, 271] width 5 height 58
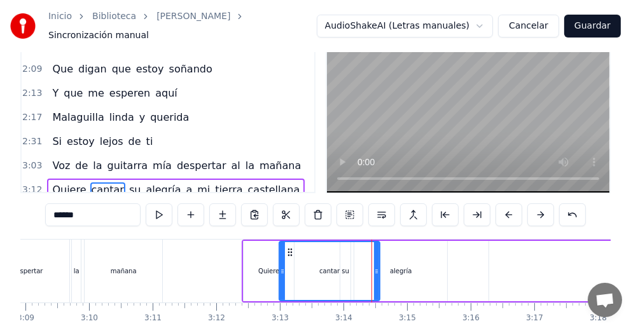
click at [377, 276] on div at bounding box center [376, 271] width 5 height 58
drag, startPoint x: 377, startPoint y: 277, endPoint x: 370, endPoint y: 279, distance: 7.2
click at [370, 279] on div at bounding box center [371, 271] width 5 height 58
click at [346, 267] on div "cantar" at bounding box center [326, 271] width 92 height 58
click at [243, 287] on div "Quiere" at bounding box center [268, 271] width 51 height 60
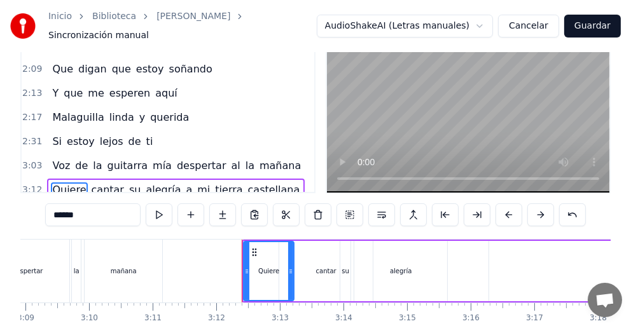
click at [343, 266] on div "su" at bounding box center [345, 271] width 8 height 10
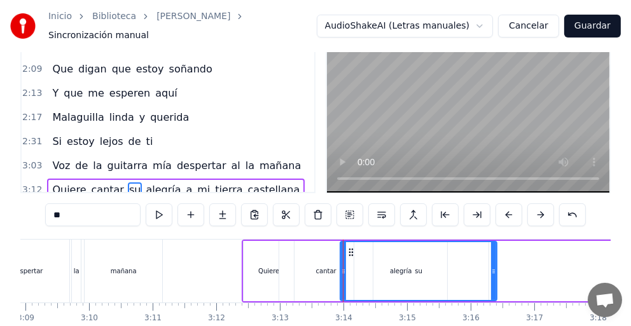
drag, startPoint x: 348, startPoint y: 265, endPoint x: 494, endPoint y: 262, distance: 146.2
click at [494, 266] on icon at bounding box center [493, 271] width 5 height 10
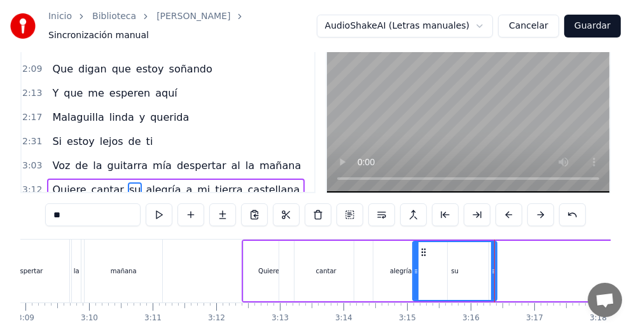
drag, startPoint x: 343, startPoint y: 267, endPoint x: 416, endPoint y: 261, distance: 72.7
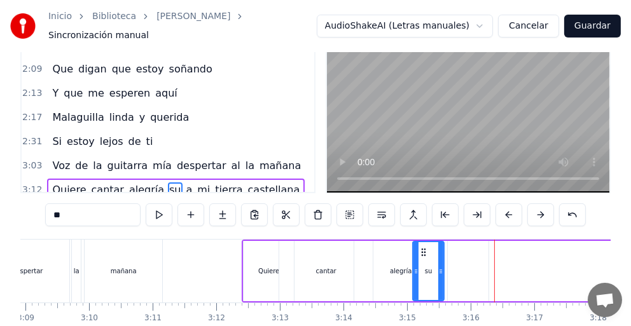
drag, startPoint x: 493, startPoint y: 261, endPoint x: 440, endPoint y: 281, distance: 56.3
click at [440, 281] on div at bounding box center [440, 271] width 5 height 58
drag, startPoint x: 437, startPoint y: 268, endPoint x: 461, endPoint y: 268, distance: 23.5
click at [461, 268] on icon at bounding box center [463, 271] width 5 height 10
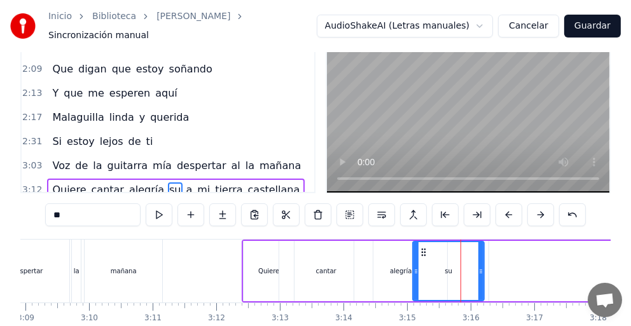
drag, startPoint x: 461, startPoint y: 268, endPoint x: 477, endPoint y: 270, distance: 16.6
click at [478, 270] on div at bounding box center [480, 271] width 5 height 58
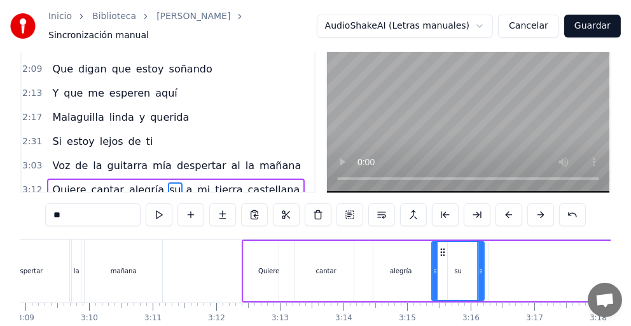
drag, startPoint x: 419, startPoint y: 272, endPoint x: 435, endPoint y: 273, distance: 15.9
click at [435, 273] on div at bounding box center [434, 271] width 5 height 58
drag, startPoint x: 480, startPoint y: 256, endPoint x: 494, endPoint y: 261, distance: 14.9
click at [494, 261] on div at bounding box center [494, 271] width 5 height 58
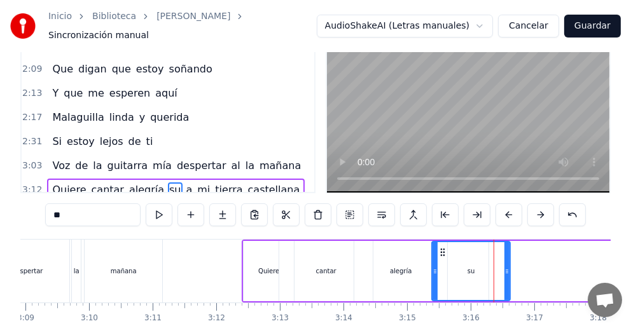
drag, startPoint x: 494, startPoint y: 261, endPoint x: 508, endPoint y: 265, distance: 15.1
click at [508, 266] on icon at bounding box center [506, 271] width 5 height 10
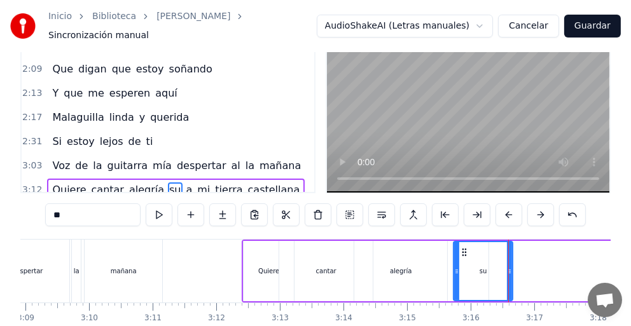
drag, startPoint x: 432, startPoint y: 268, endPoint x: 456, endPoint y: 268, distance: 24.2
click at [456, 268] on icon at bounding box center [456, 271] width 5 height 10
click at [416, 269] on div "alegría" at bounding box center [400, 271] width 93 height 60
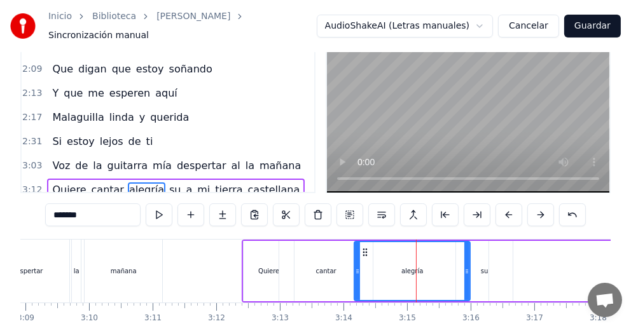
drag, startPoint x: 443, startPoint y: 269, endPoint x: 466, endPoint y: 269, distance: 22.9
click at [466, 269] on div at bounding box center [466, 271] width 5 height 58
drag, startPoint x: 466, startPoint y: 269, endPoint x: 473, endPoint y: 271, distance: 7.2
click at [473, 271] on div at bounding box center [473, 271] width 5 height 58
click at [482, 266] on div "su" at bounding box center [485, 271] width 8 height 10
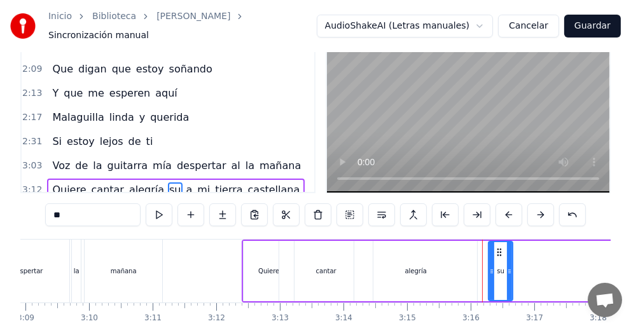
drag, startPoint x: 457, startPoint y: 263, endPoint x: 489, endPoint y: 274, distance: 34.4
click at [489, 274] on div at bounding box center [491, 271] width 5 height 58
click at [456, 263] on div "alegría" at bounding box center [415, 271] width 123 height 60
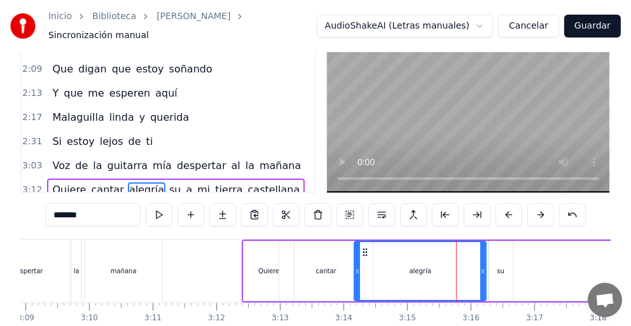
drag, startPoint x: 472, startPoint y: 268, endPoint x: 481, endPoint y: 267, distance: 8.9
click at [481, 267] on icon at bounding box center [482, 271] width 5 height 10
click at [498, 263] on div "a" at bounding box center [616, 271] width 255 height 60
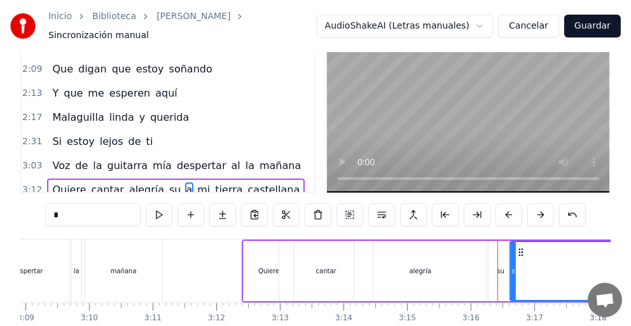
drag, startPoint x: 491, startPoint y: 263, endPoint x: 512, endPoint y: 264, distance: 21.1
click at [512, 266] on icon at bounding box center [512, 271] width 5 height 10
drag, startPoint x: 512, startPoint y: 266, endPoint x: 499, endPoint y: 268, distance: 13.0
click at [515, 267] on icon at bounding box center [515, 271] width 5 height 10
click at [435, 269] on div "alegría" at bounding box center [420, 271] width 132 height 60
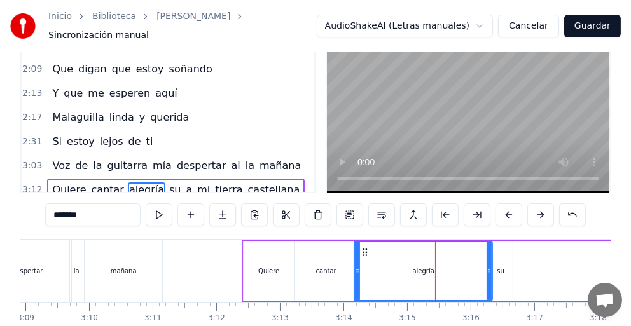
drag, startPoint x: 481, startPoint y: 268, endPoint x: 487, endPoint y: 265, distance: 7.1
click at [487, 266] on icon at bounding box center [488, 271] width 5 height 10
click at [500, 266] on div "su" at bounding box center [500, 271] width 8 height 10
type input "**"
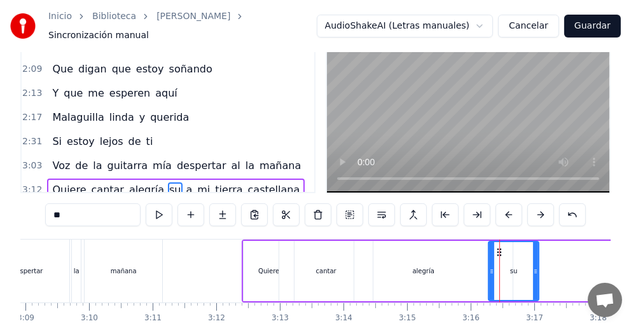
drag, startPoint x: 508, startPoint y: 265, endPoint x: 534, endPoint y: 266, distance: 26.1
click at [534, 266] on icon at bounding box center [535, 271] width 5 height 10
drag, startPoint x: 534, startPoint y: 266, endPoint x: 545, endPoint y: 268, distance: 11.0
click at [545, 268] on icon at bounding box center [545, 271] width 5 height 10
drag, startPoint x: 545, startPoint y: 268, endPoint x: 552, endPoint y: 268, distance: 7.6
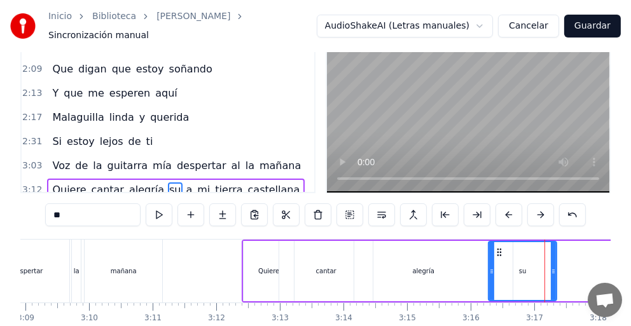
click at [552, 268] on icon at bounding box center [552, 271] width 5 height 10
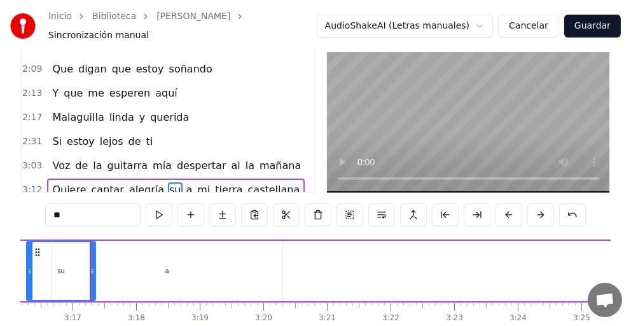
scroll to position [0, 12476]
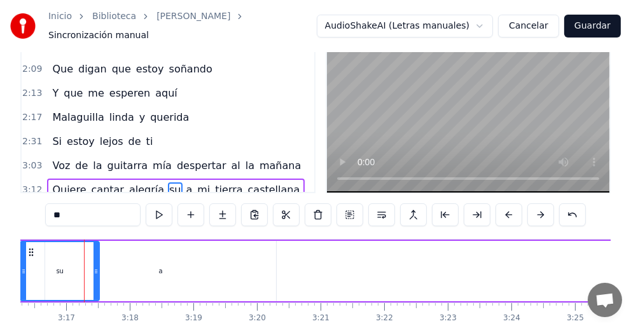
drag, startPoint x: 86, startPoint y: 265, endPoint x: 97, endPoint y: 264, distance: 10.2
click at [97, 266] on icon at bounding box center [95, 271] width 5 height 10
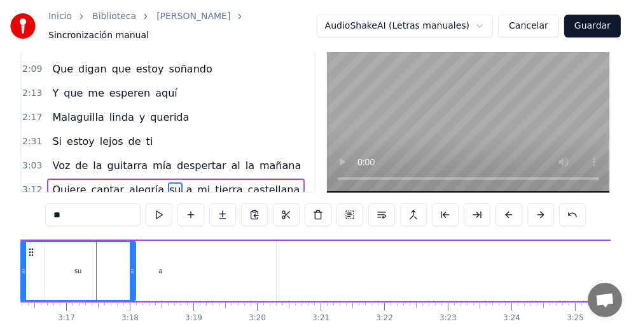
drag, startPoint x: 95, startPoint y: 266, endPoint x: 131, endPoint y: 269, distance: 36.4
click at [131, 269] on icon at bounding box center [132, 271] width 5 height 10
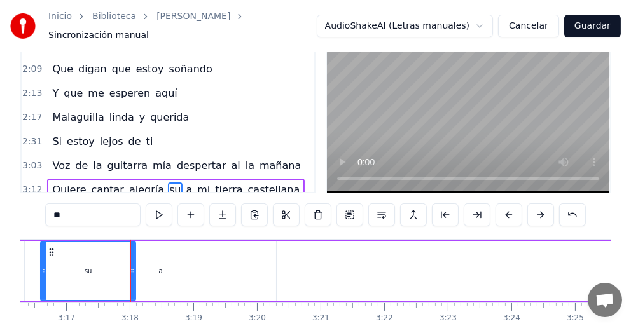
drag, startPoint x: 24, startPoint y: 265, endPoint x: 44, endPoint y: 269, distance: 20.7
click at [44, 269] on icon at bounding box center [43, 271] width 5 height 10
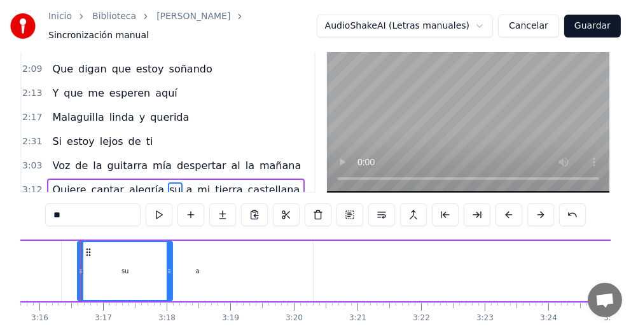
scroll to position [0, 12435]
click at [144, 259] on div "su" at bounding box center [128, 271] width 93 height 58
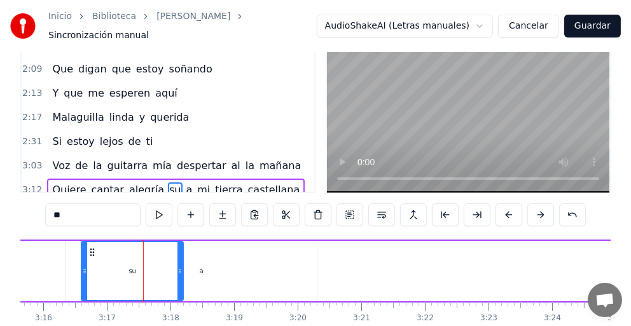
drag, startPoint x: 172, startPoint y: 269, endPoint x: 179, endPoint y: 267, distance: 7.4
click at [179, 267] on div at bounding box center [179, 271] width 5 height 58
drag, startPoint x: 177, startPoint y: 268, endPoint x: 169, endPoint y: 271, distance: 8.5
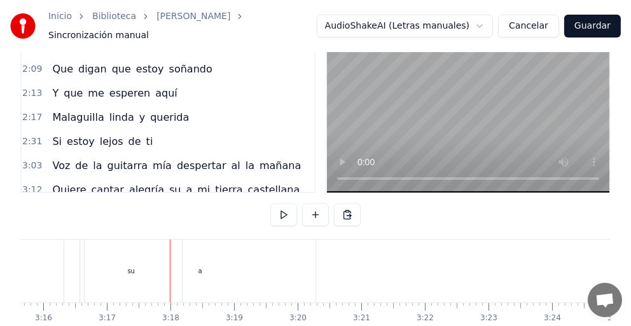
click at [151, 267] on div "a" at bounding box center [200, 271] width 231 height 63
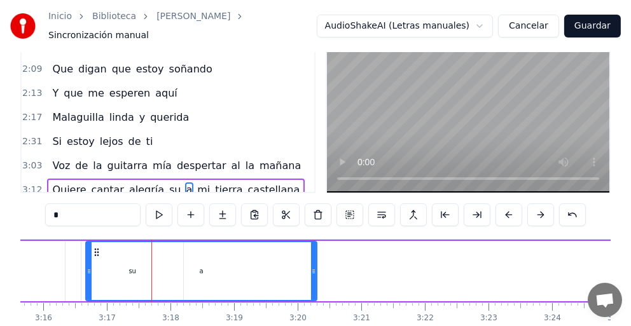
click at [140, 275] on div "a" at bounding box center [200, 271] width 229 height 58
click at [116, 269] on div "a" at bounding box center [200, 271] width 229 height 58
drag, startPoint x: 311, startPoint y: 266, endPoint x: 301, endPoint y: 271, distance: 11.9
click at [301, 271] on div at bounding box center [302, 271] width 5 height 58
click at [129, 270] on div "a" at bounding box center [195, 271] width 219 height 58
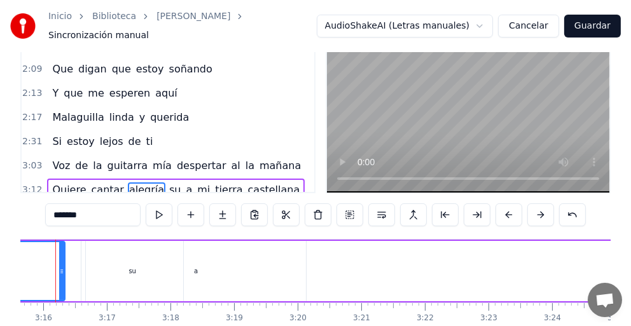
scroll to position [0, 12406]
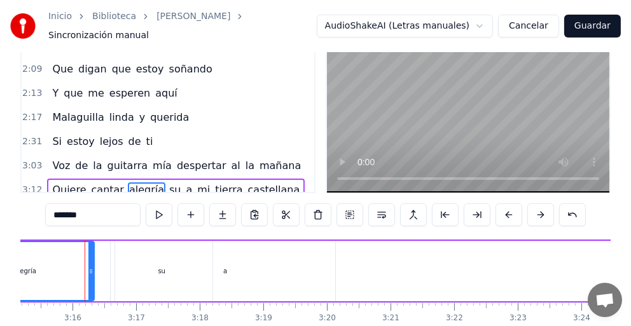
click at [159, 267] on div "a" at bounding box center [225, 271] width 220 height 60
type input "*"
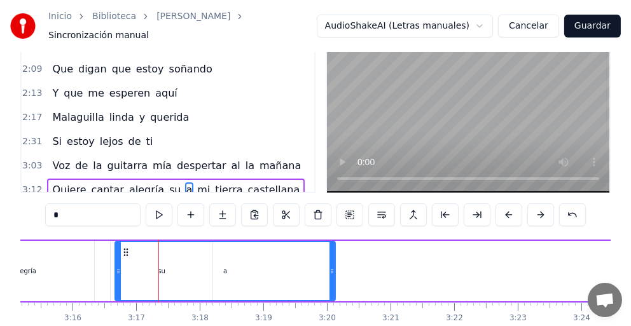
click at [235, 269] on div "a" at bounding box center [225, 271] width 219 height 58
